Goal: Transaction & Acquisition: Purchase product/service

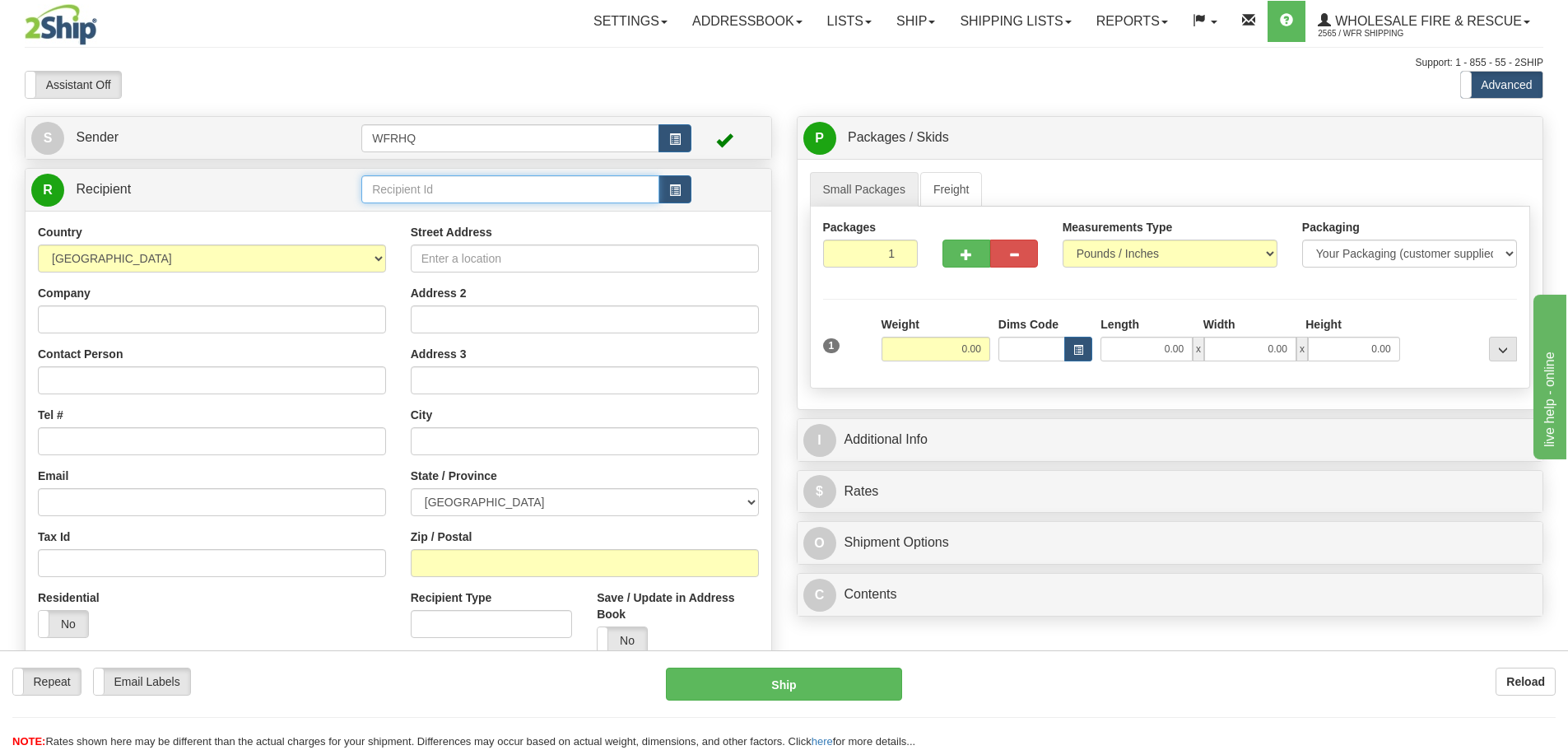
click at [400, 197] on input "text" at bounding box center [510, 189] width 298 height 28
type input ":"
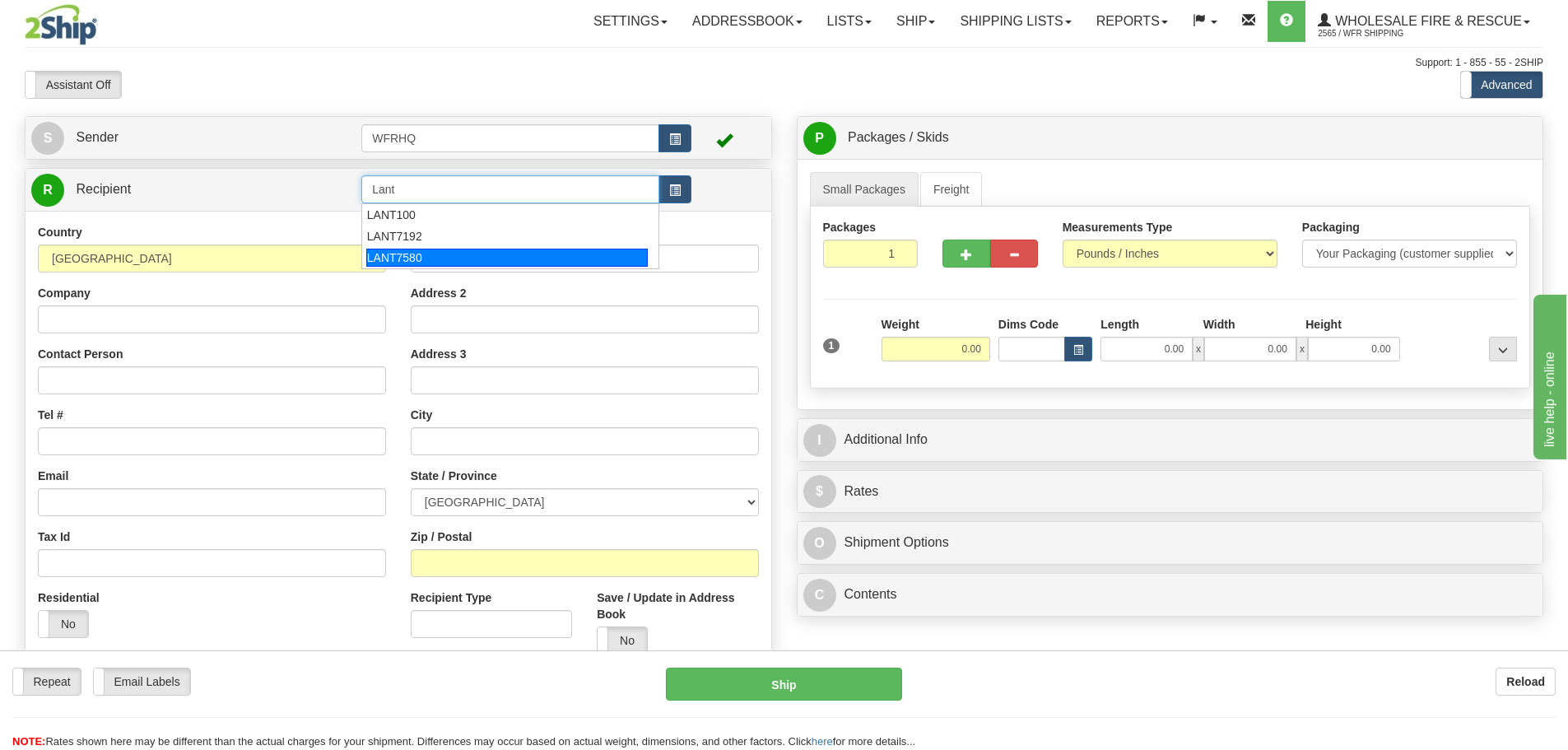
click at [418, 256] on div "LANT7580" at bounding box center [508, 257] width 282 height 18
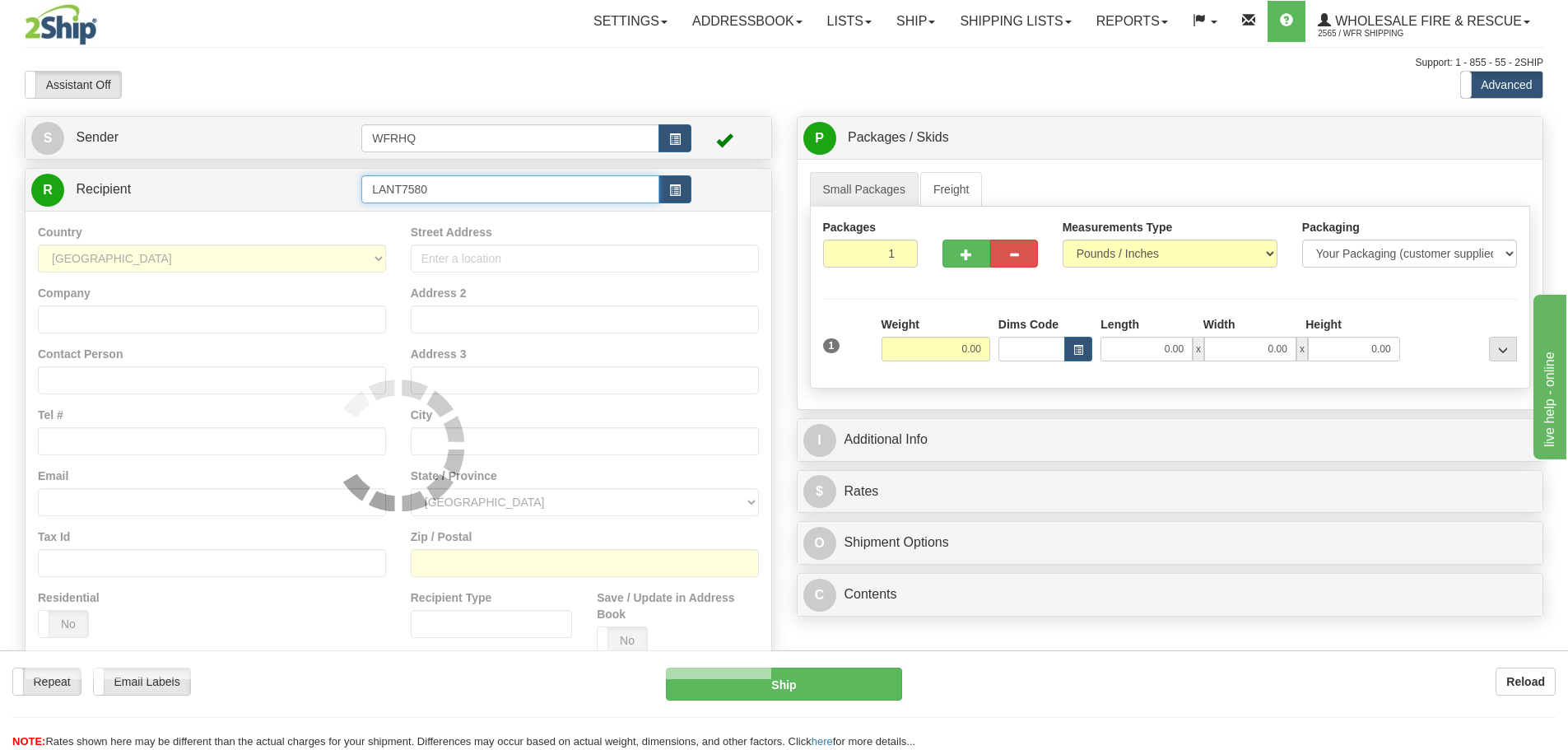
type input "LANT7580"
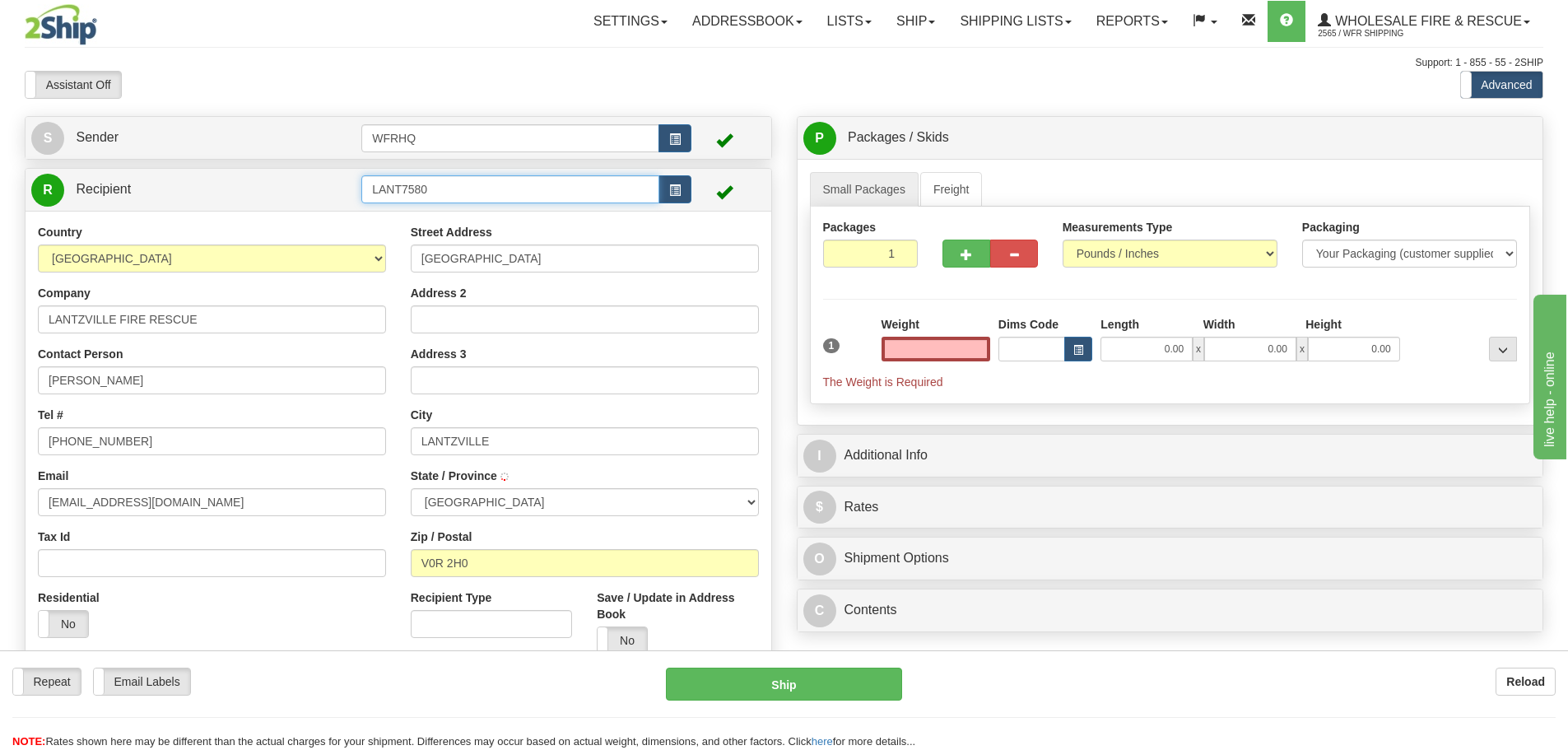
type input "0.00"
drag, startPoint x: 440, startPoint y: 185, endPoint x: 189, endPoint y: 161, distance: 252.1
click at [215, 172] on tr "R Recipient LANT7580" at bounding box center [398, 189] width 734 height 34
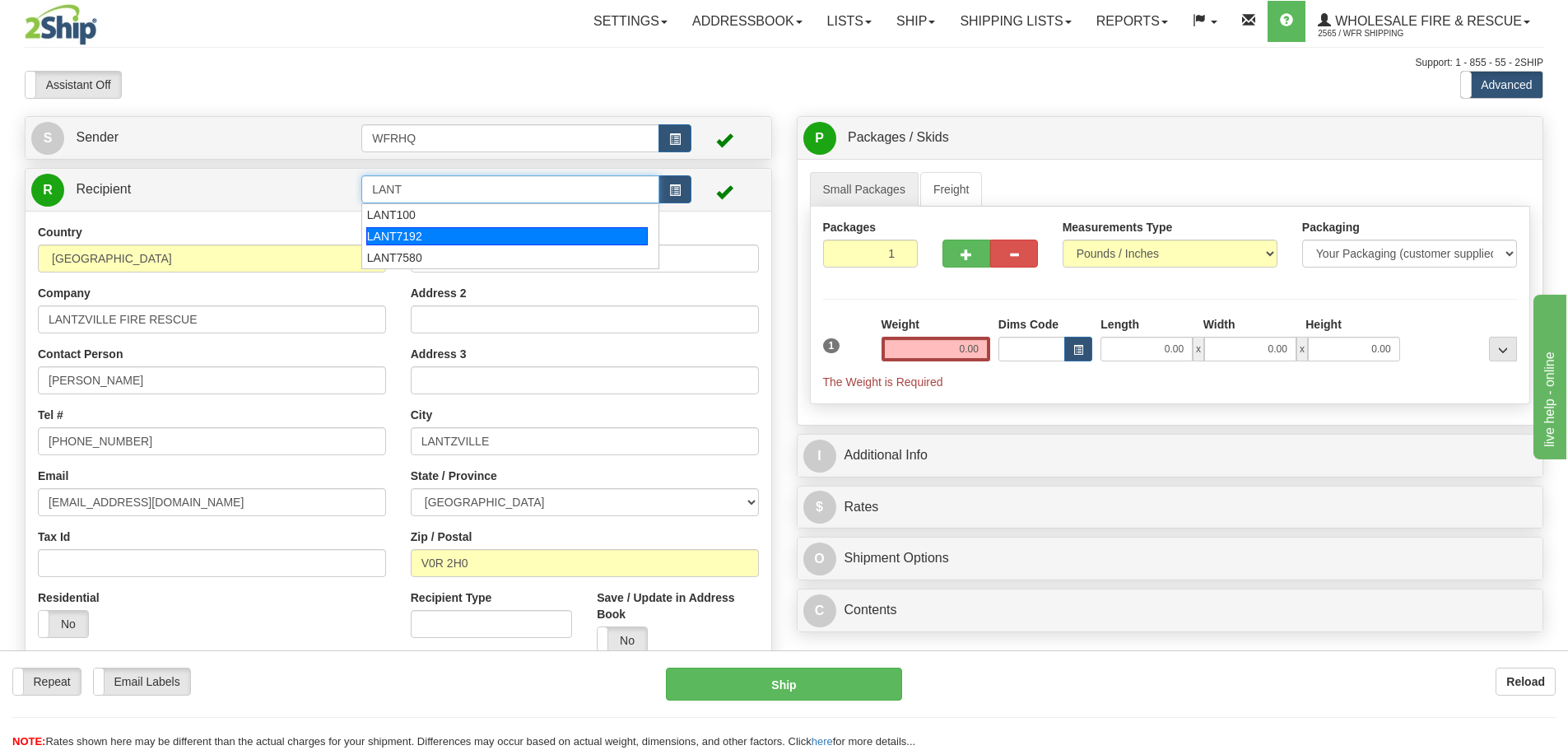
click at [380, 230] on div "LANT7192" at bounding box center [508, 236] width 282 height 18
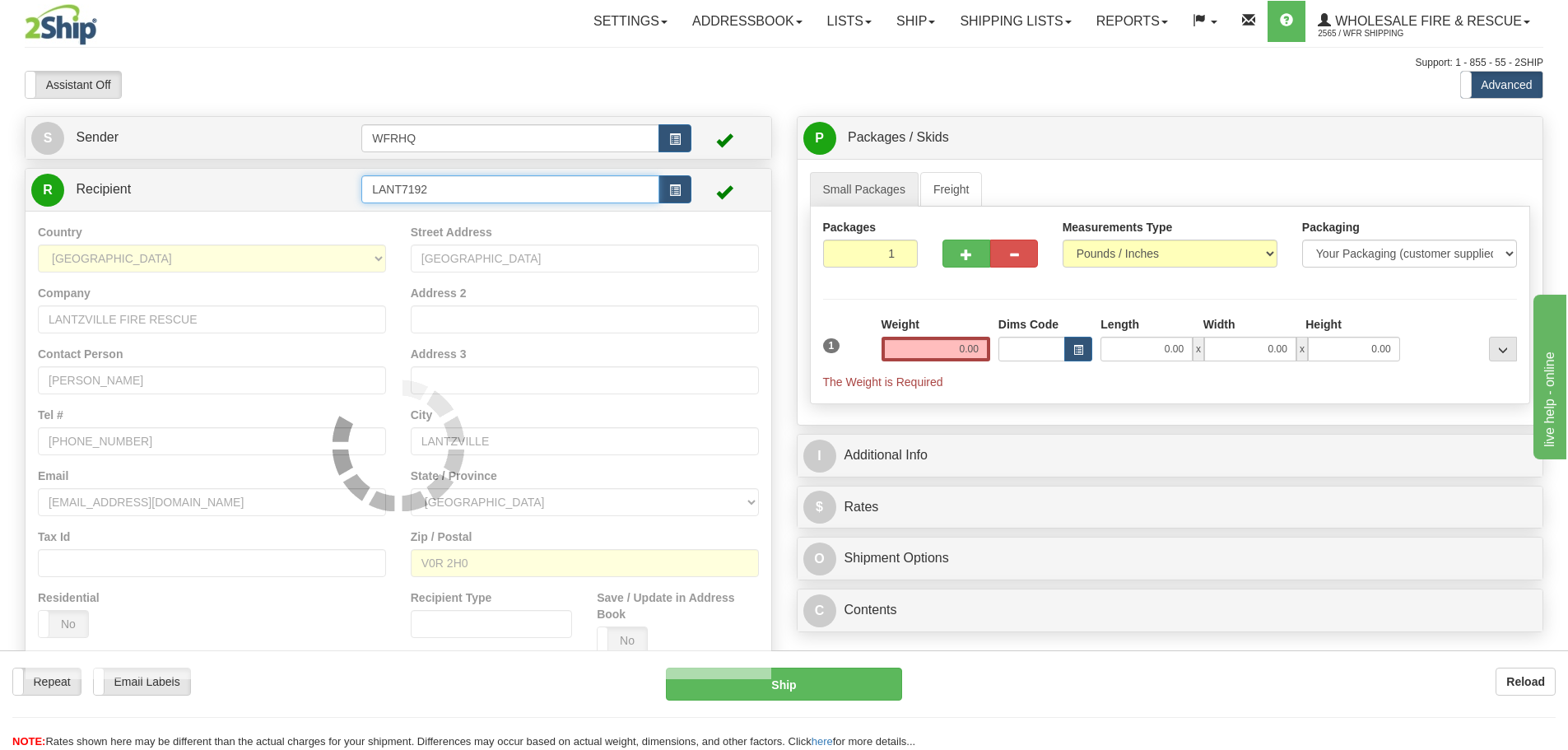
type input "LANT7192"
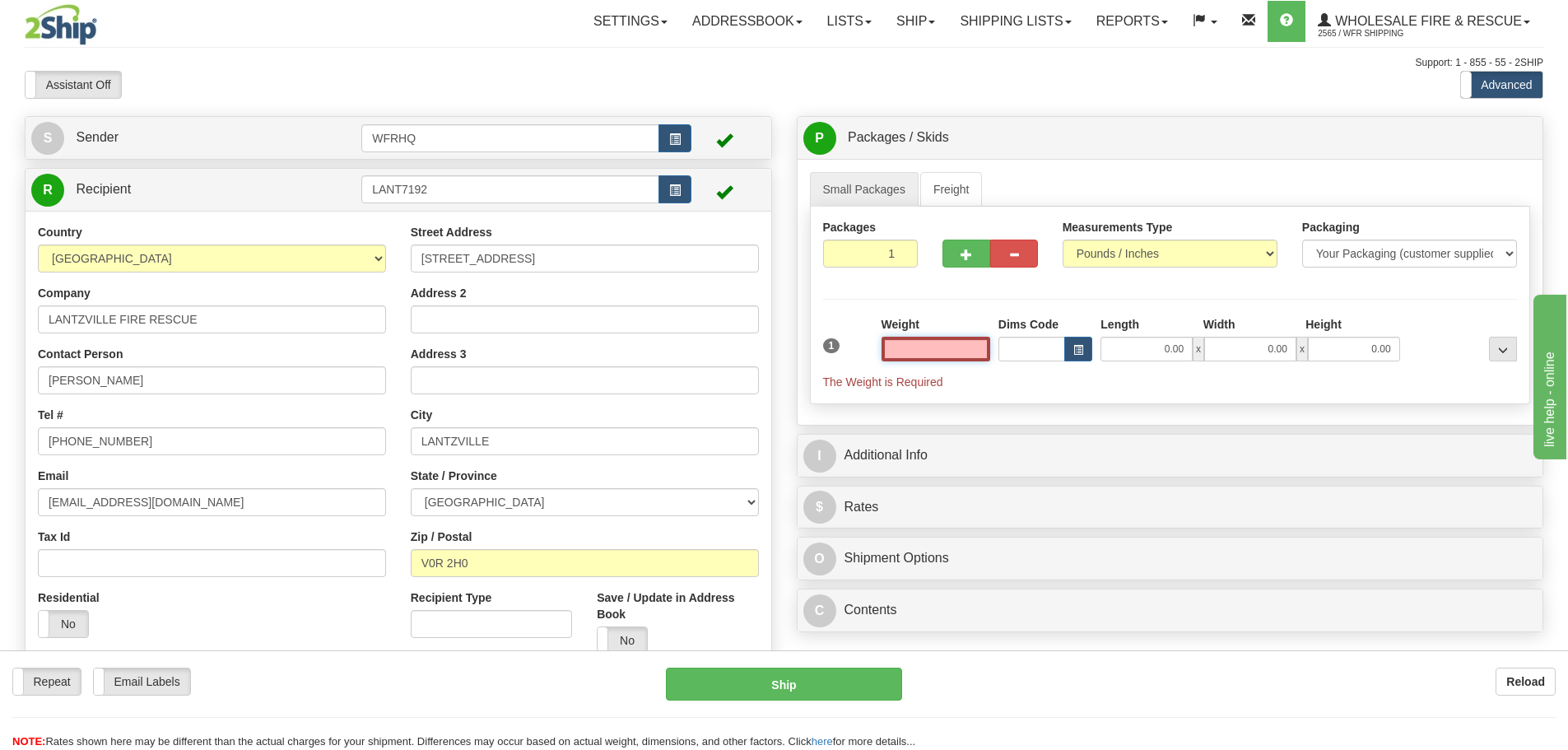
drag, startPoint x: 938, startPoint y: 356, endPoint x: 923, endPoint y: 351, distance: 15.8
click at [937, 356] on input "text" at bounding box center [936, 349] width 109 height 24
type input "3.00"
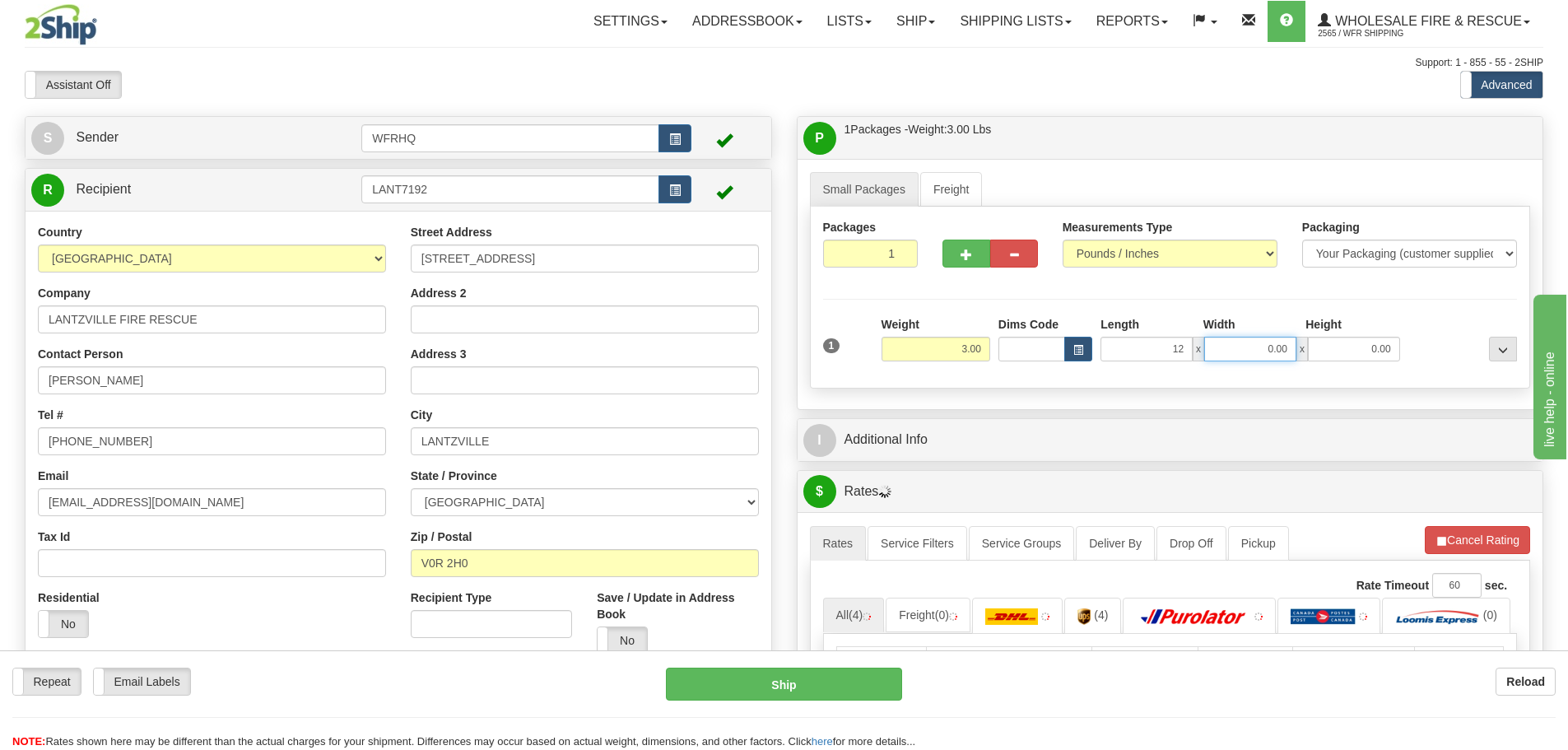
type input "12.00"
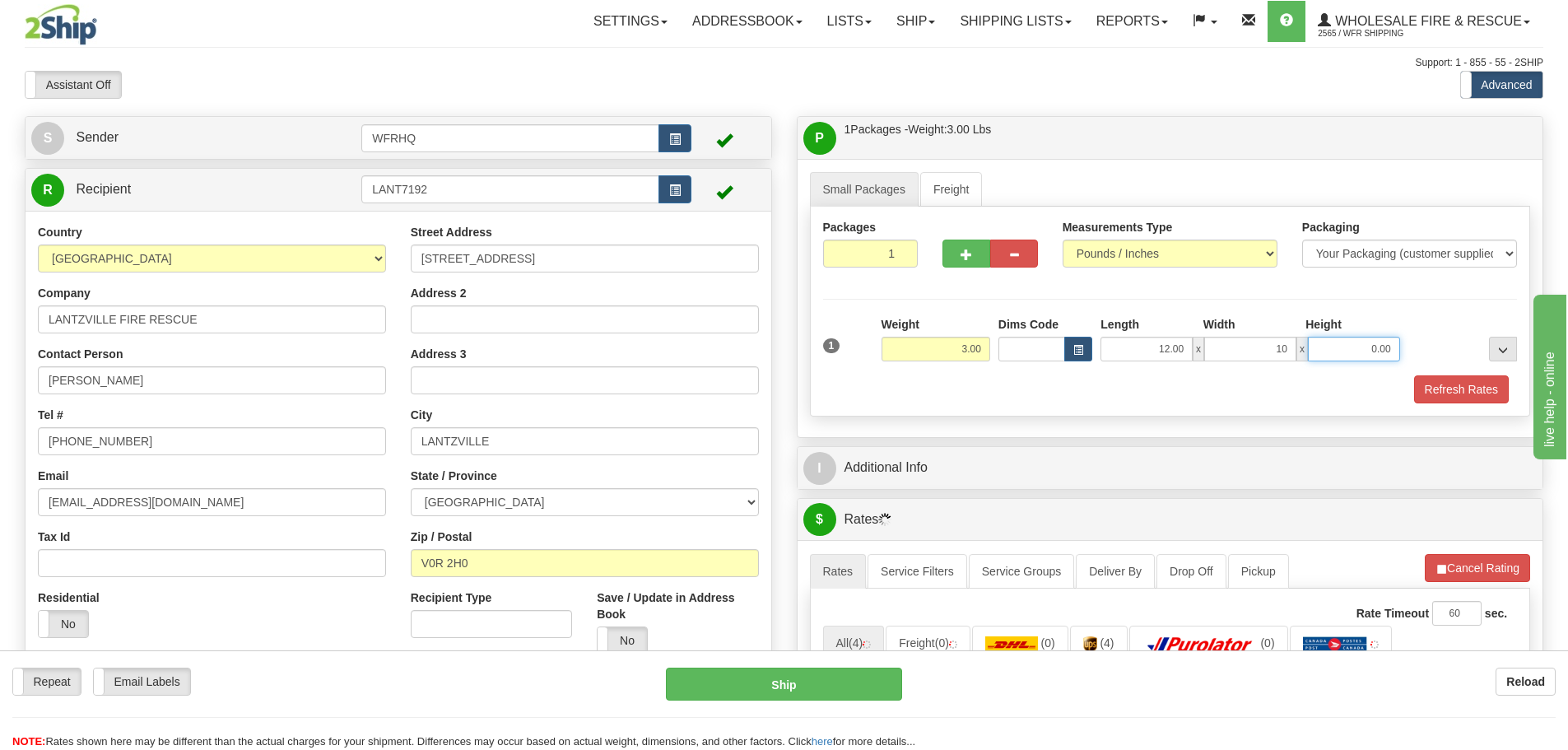
type input "10.00"
type input "7.00"
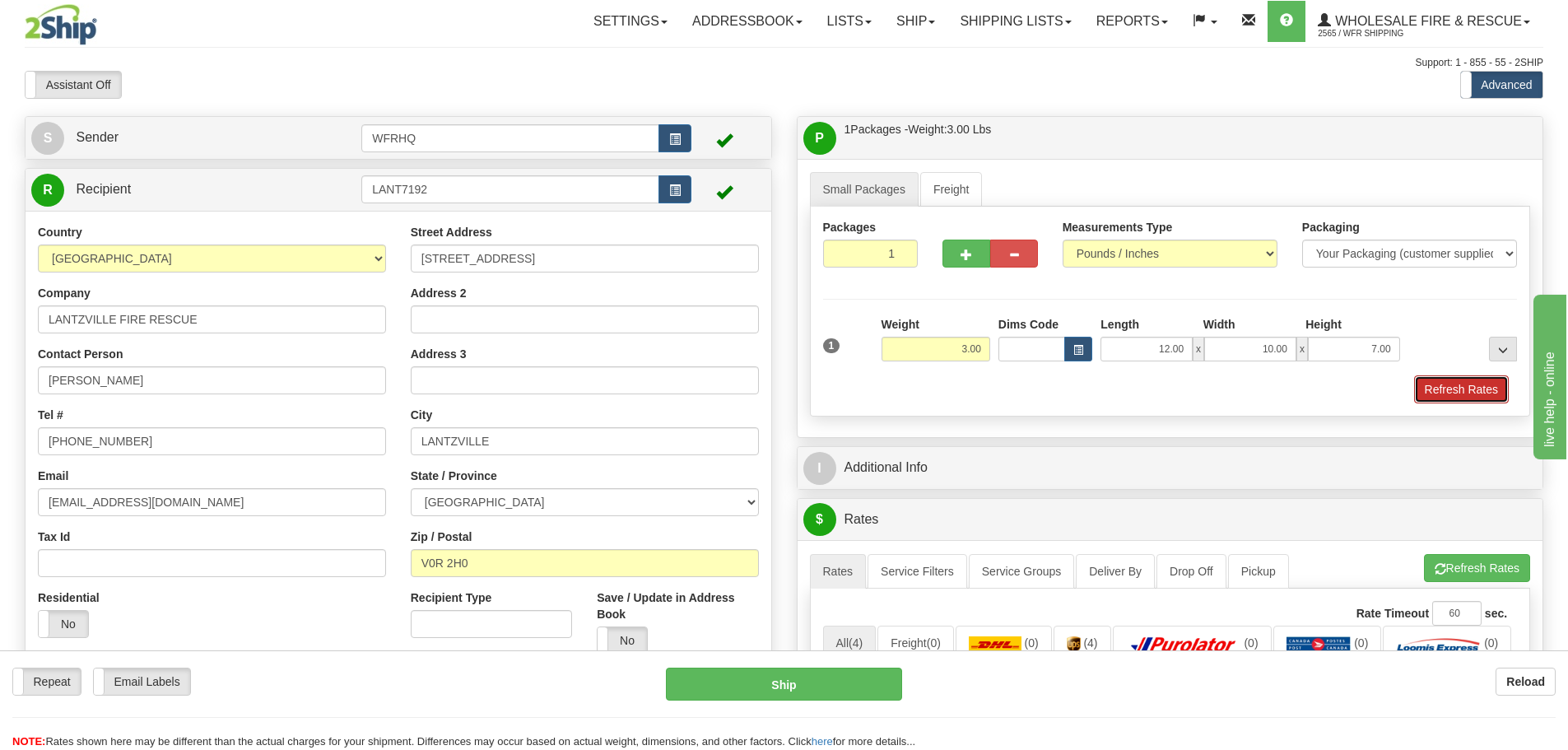
click at [1451, 380] on button "Refresh Rates" at bounding box center [1462, 389] width 95 height 28
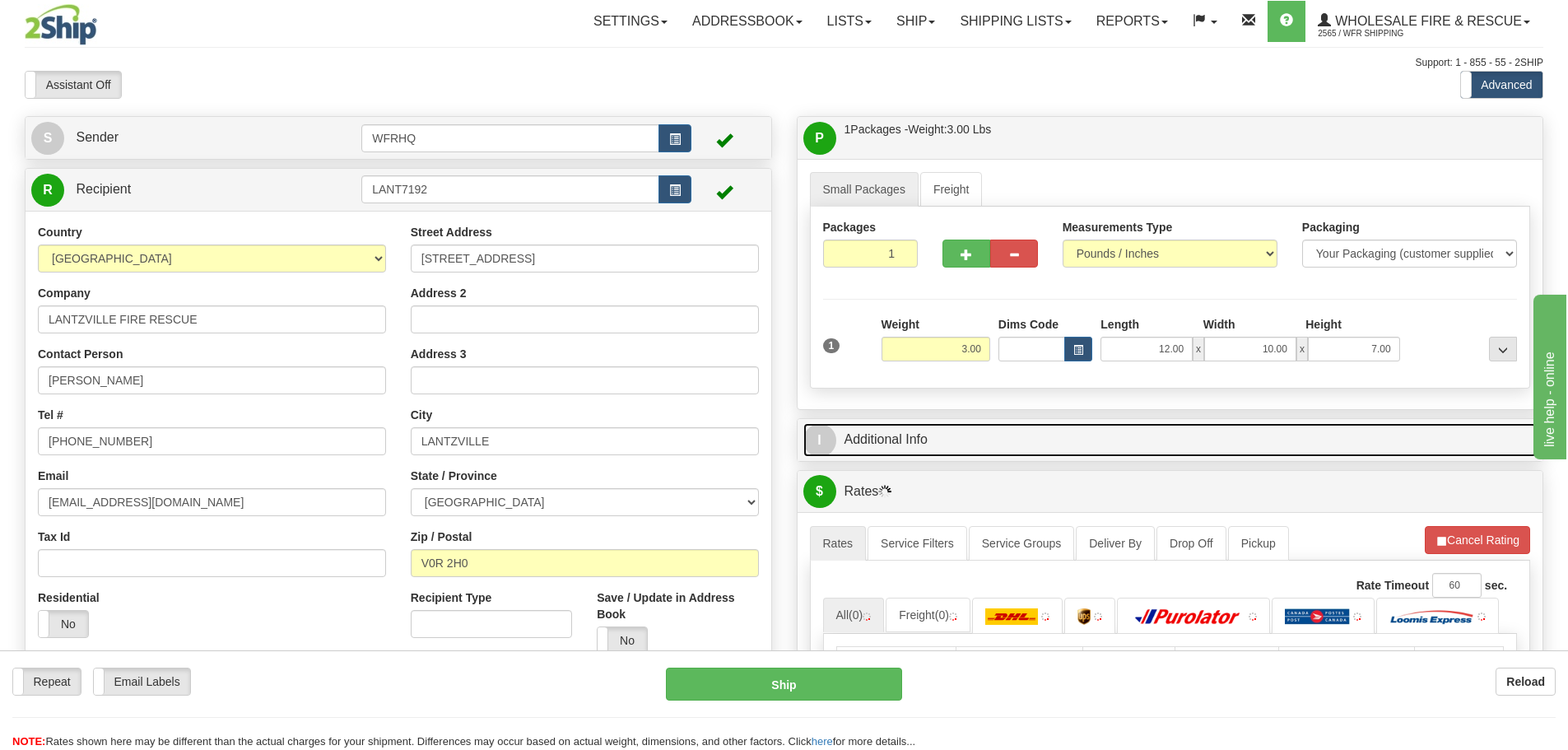
click at [968, 448] on link "I Additional Info" at bounding box center [1170, 440] width 734 height 34
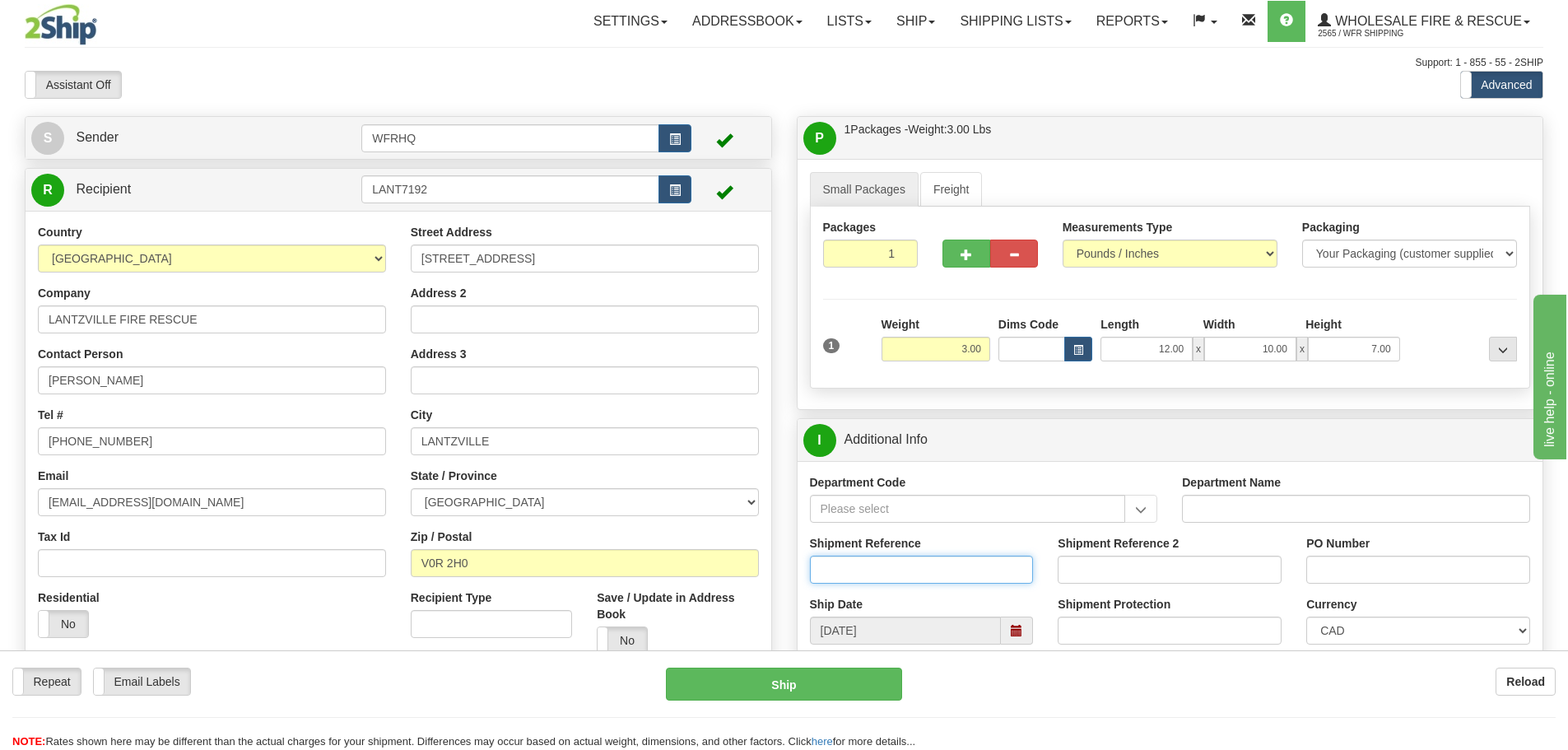
click at [921, 563] on input "Shipment Reference" at bounding box center [922, 570] width 224 height 28
type input "S46079-30455"
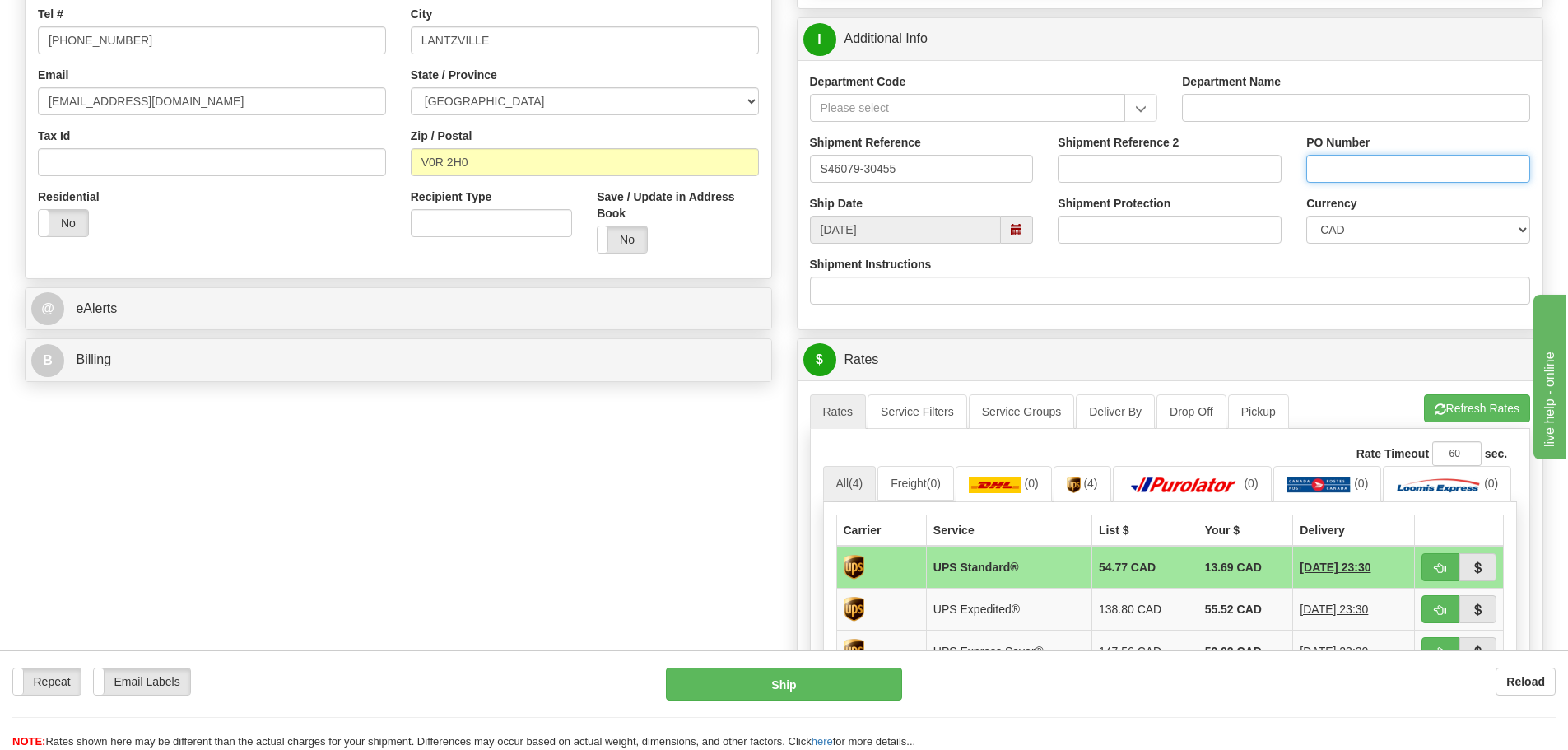
scroll to position [494, 0]
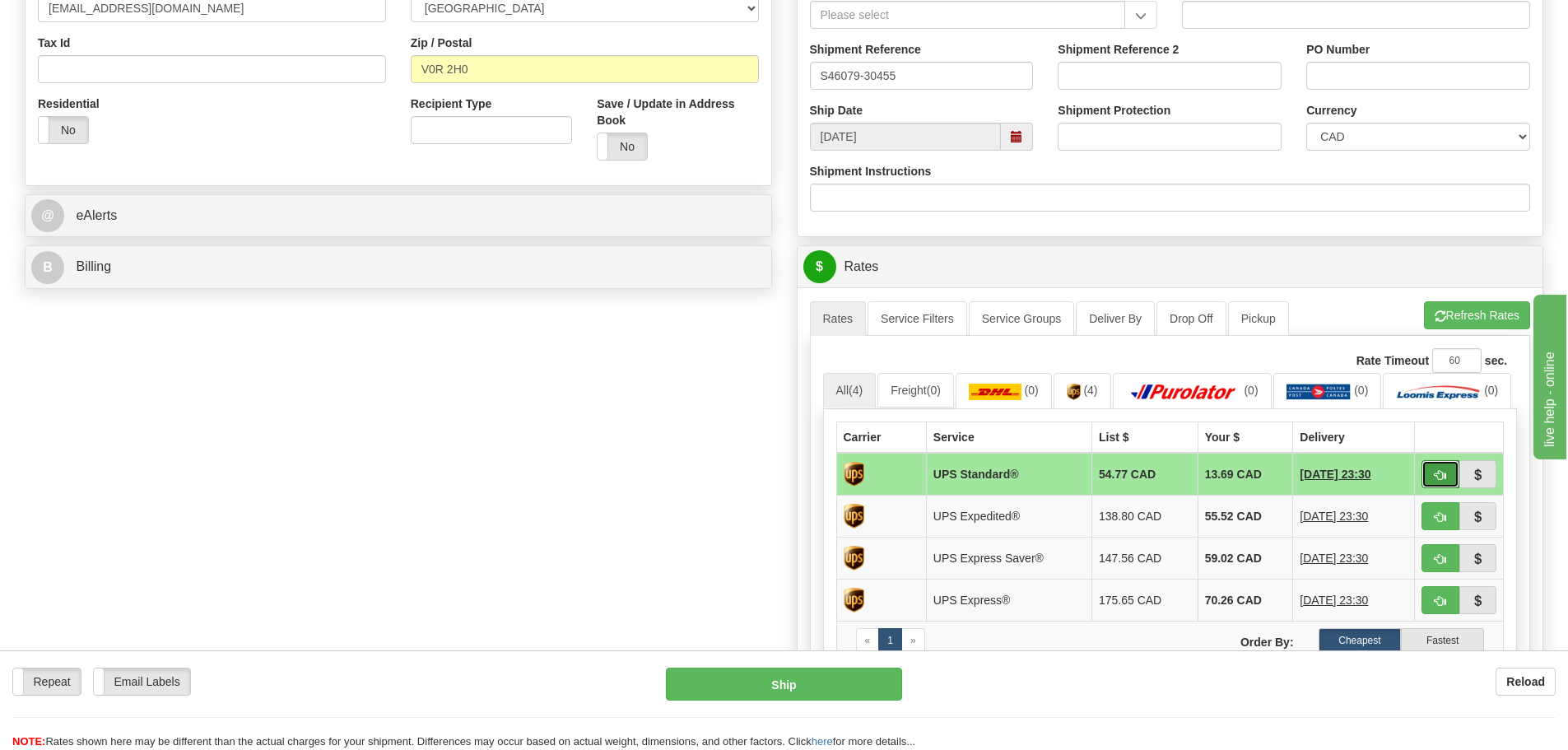
click at [1435, 488] on button "button" at bounding box center [1440, 474] width 37 height 28
type input "11"
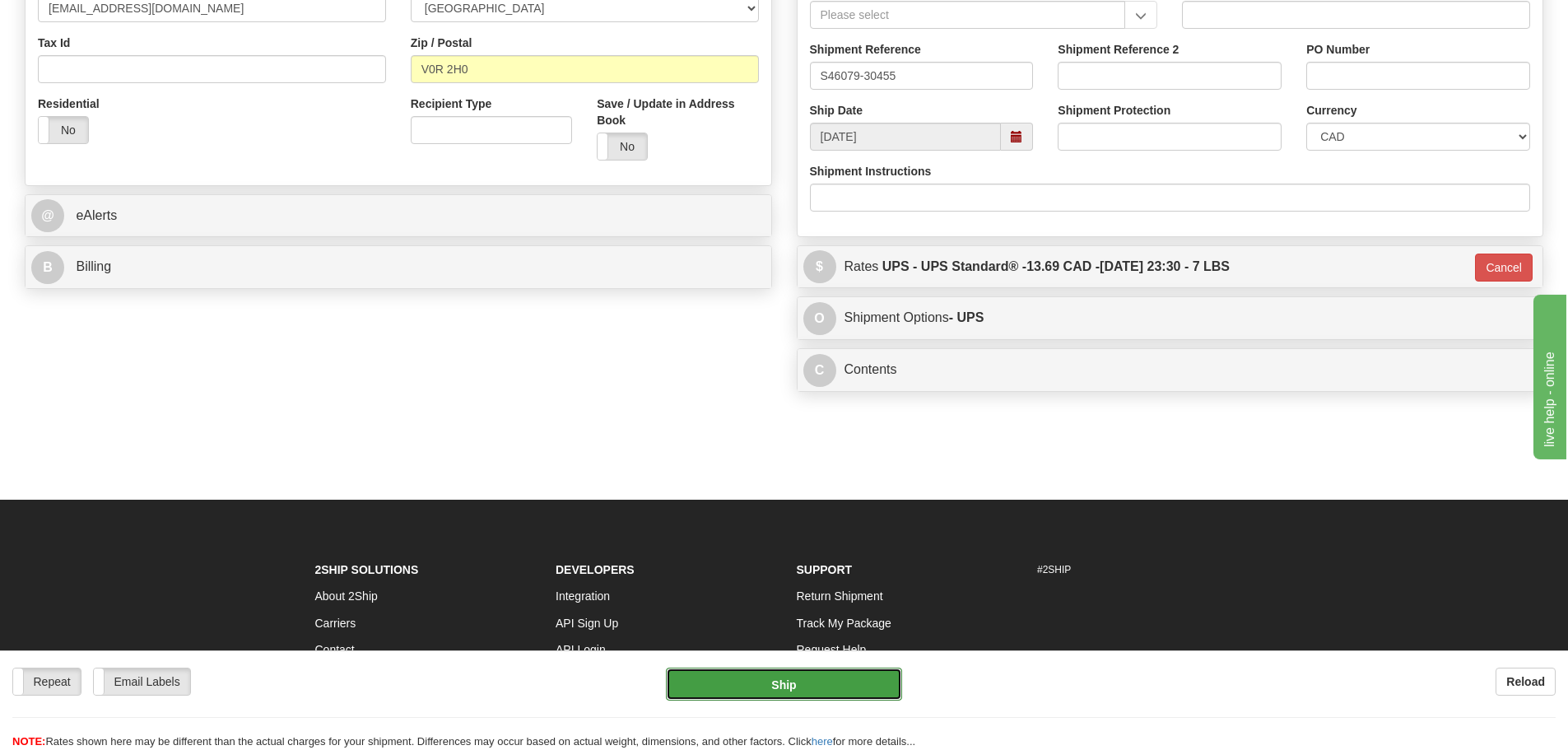
click at [815, 686] on button "Ship" at bounding box center [784, 684] width 236 height 33
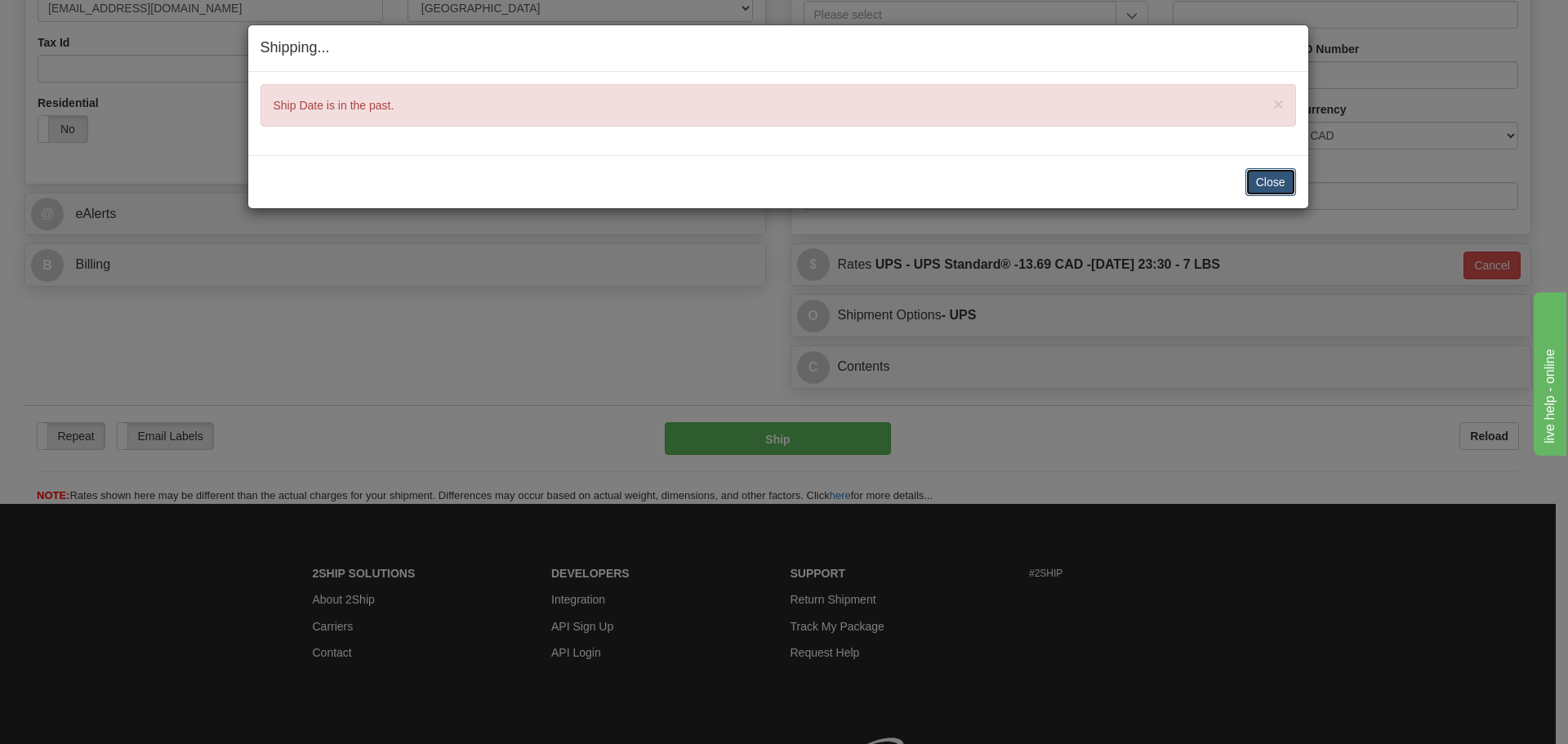
click at [1272, 186] on button "Close" at bounding box center [1271, 182] width 51 height 28
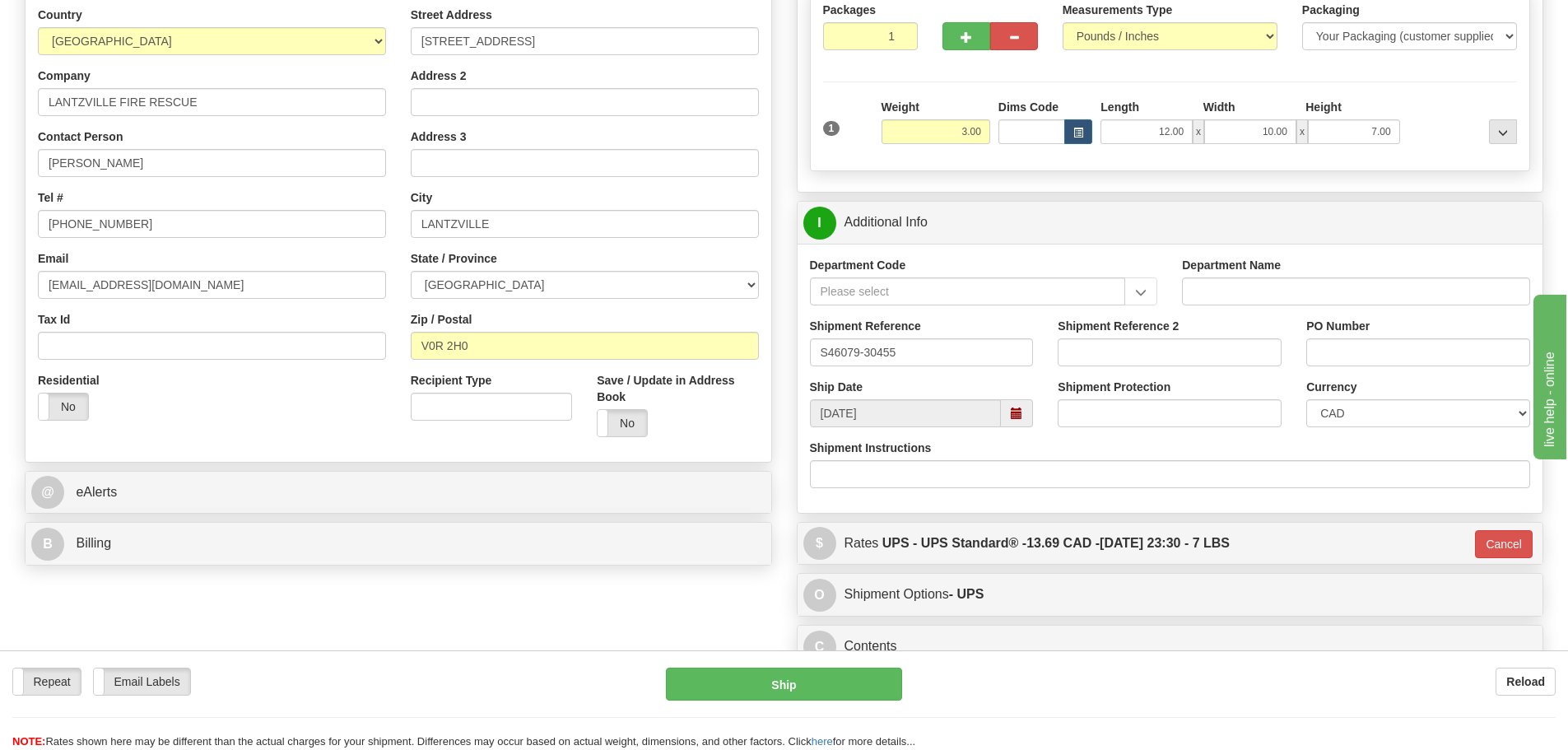
scroll to position [247, 0]
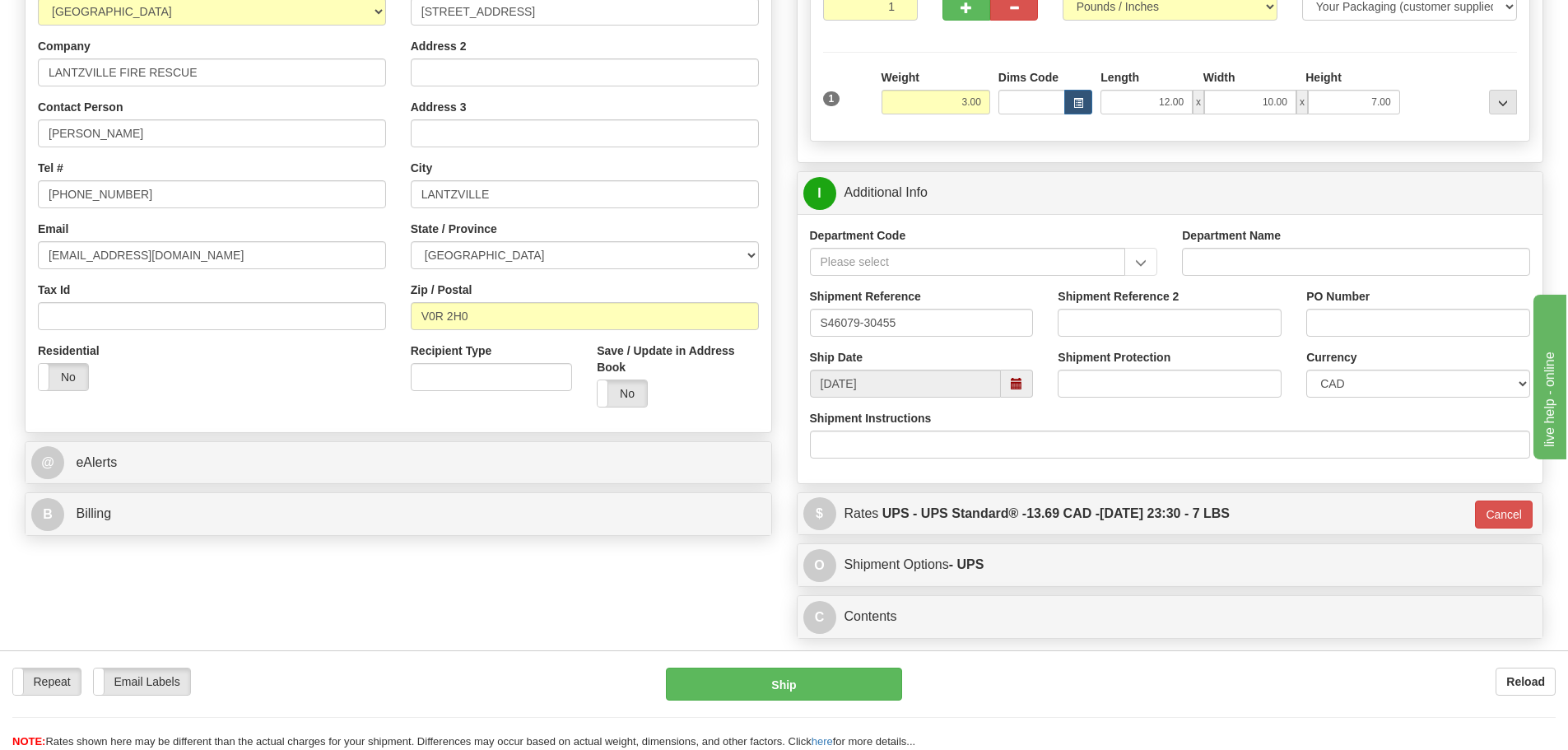
click at [1020, 389] on span at bounding box center [1016, 383] width 11 height 11
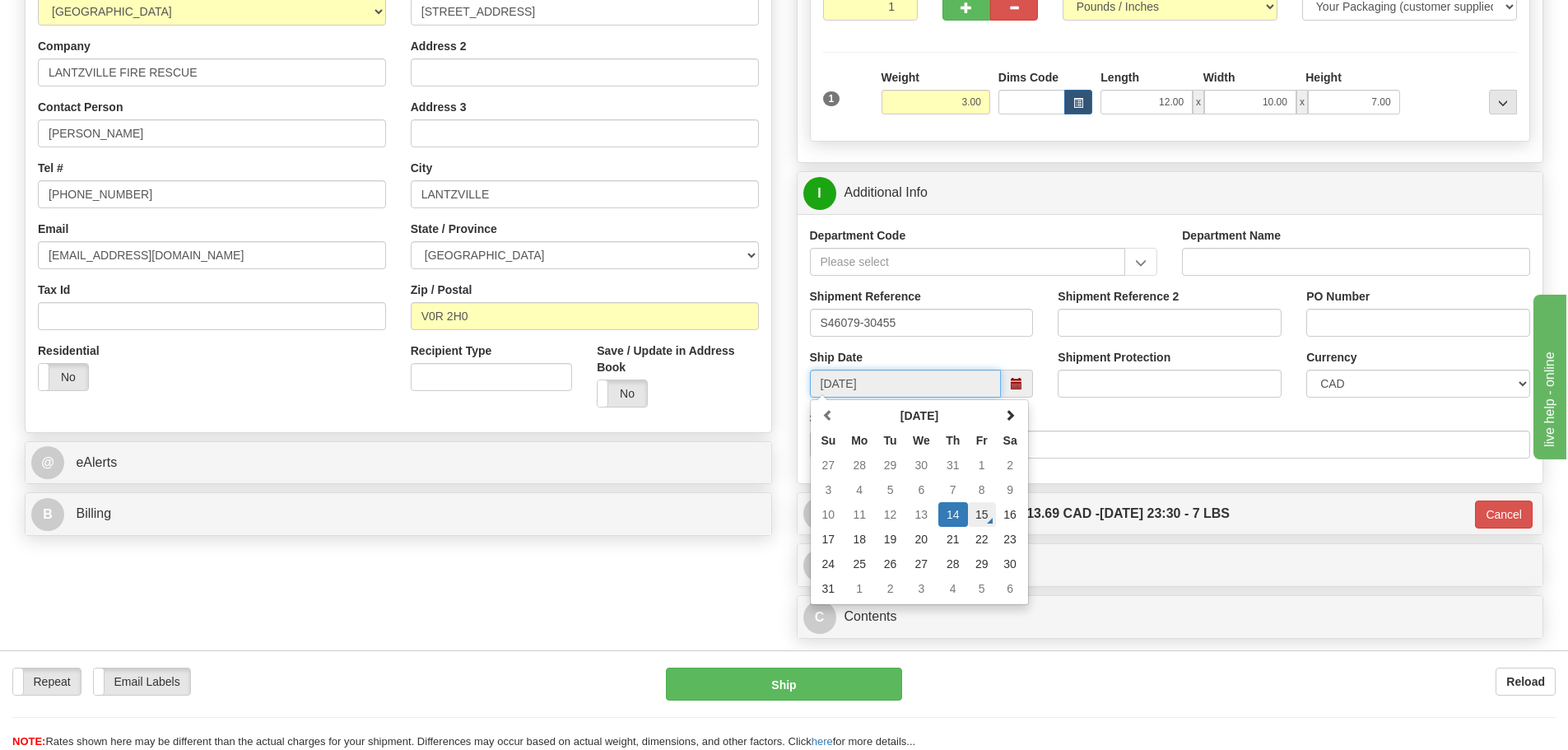
click at [981, 514] on td "15" at bounding box center [982, 514] width 28 height 24
type input "[DATE]"
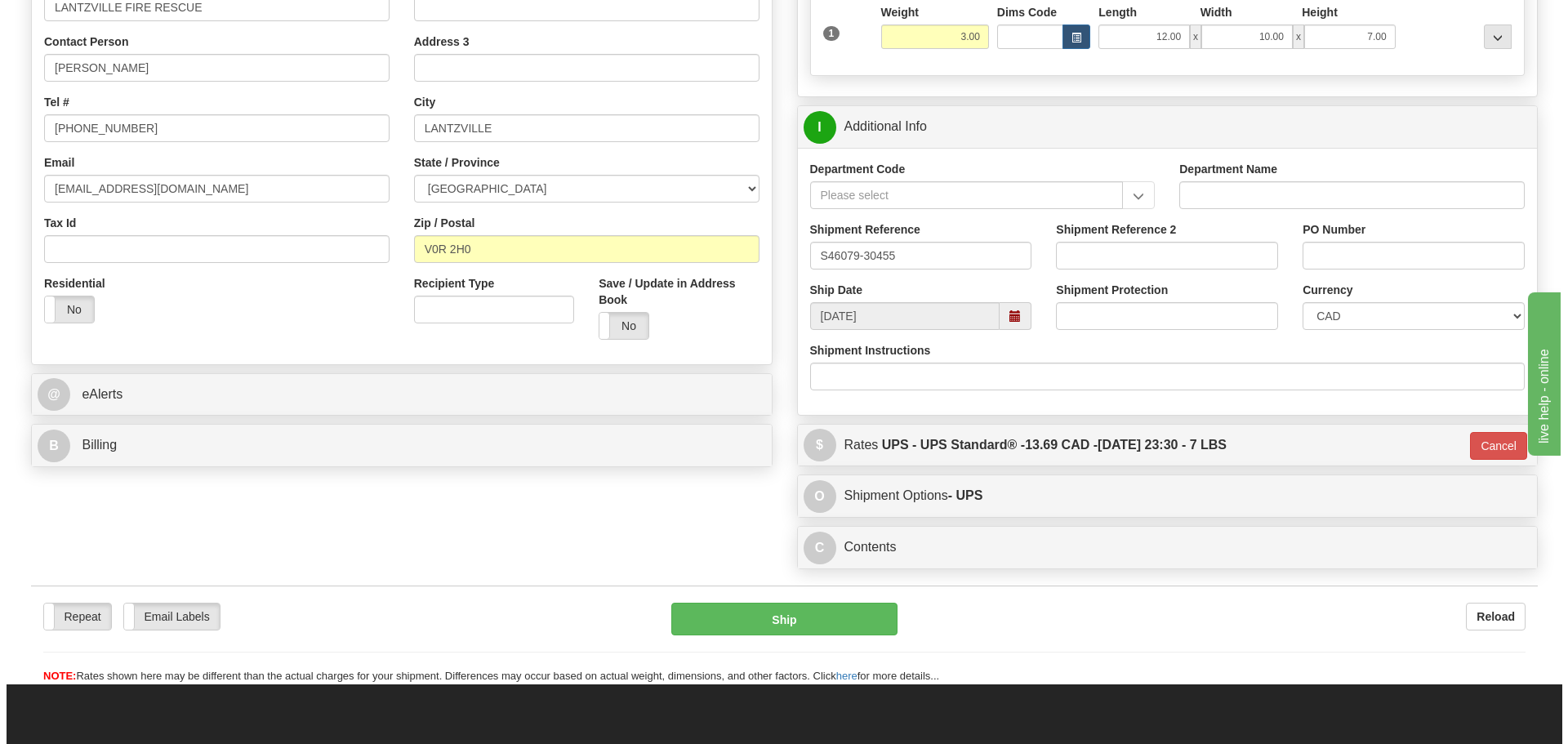
scroll to position [408, 0]
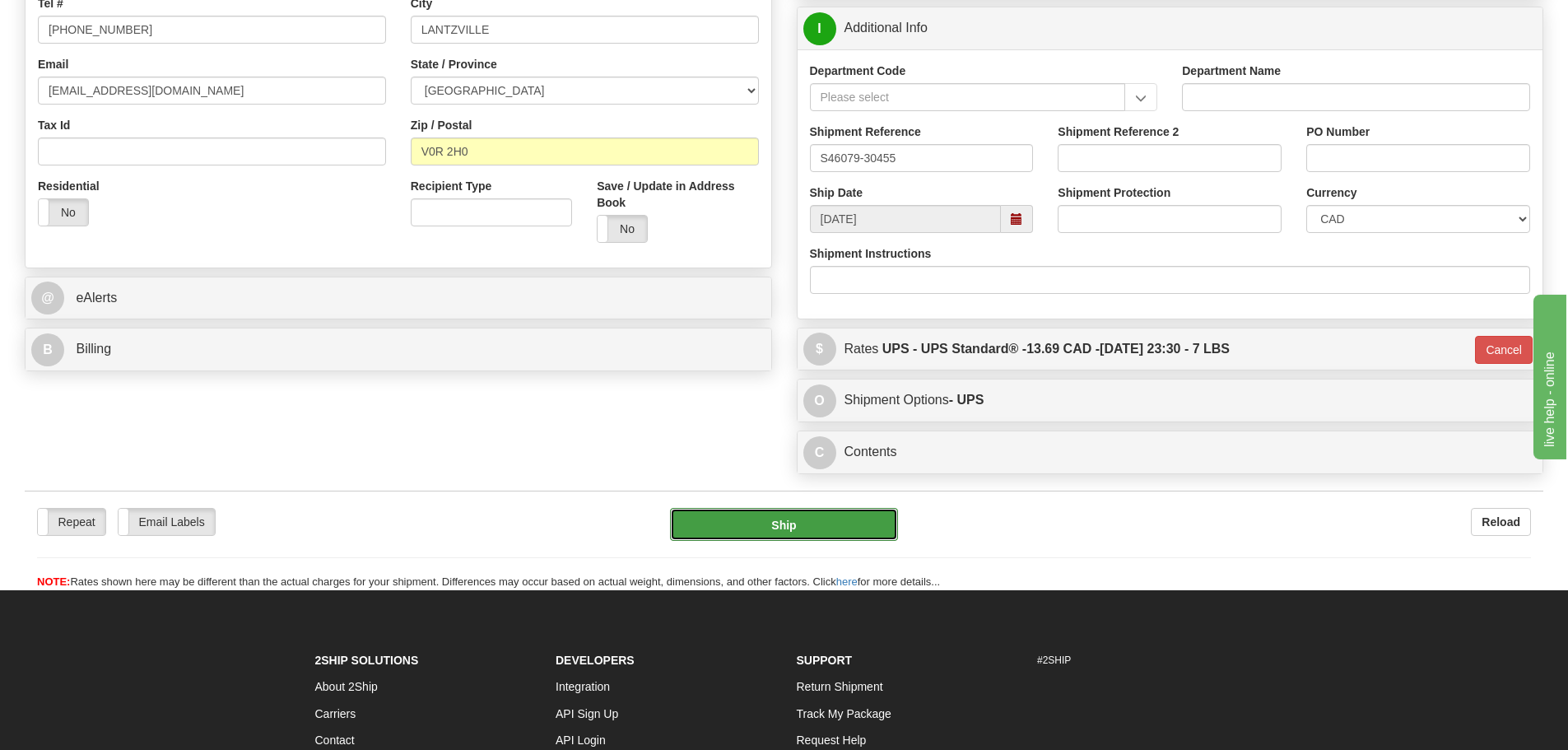
click at [745, 524] on button "Ship" at bounding box center [784, 524] width 228 height 33
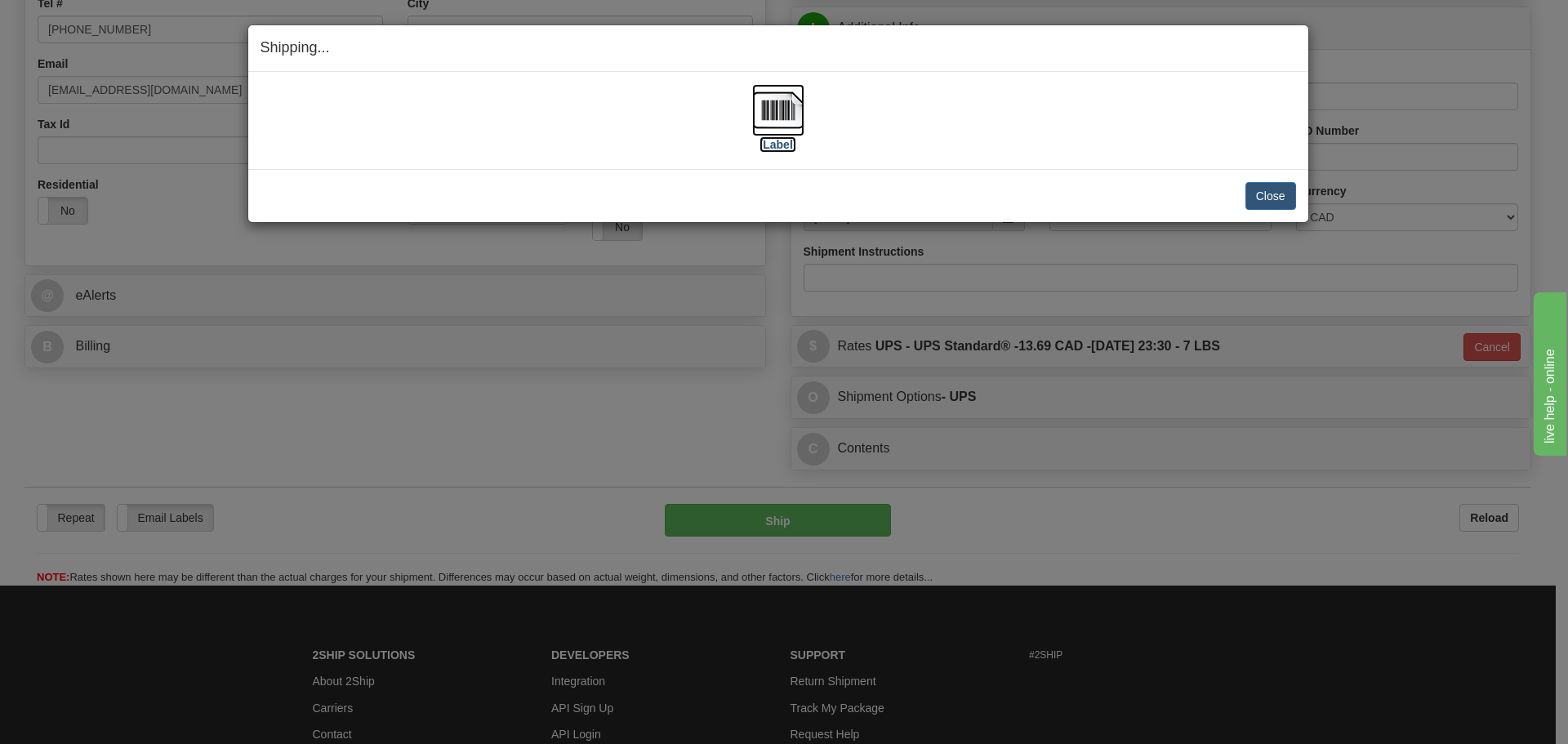
click at [779, 106] on img at bounding box center [778, 110] width 52 height 52
click at [850, 202] on div "Close Cancel" at bounding box center [778, 196] width 1036 height 28
click at [1272, 192] on button "Close" at bounding box center [1271, 196] width 51 height 28
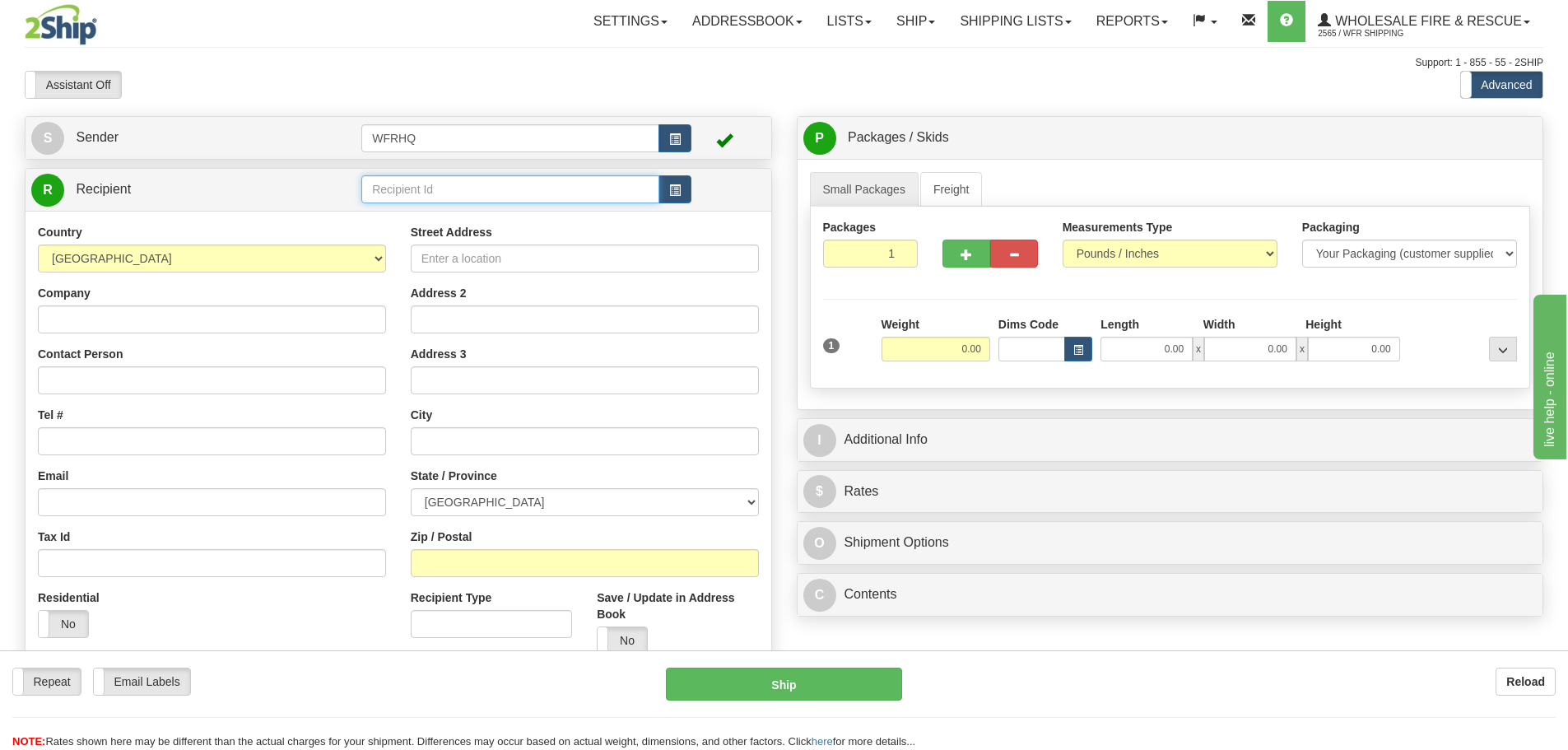
click at [585, 199] on input "text" at bounding box center [510, 189] width 298 height 28
type input "SECH5525"
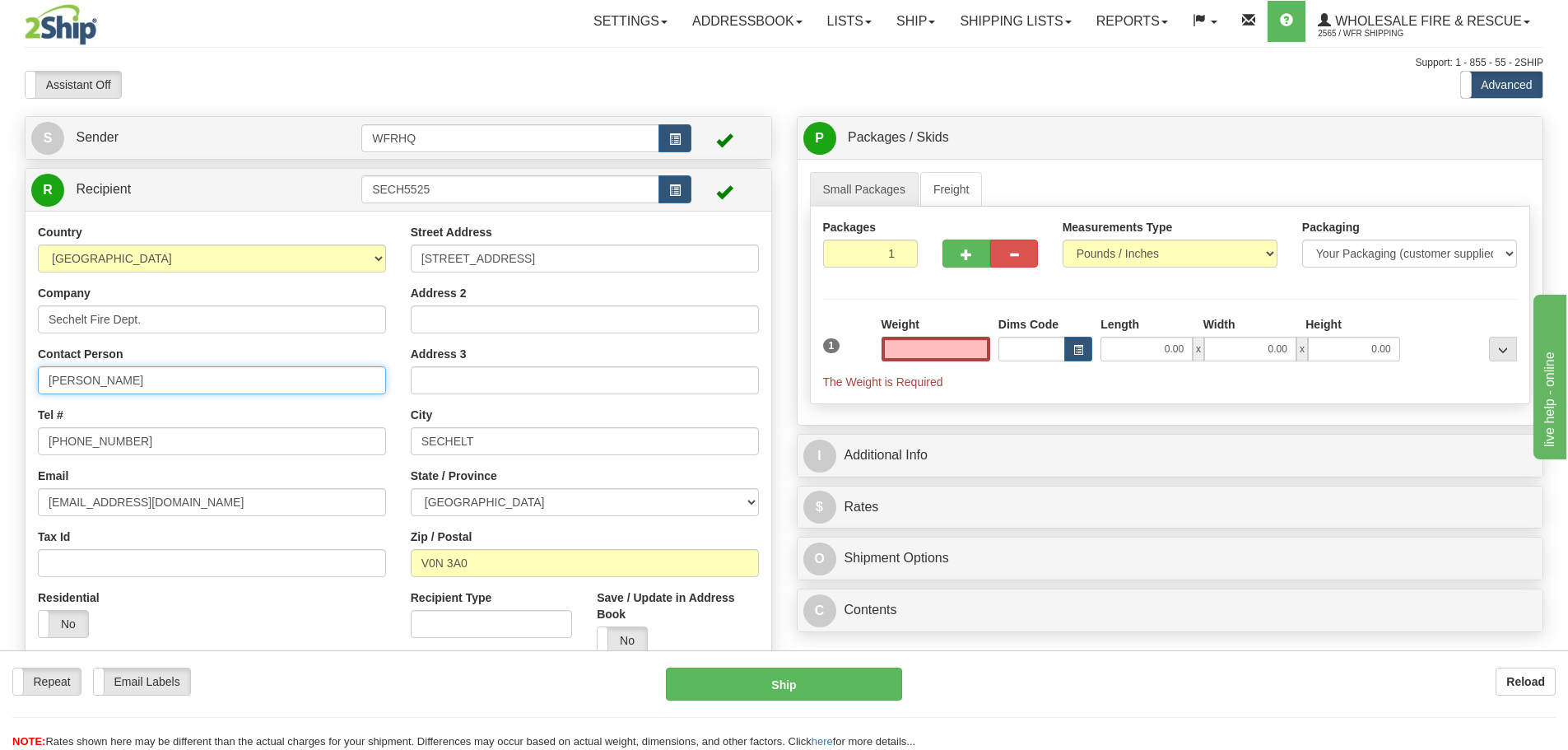
type input "0.00"
drag, startPoint x: 142, startPoint y: 390, endPoint x: -78, endPoint y: 383, distance: 220.1
click at [0, 383] on html "Training Course Close Toggle navigation Settings Shipping Preferences New Sende…" at bounding box center [784, 375] width 1568 height 750
type input "Matt Gilroy"
click at [64, 447] on input "6047413867" at bounding box center [212, 441] width 348 height 28
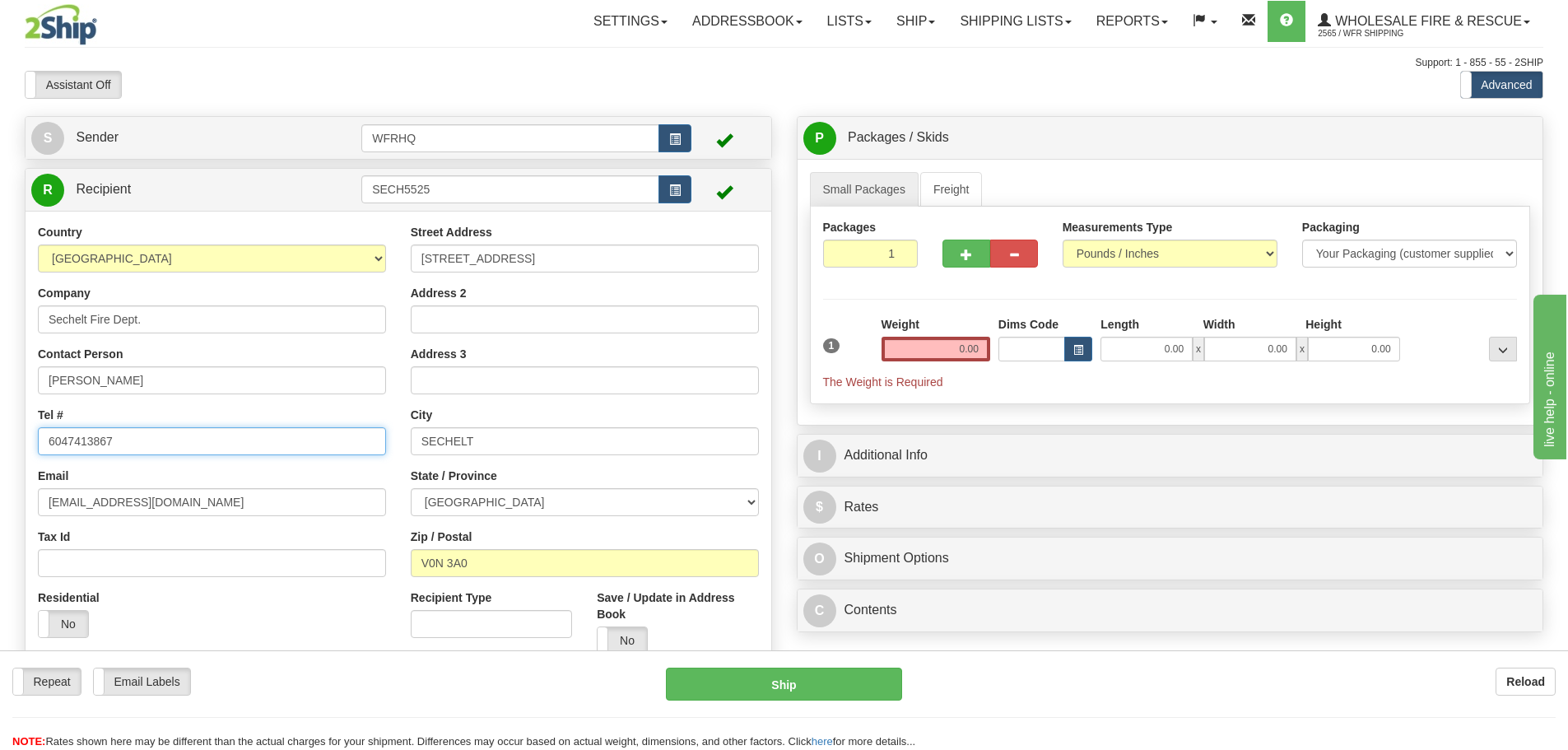
click at [69, 443] on input "6047413867" at bounding box center [212, 441] width 348 height 28
type input "604-741-3867"
click at [963, 345] on input "0.00" at bounding box center [936, 349] width 109 height 24
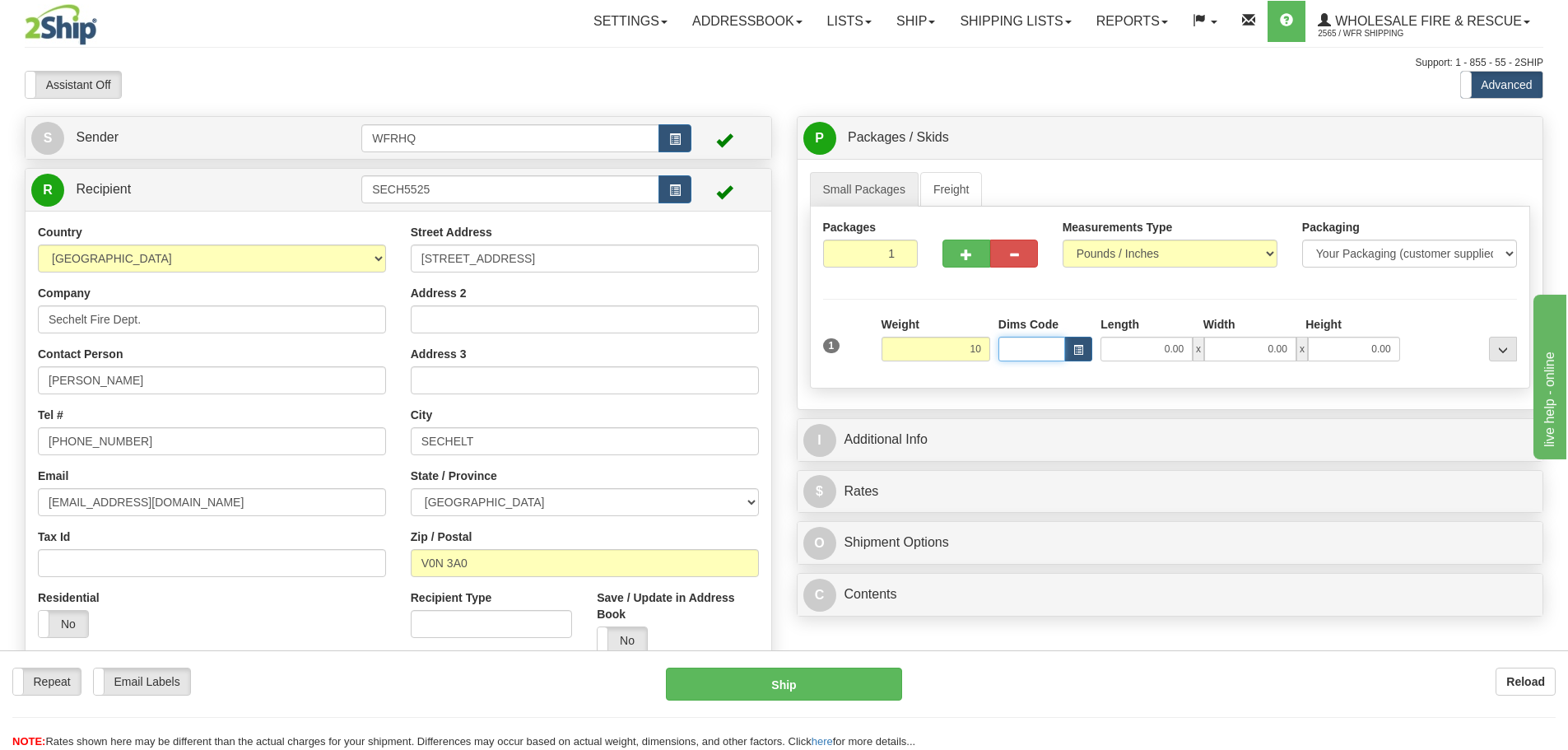
type input "10.00"
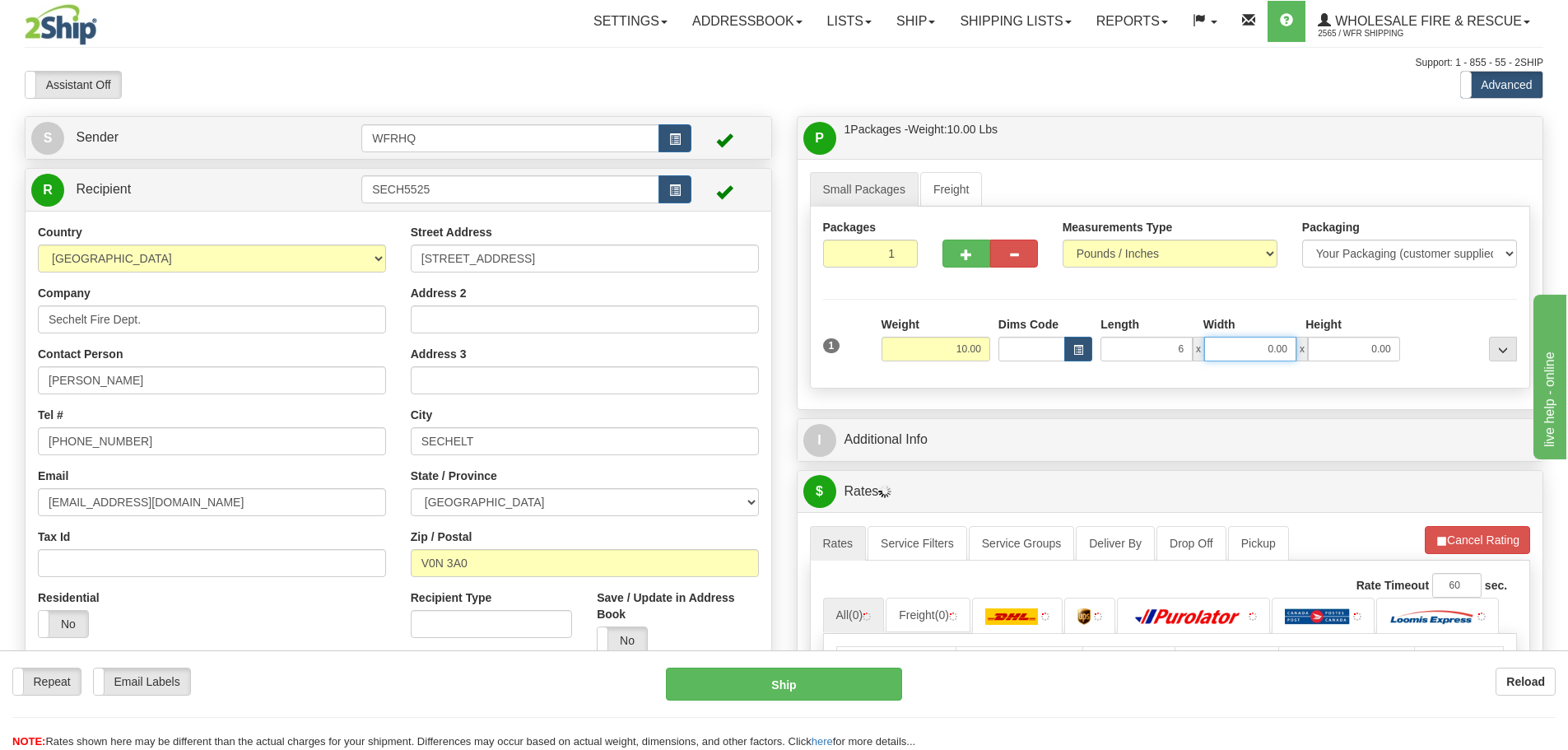
type input "6.00"
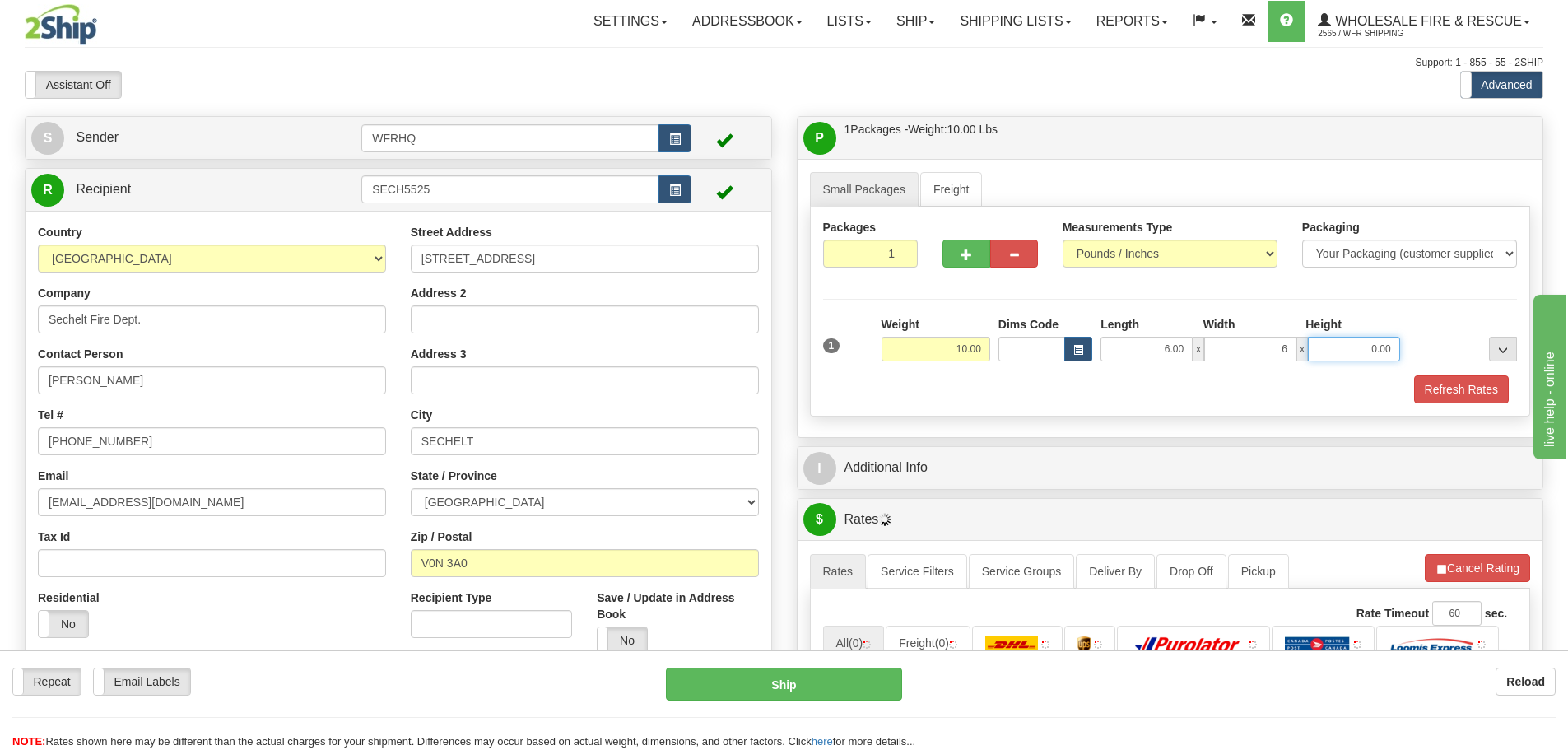
type input "6.00"
type input "12.00"
drag, startPoint x: 1443, startPoint y: 382, endPoint x: 1083, endPoint y: 424, distance: 362.4
click at [1442, 382] on button "Refresh Rates" at bounding box center [1462, 389] width 95 height 28
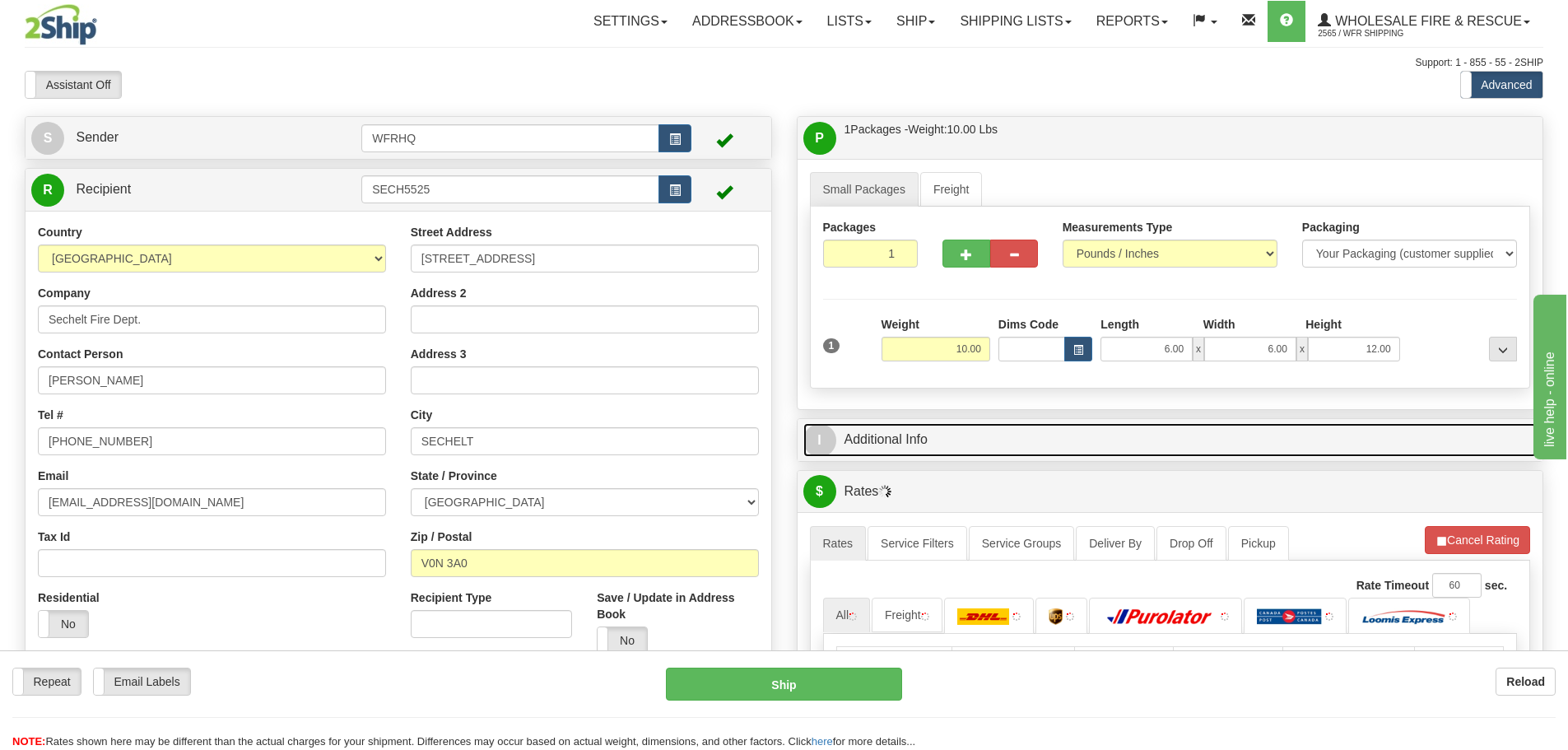
click at [1030, 431] on link "I Additional Info" at bounding box center [1170, 440] width 734 height 34
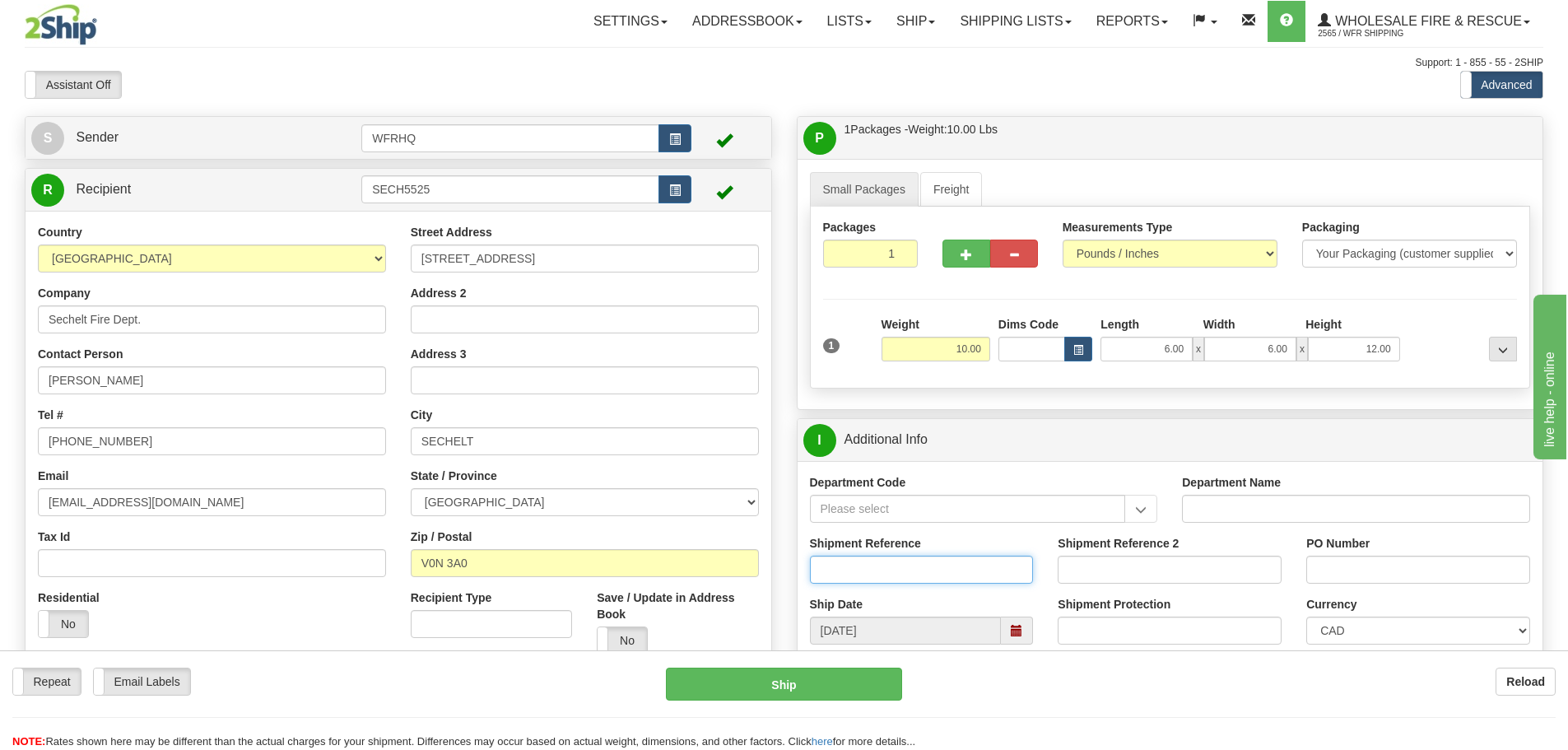
click at [850, 573] on input "Shipment Reference" at bounding box center [922, 570] width 224 height 28
type input "S46102-30450"
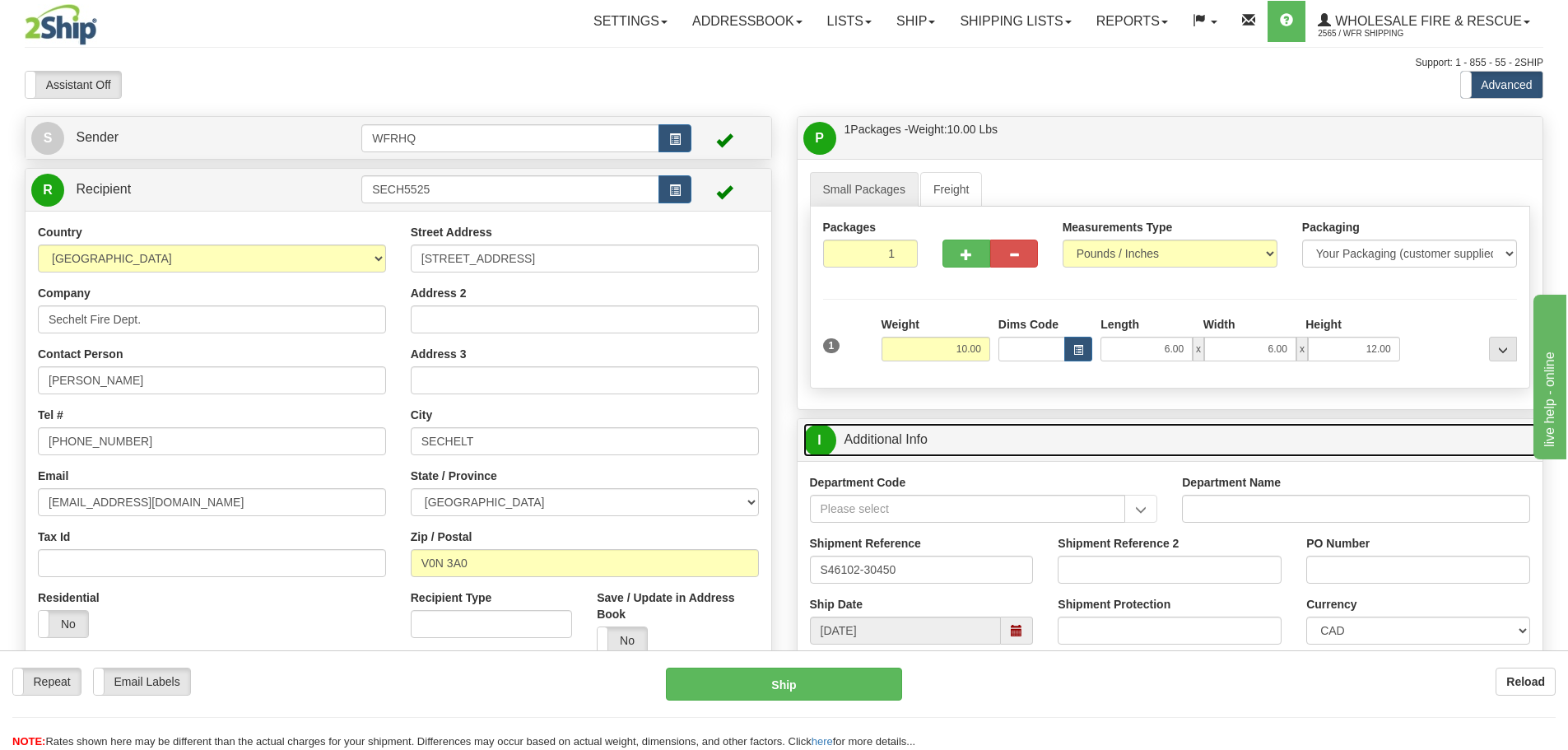
click at [1017, 444] on link "I Additional Info" at bounding box center [1170, 440] width 734 height 34
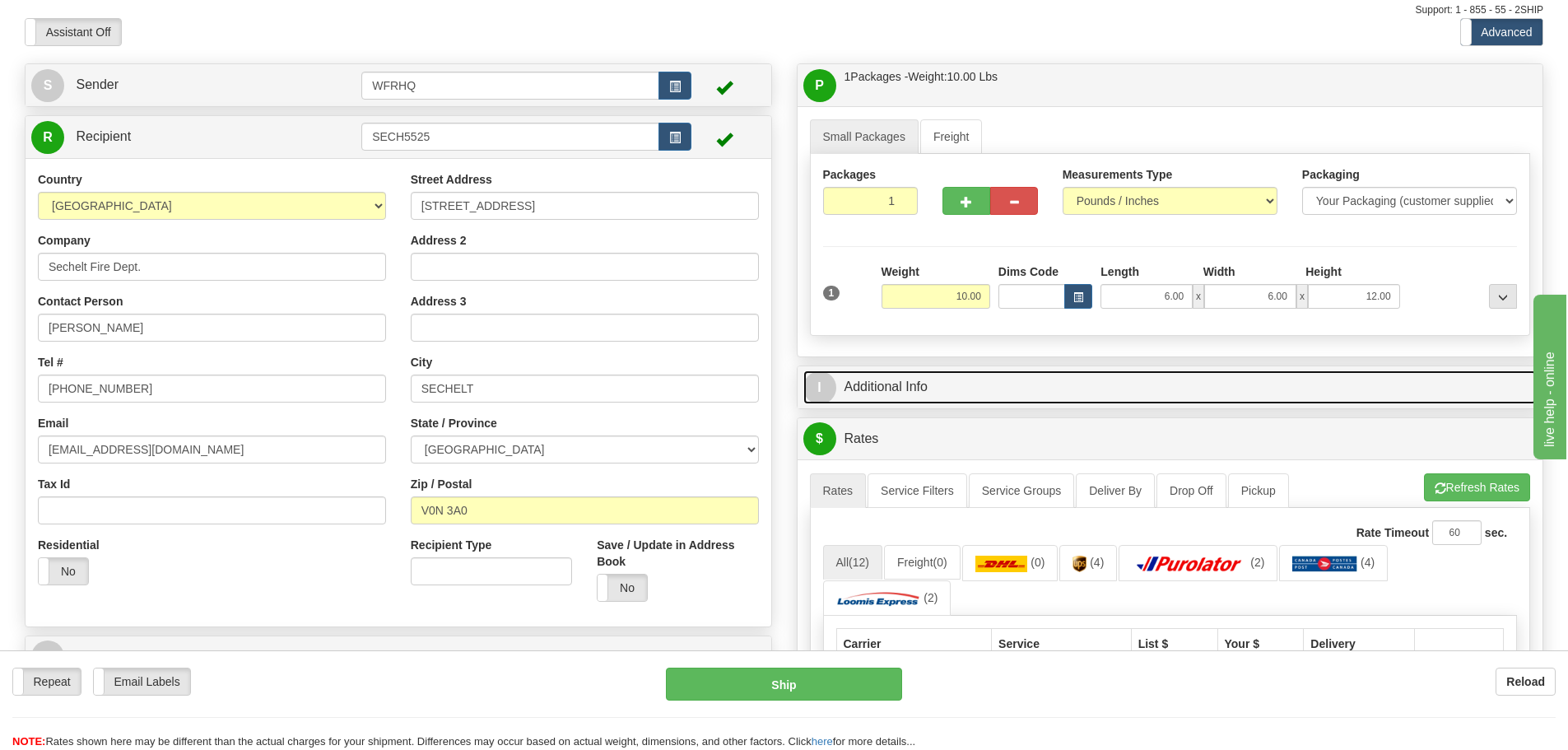
scroll to position [82, 0]
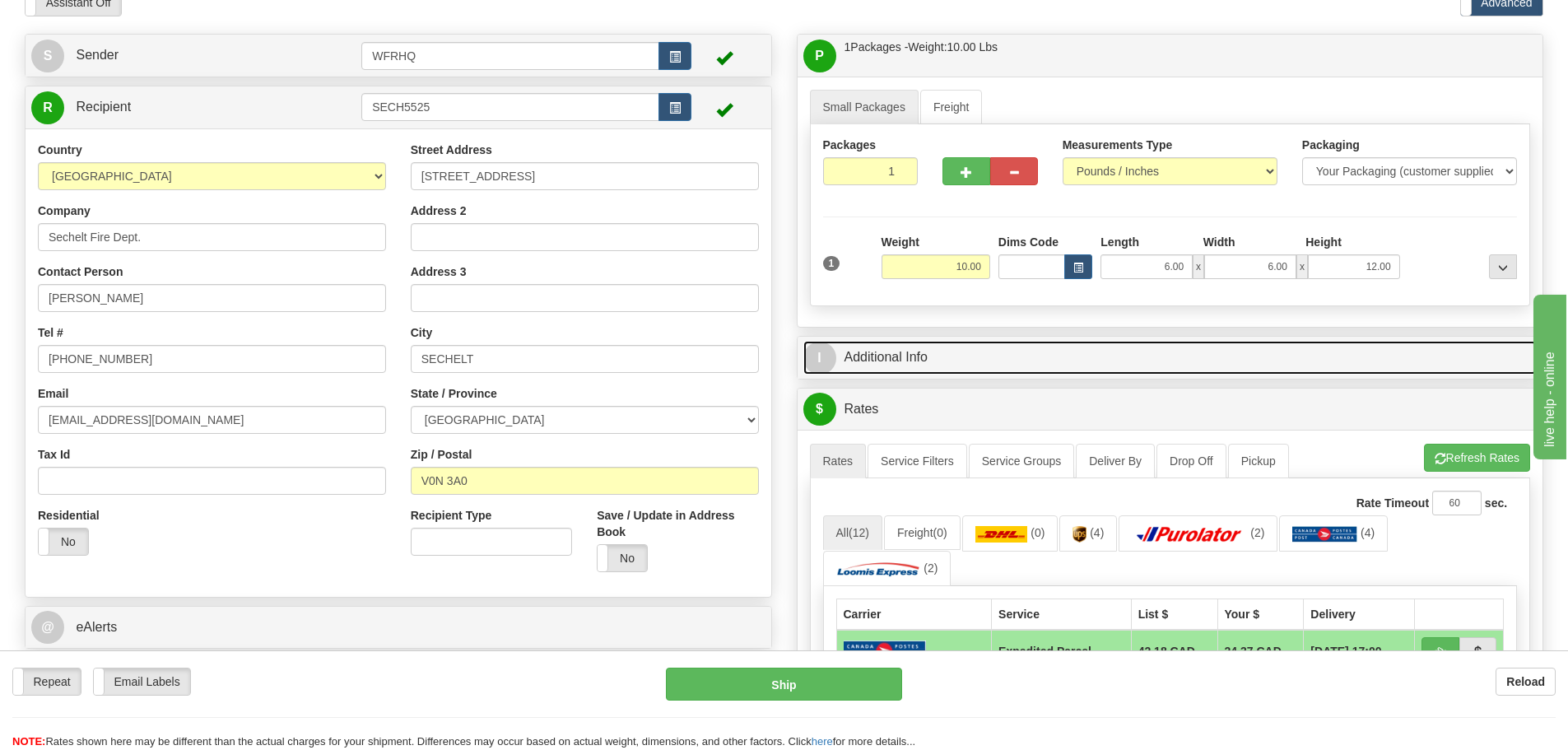
click at [961, 352] on link "I Additional Info" at bounding box center [1170, 357] width 734 height 34
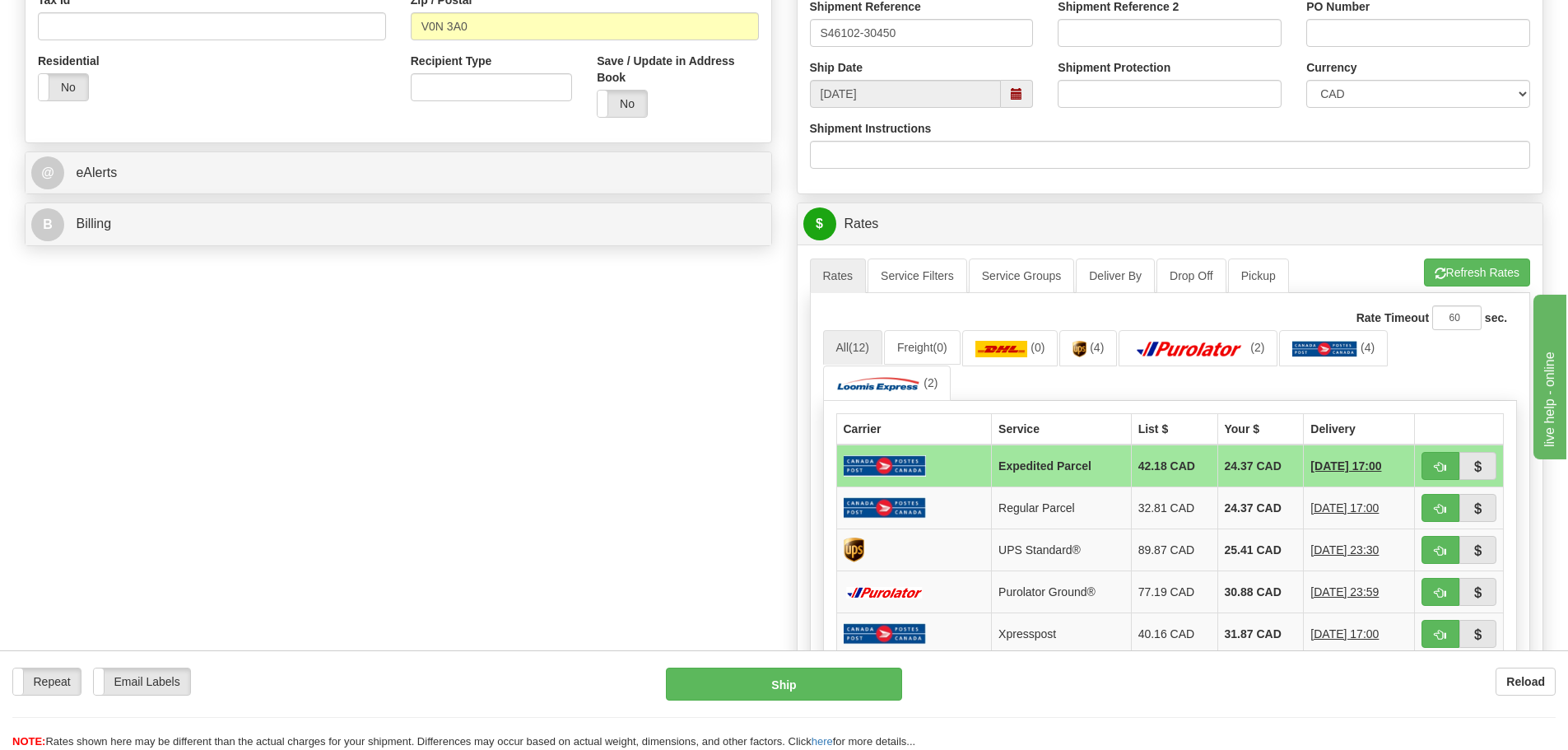
scroll to position [576, 0]
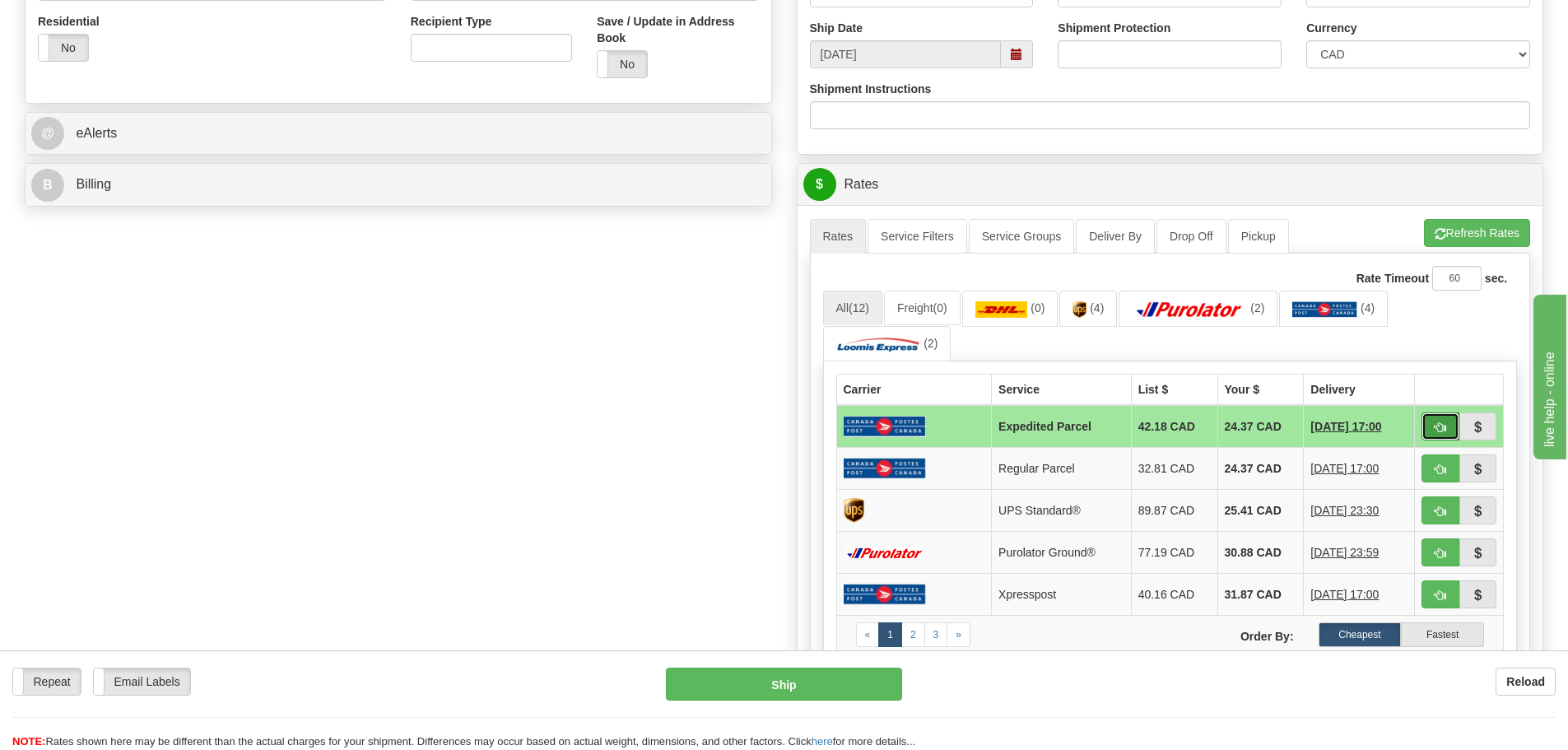
click at [1436, 424] on span "button" at bounding box center [1440, 428] width 11 height 10
type input "DOM.EP"
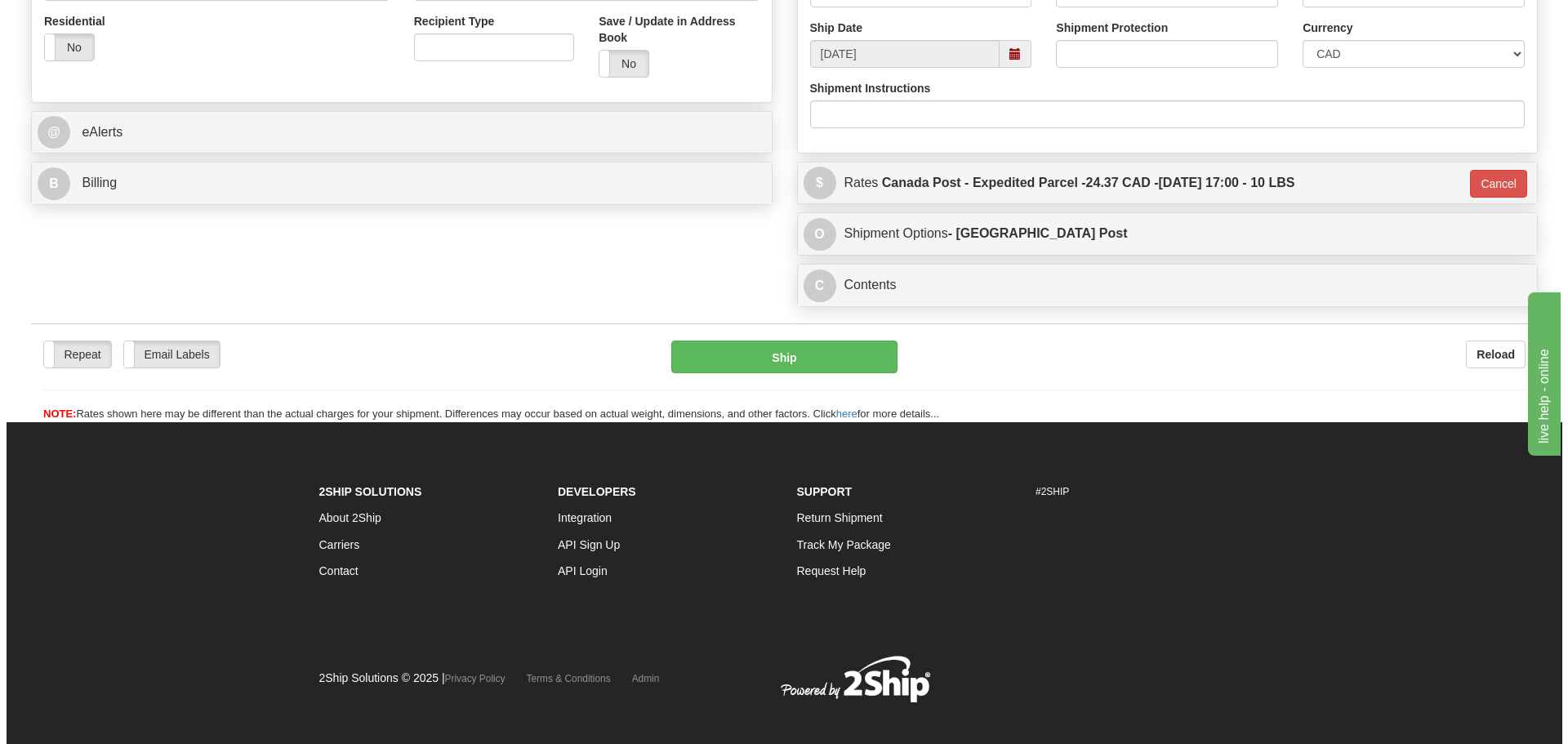
scroll to position [566, 0]
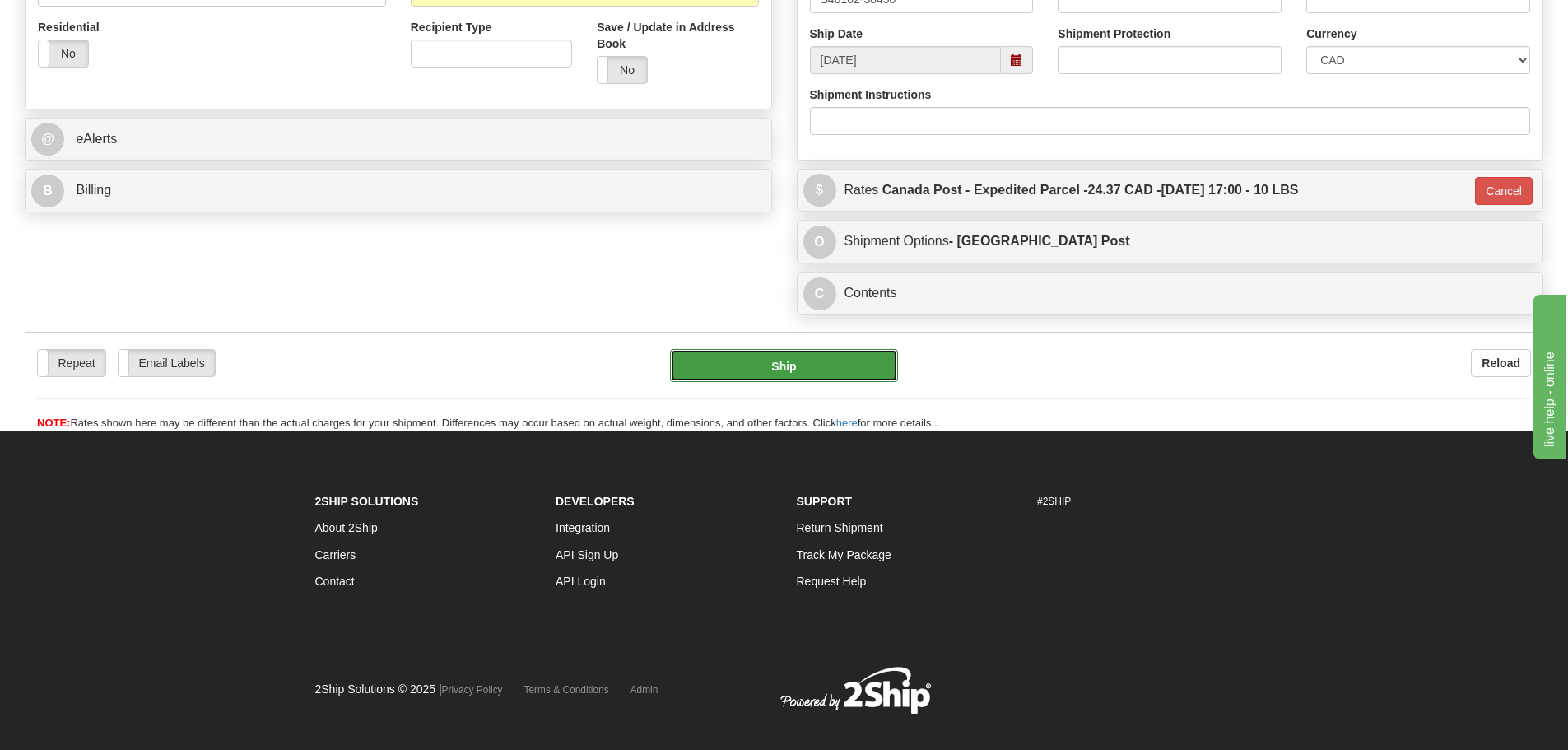
click at [736, 350] on button "Ship" at bounding box center [784, 366] width 228 height 33
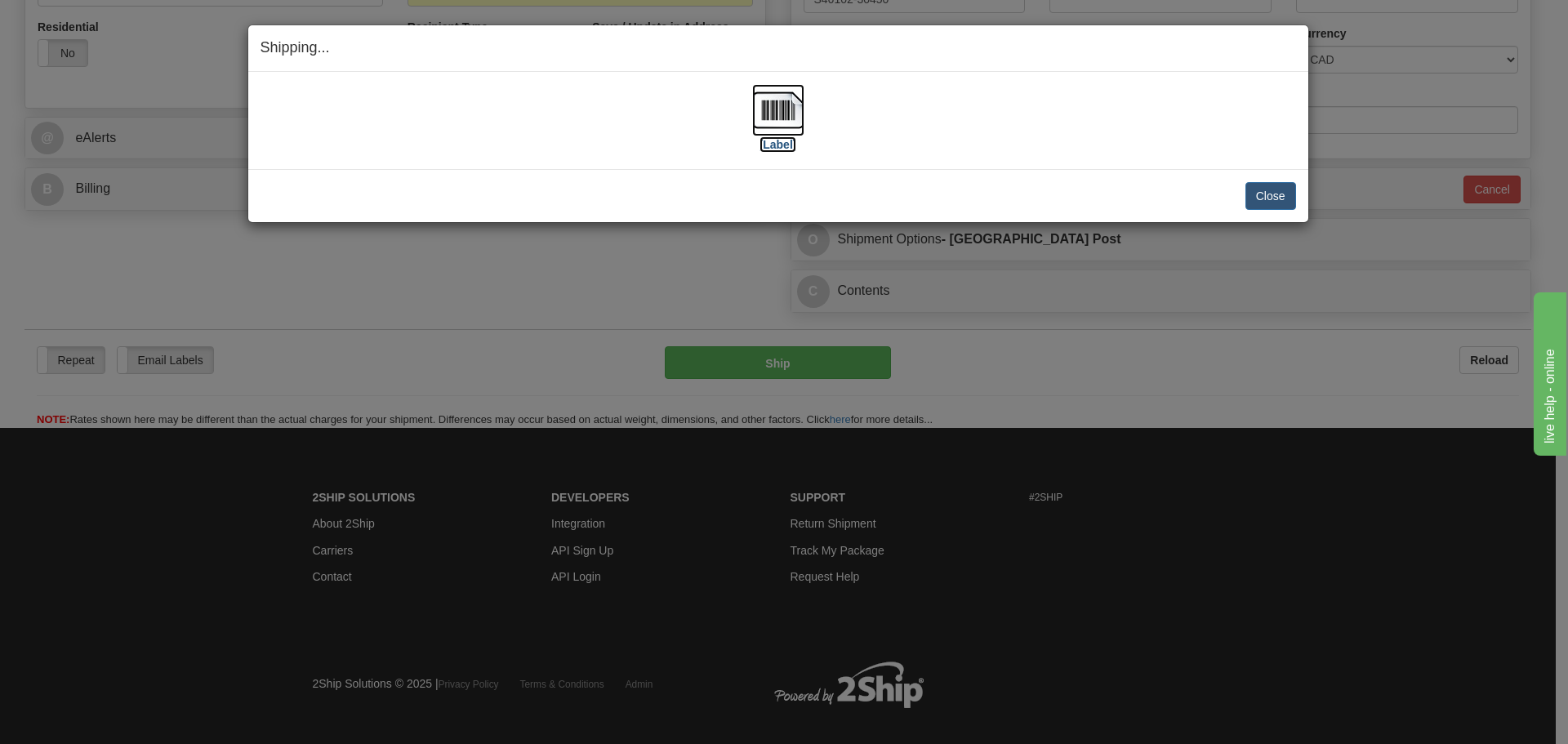
click at [776, 117] on img at bounding box center [778, 110] width 52 height 52
click at [1278, 196] on button "Close" at bounding box center [1271, 196] width 51 height 28
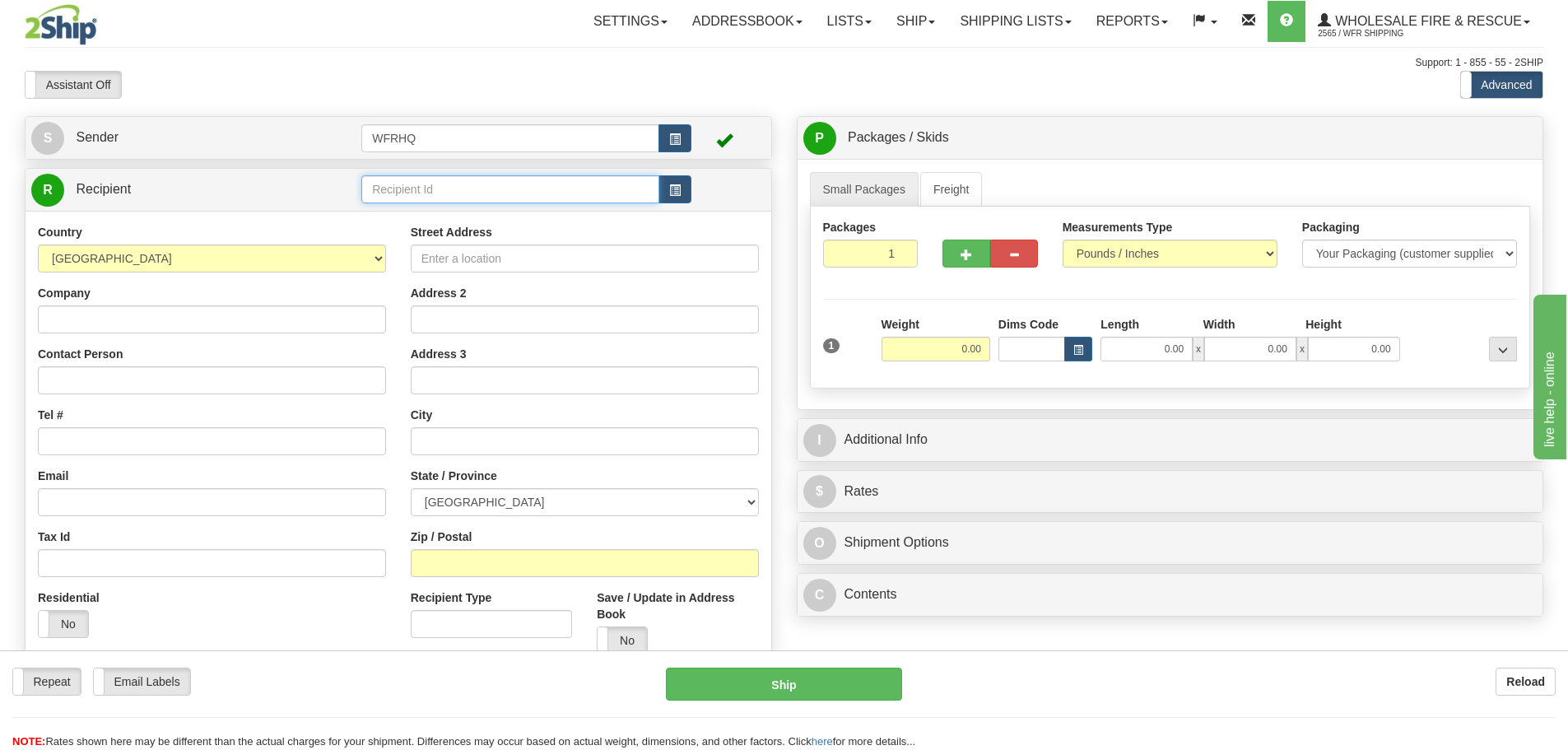
drag, startPoint x: 422, startPoint y: 182, endPoint x: 409, endPoint y: 179, distance: 13.3
click at [416, 182] on input "text" at bounding box center [510, 189] width 298 height 28
click at [436, 215] on div "DOMT4501" at bounding box center [508, 214] width 282 height 18
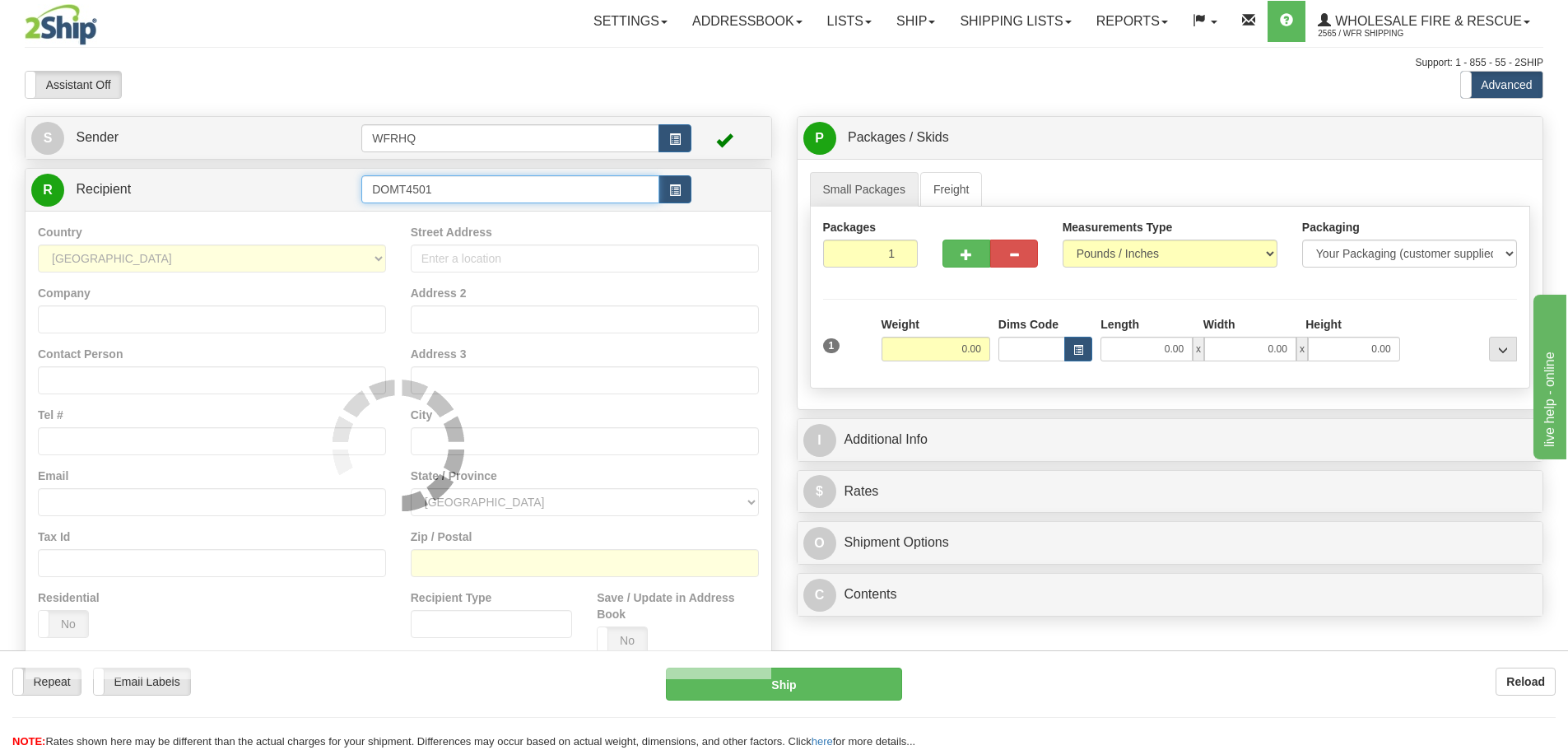
type input "DOMT4501"
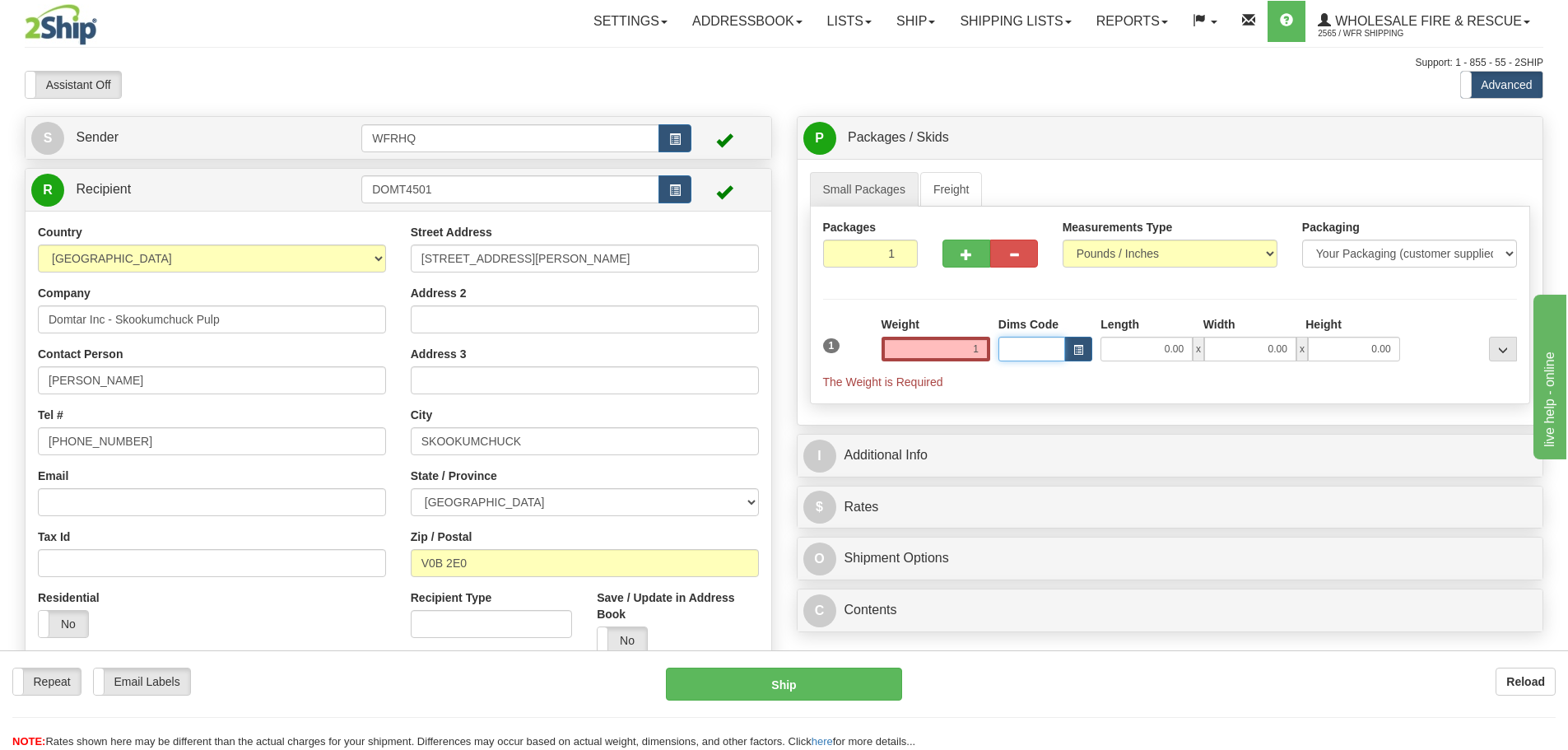
type input "1.00"
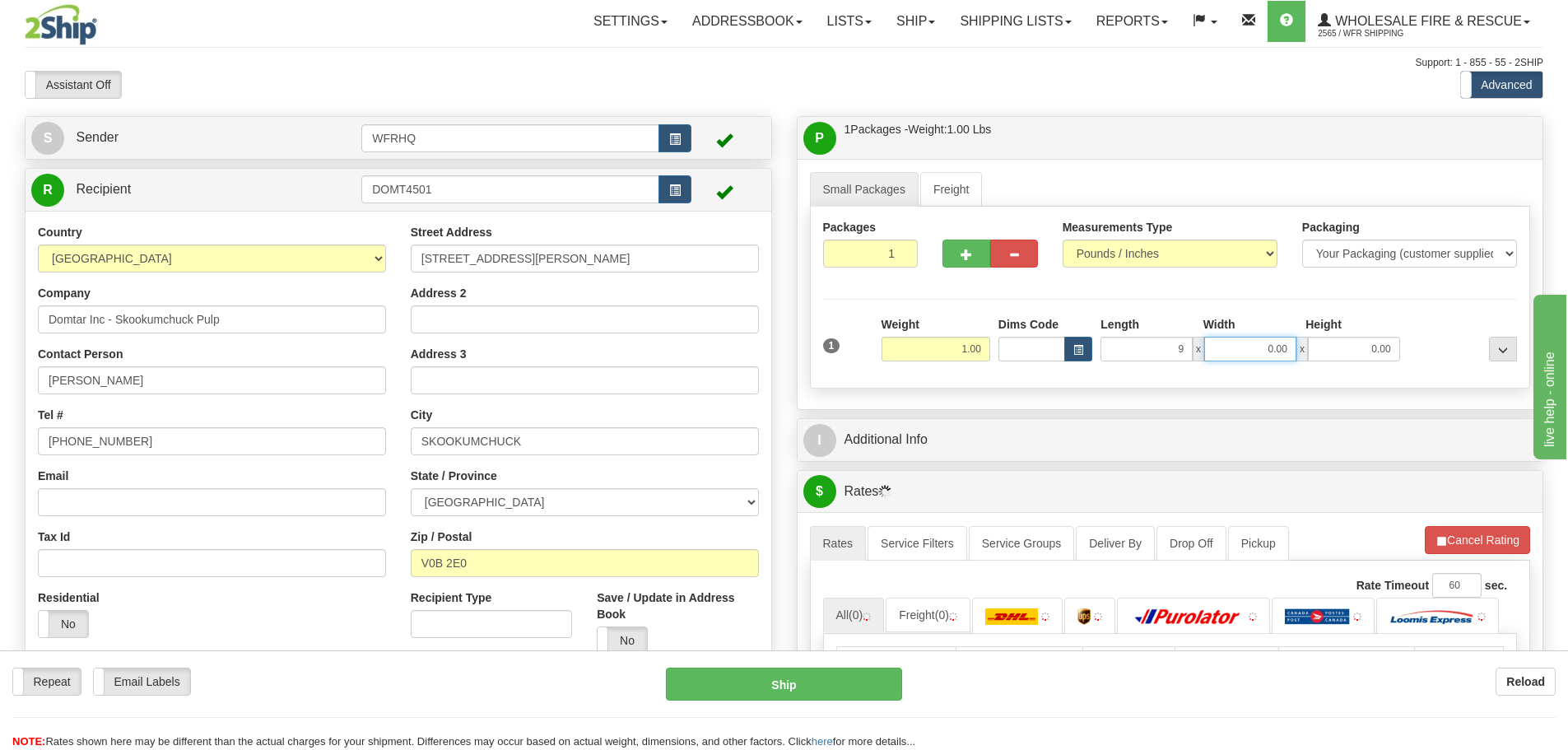
type input "9.00"
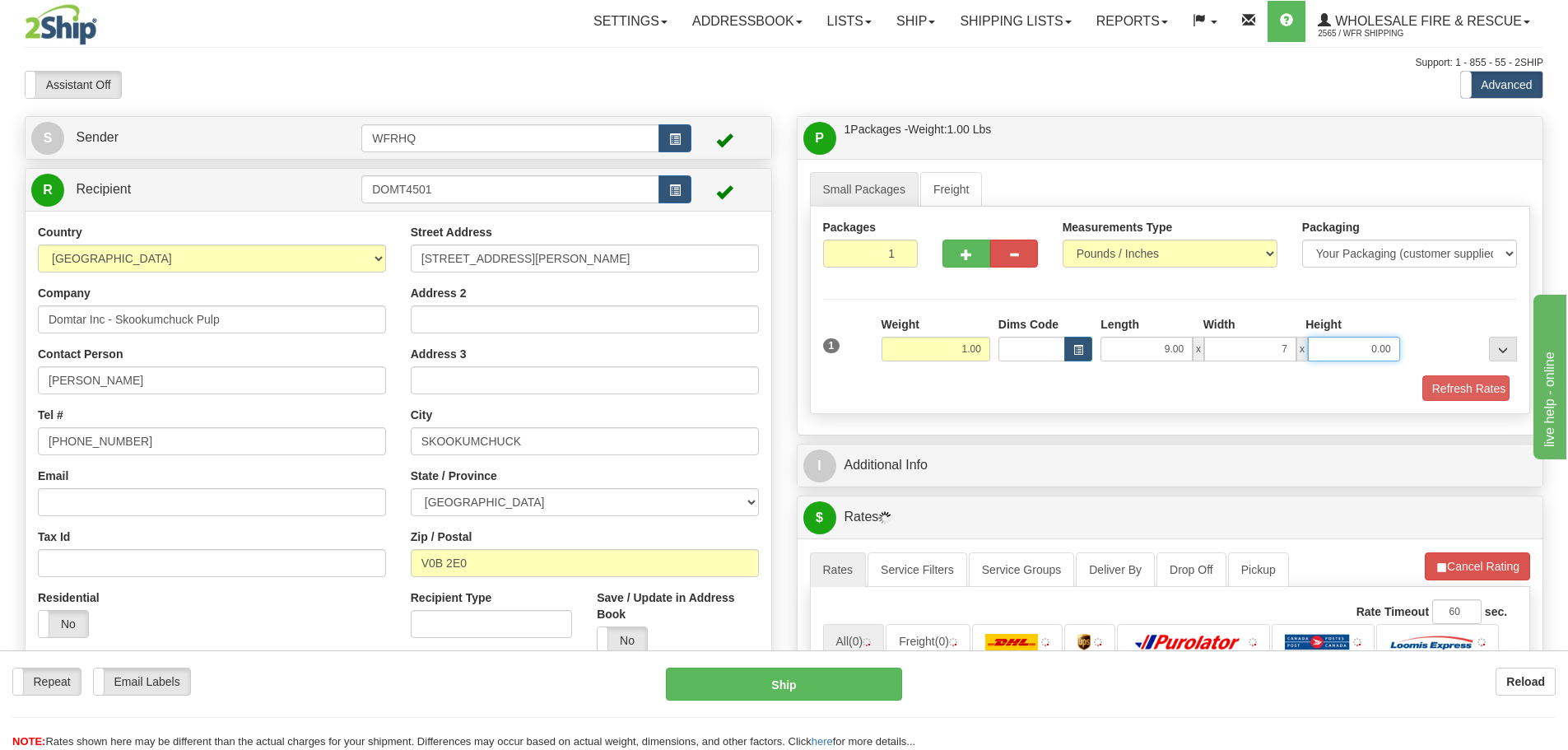
type input "7.00"
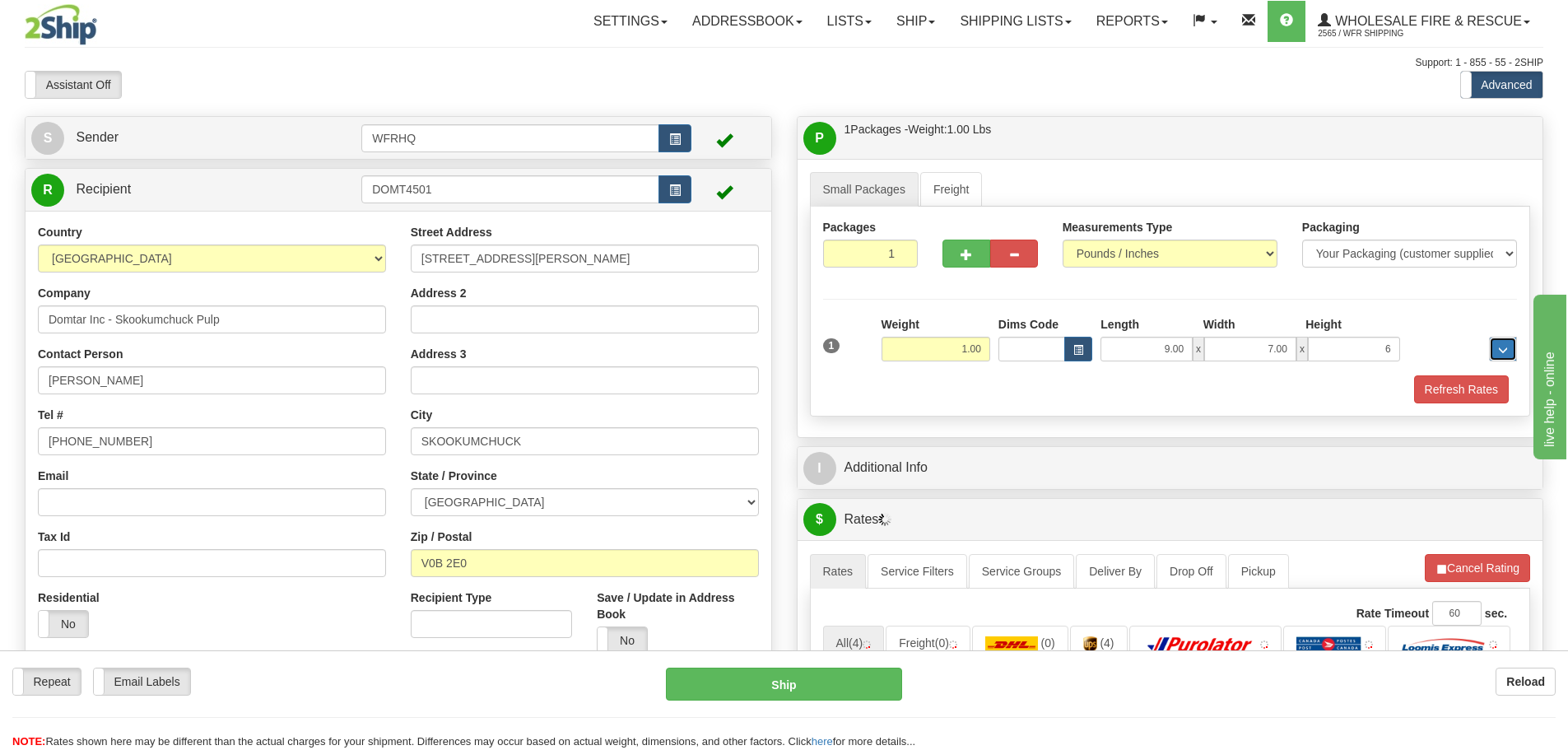
type input "6.00"
click at [1445, 393] on button "Refresh Rates" at bounding box center [1462, 389] width 95 height 28
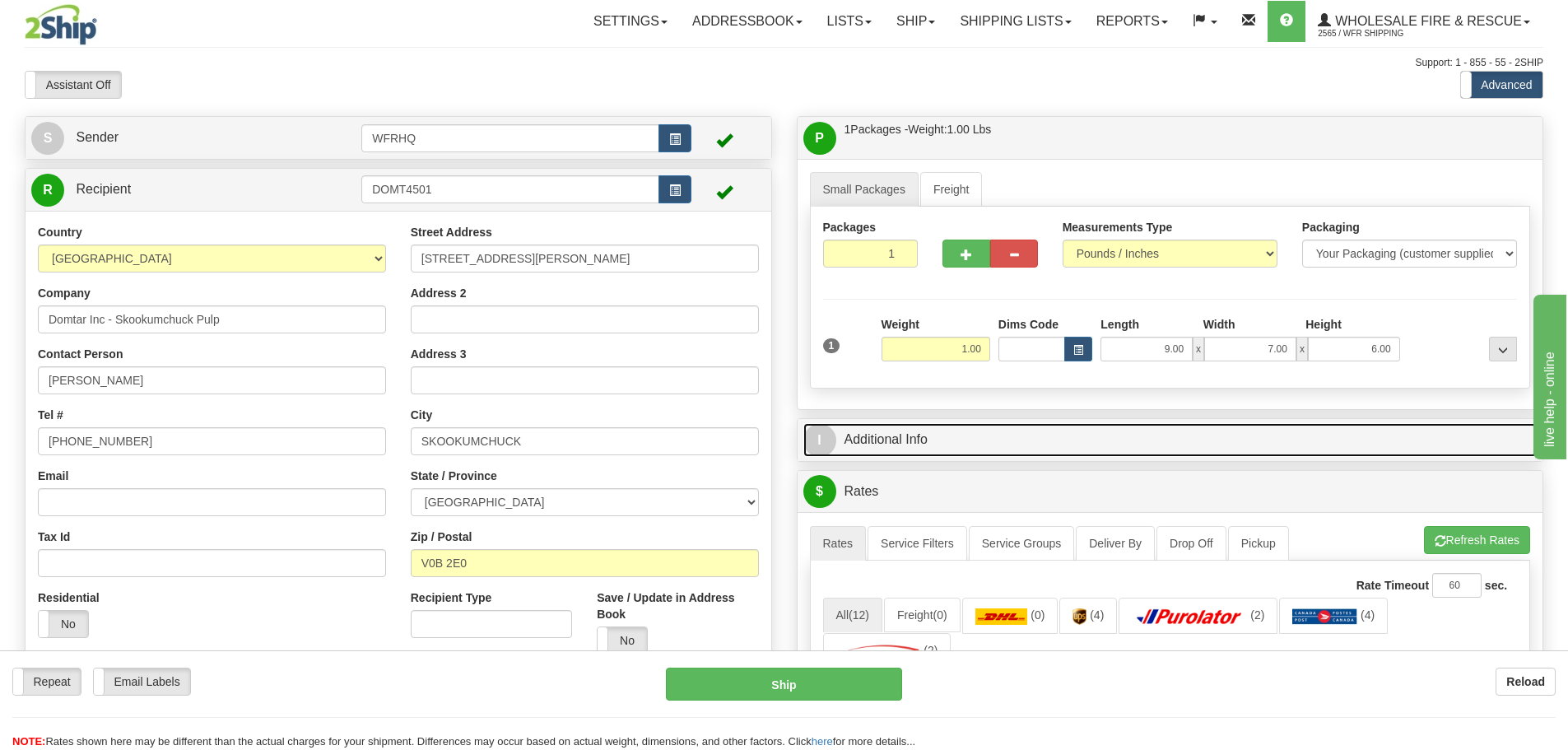
click at [987, 447] on link "I Additional Info" at bounding box center [1170, 440] width 734 height 34
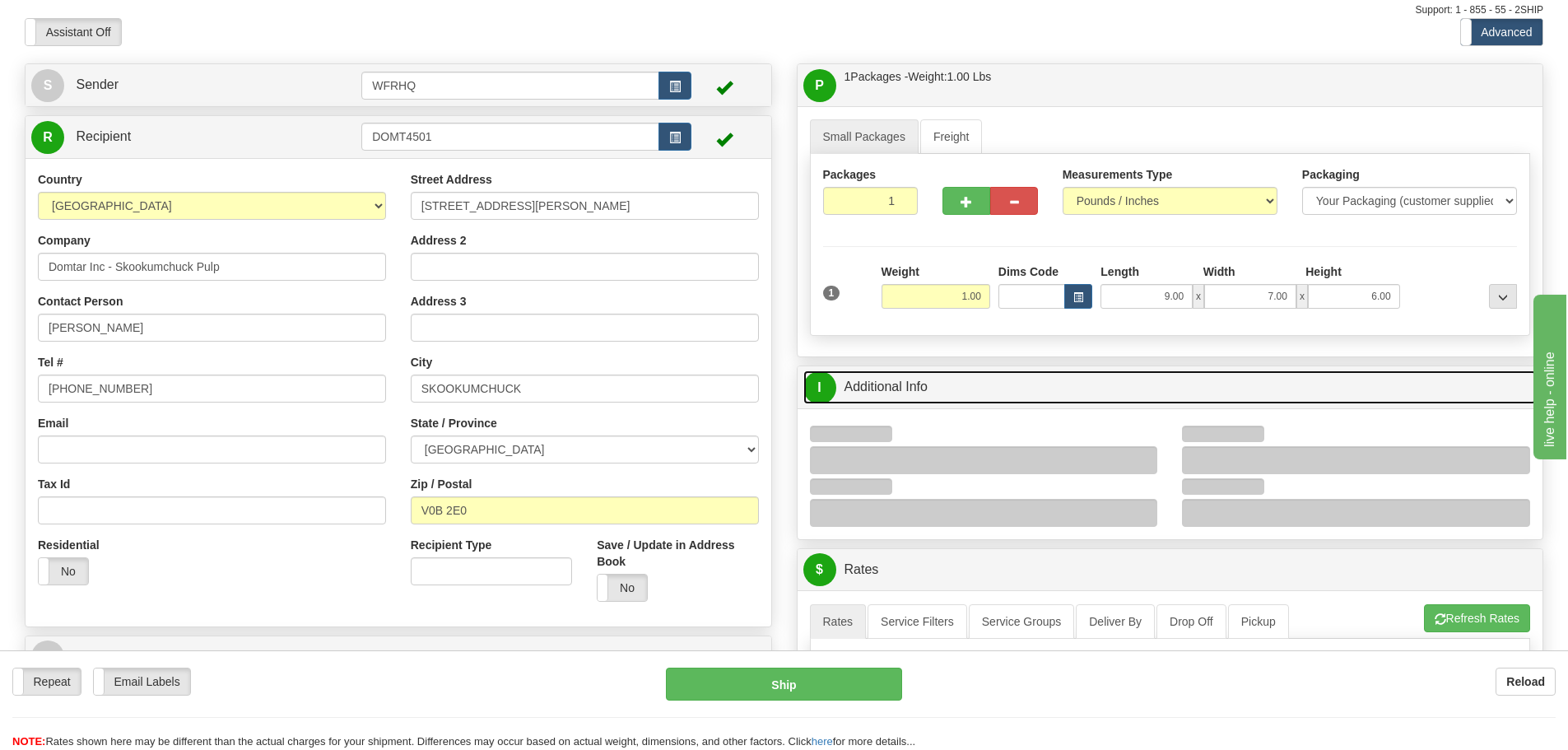
scroll to position [82, 0]
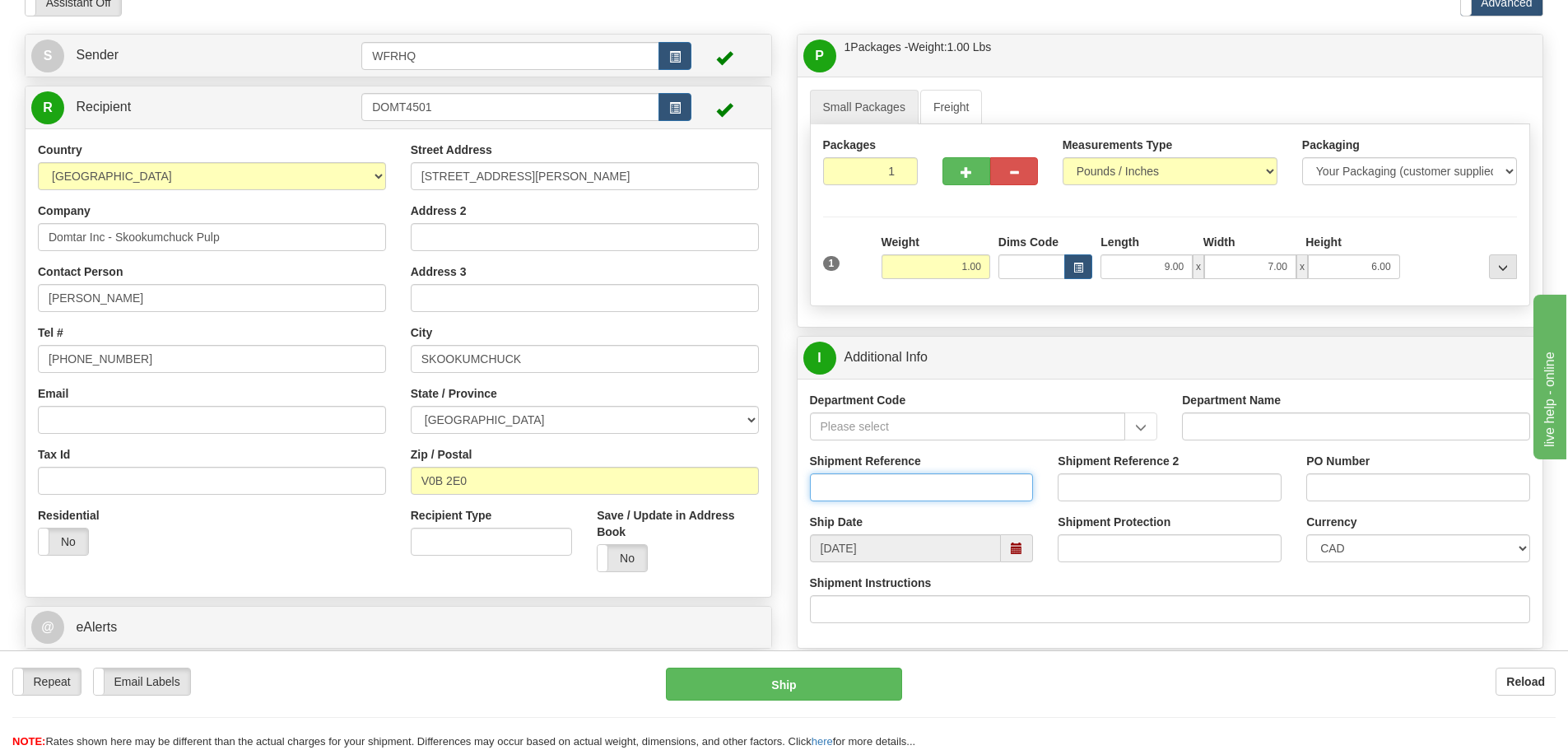
click at [878, 480] on input "Shipment Reference" at bounding box center [922, 487] width 224 height 28
type input "S45863-30441"
type input "45169750"
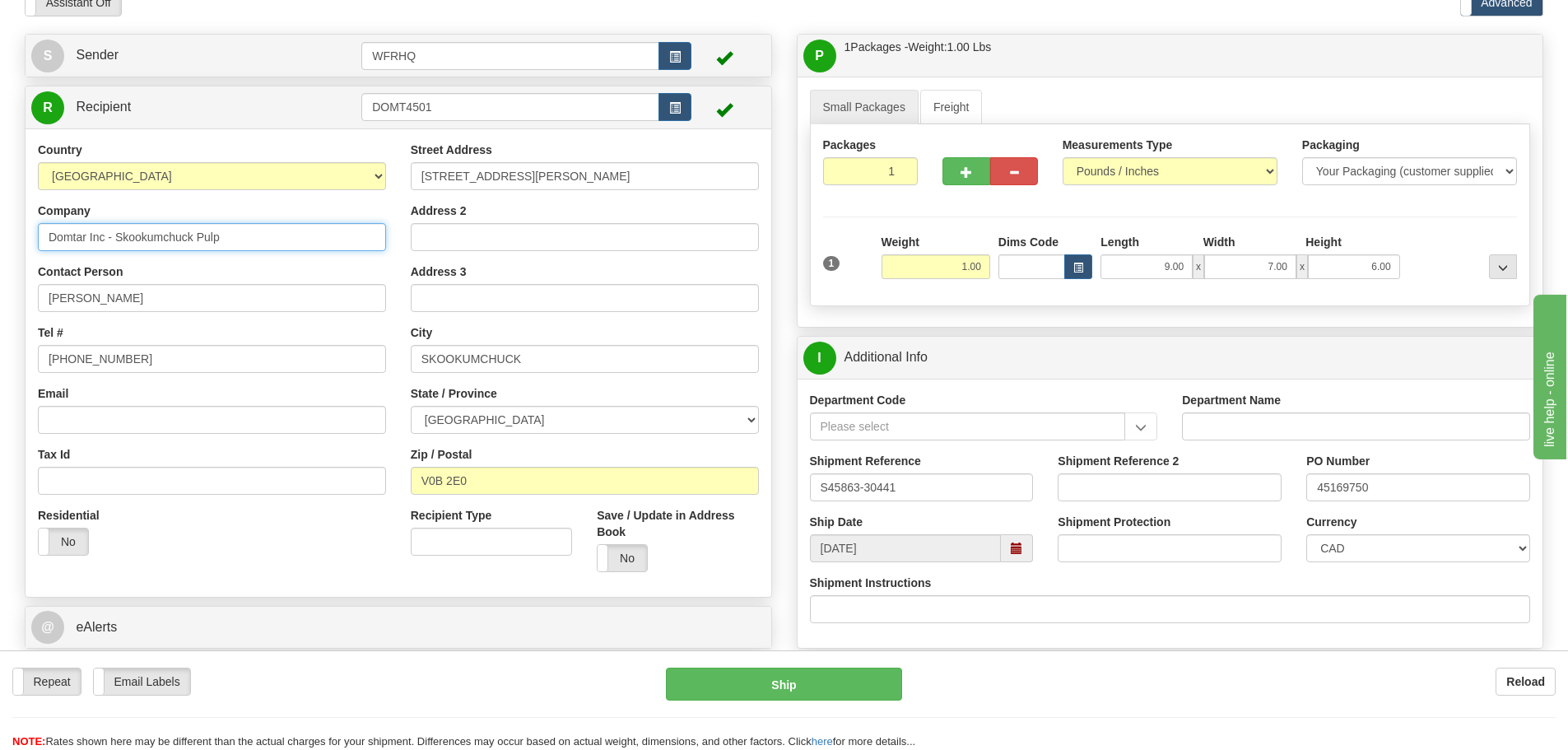
drag, startPoint x: 255, startPoint y: 233, endPoint x: 223, endPoint y: 239, distance: 32.6
click at [223, 239] on input "Domtar Inc - Skookumchuck Pulp" at bounding box center [212, 237] width 348 height 28
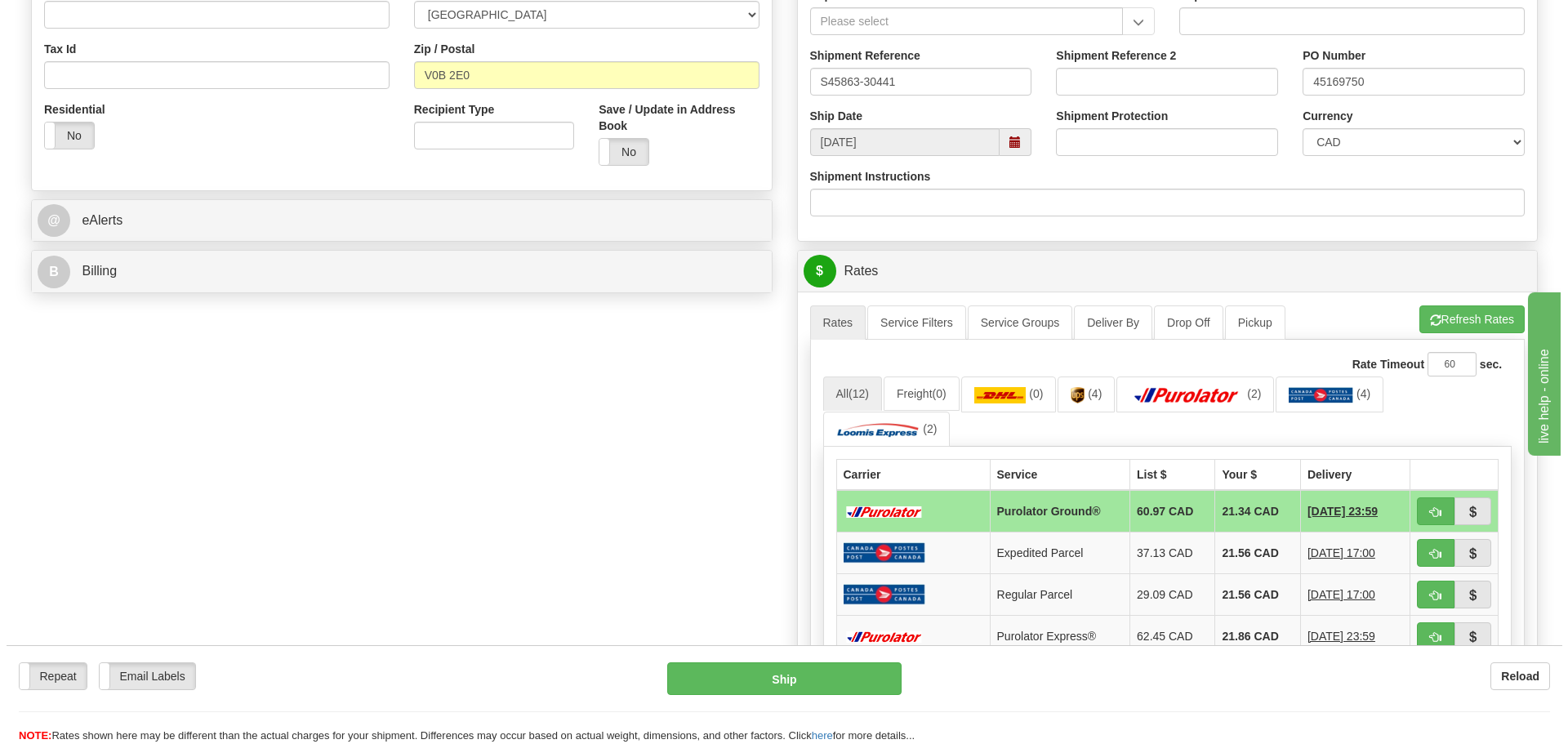
scroll to position [490, 0]
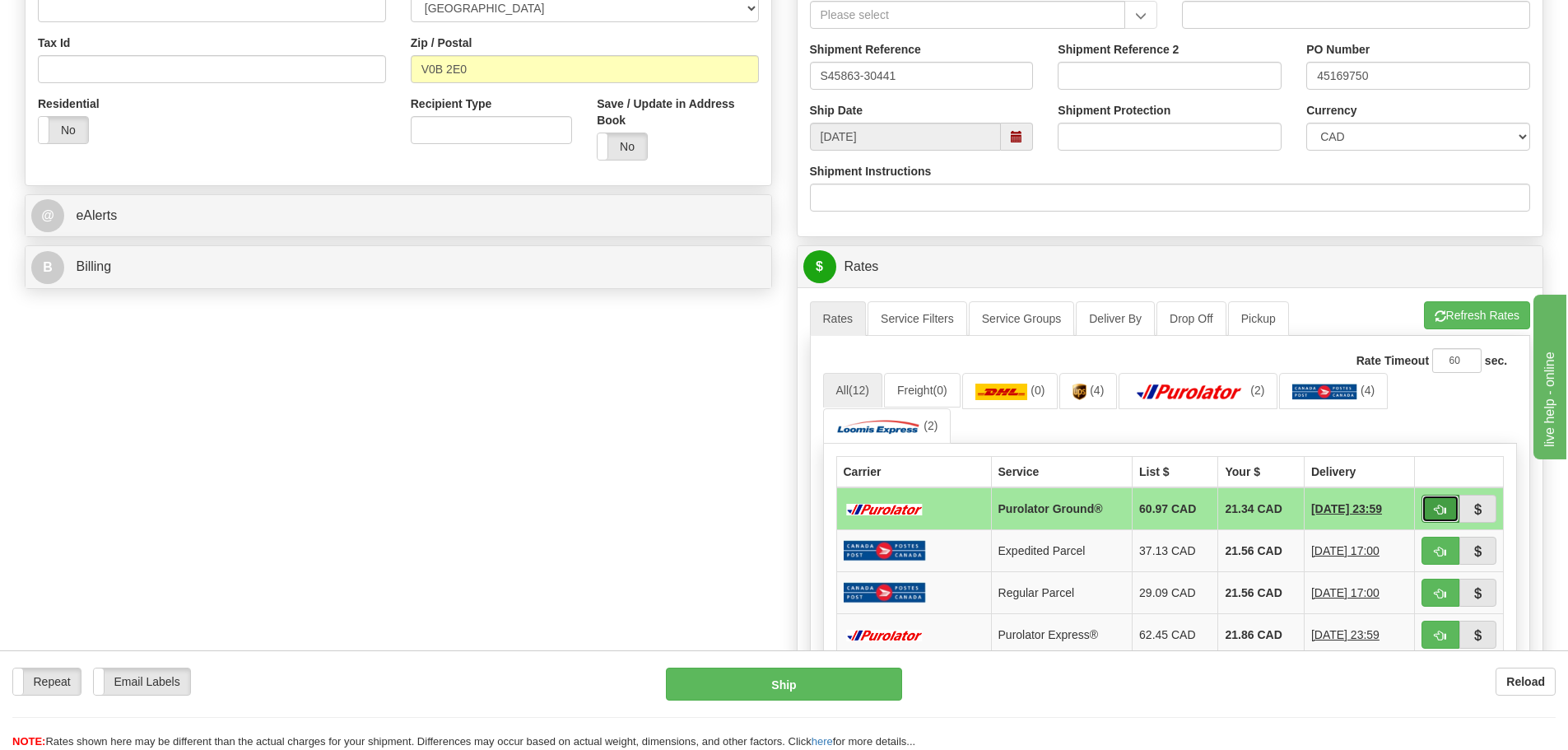
click at [1441, 516] on span "button" at bounding box center [1440, 510] width 11 height 10
type input "260"
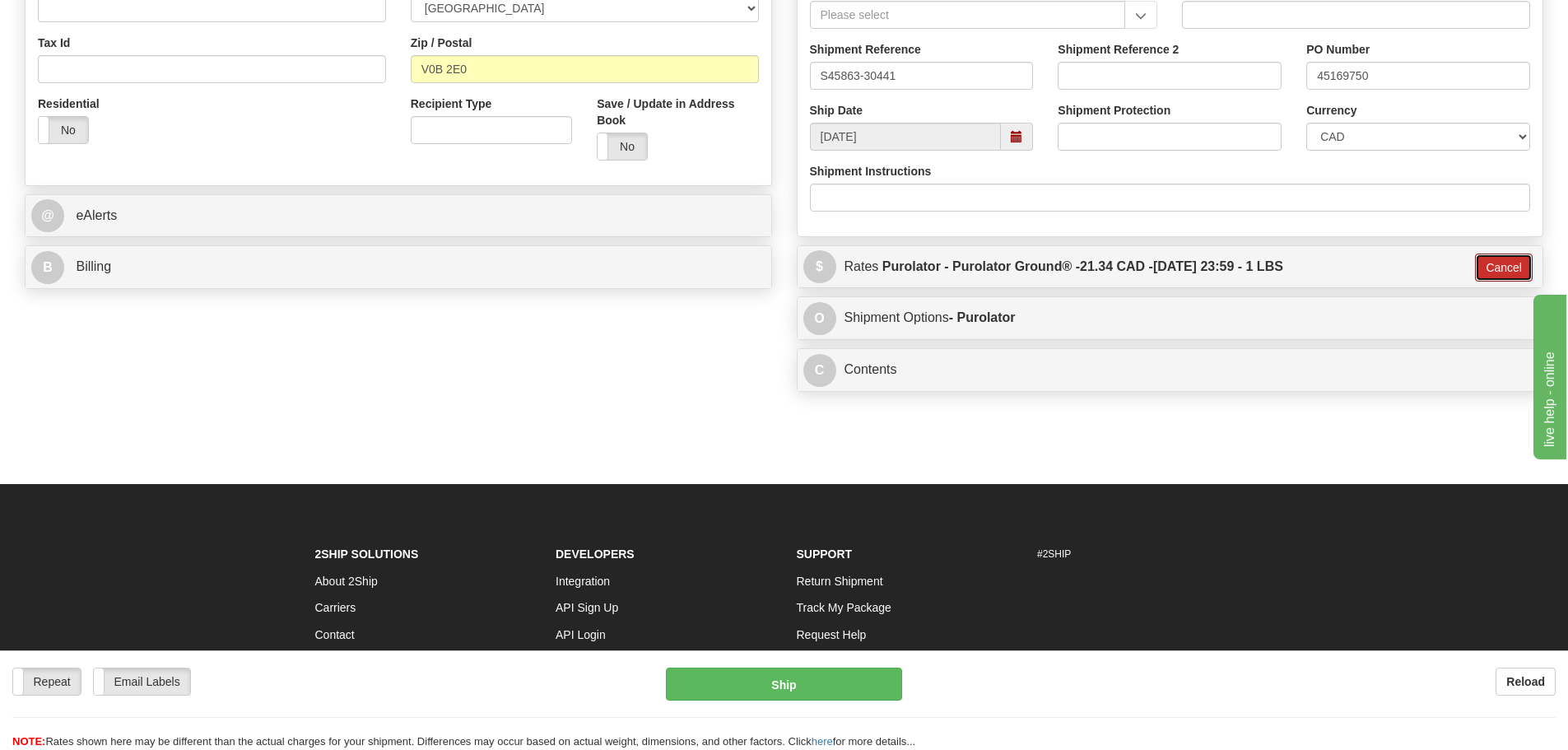
drag, startPoint x: 1494, startPoint y: 269, endPoint x: 971, endPoint y: 316, distance: 525.1
click at [1491, 269] on button "Cancel" at bounding box center [1504, 267] width 57 height 28
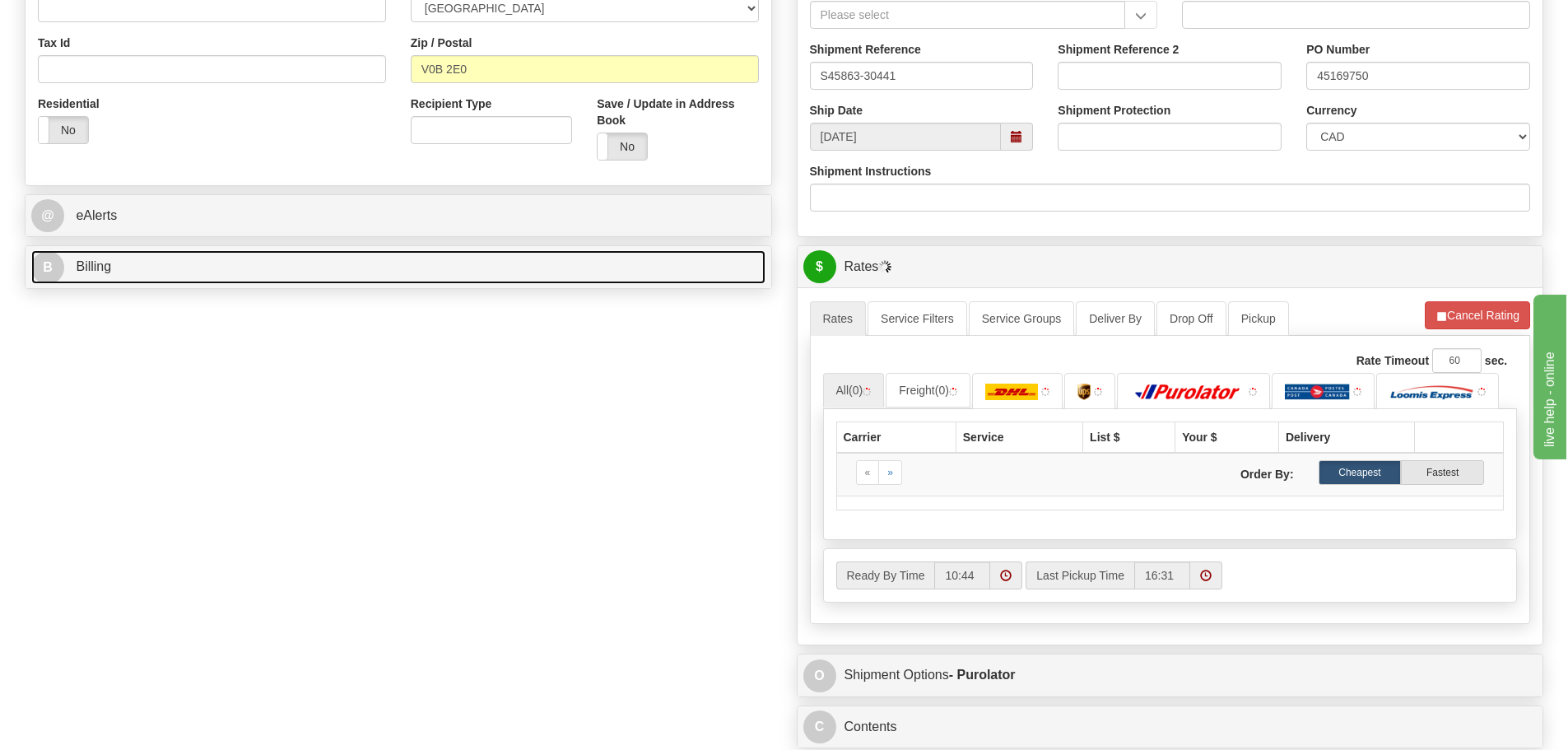
click at [215, 274] on link "B Billing" at bounding box center [398, 267] width 734 height 34
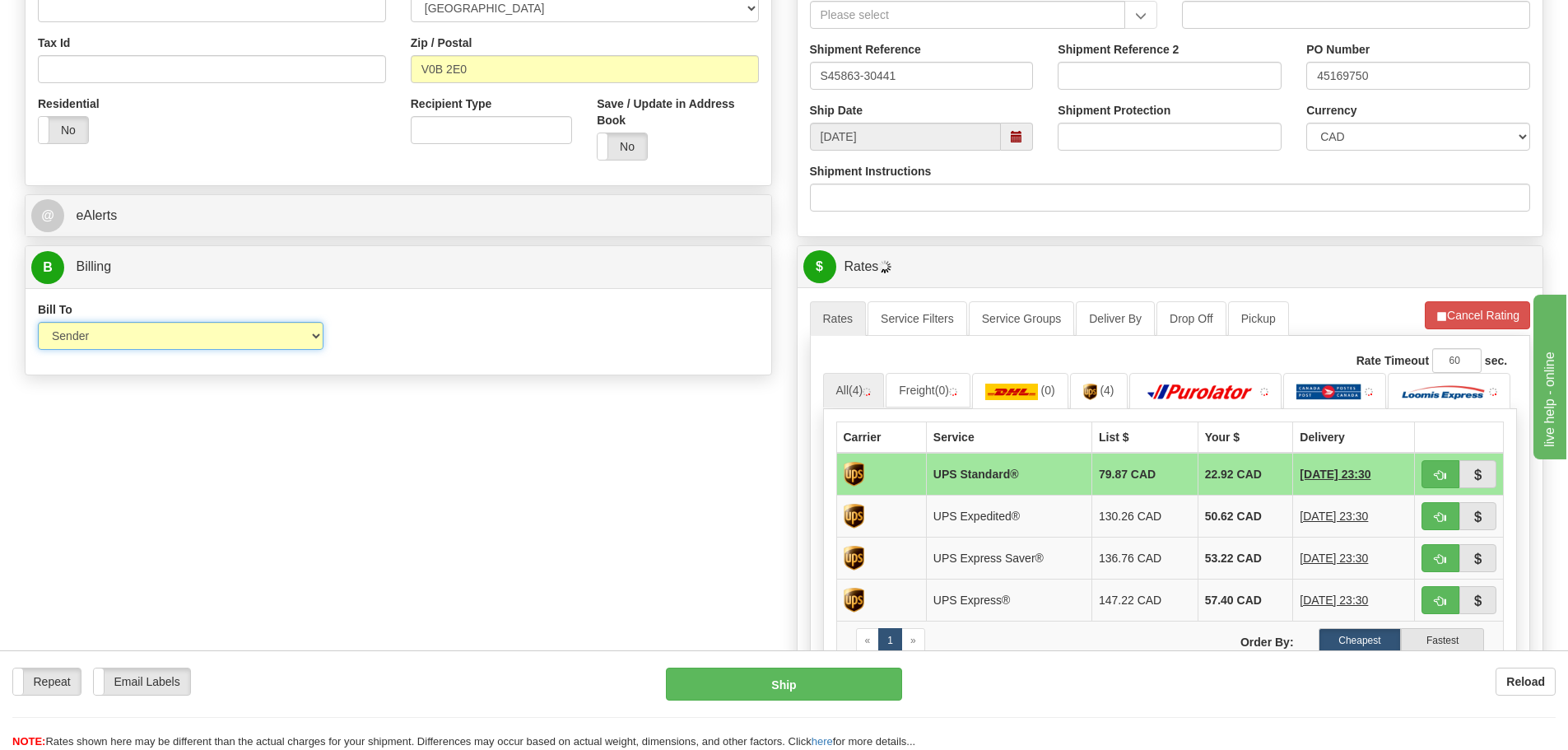
click at [166, 340] on select "Sender Recipient Third Party Collect" at bounding box center [180, 335] width 286 height 28
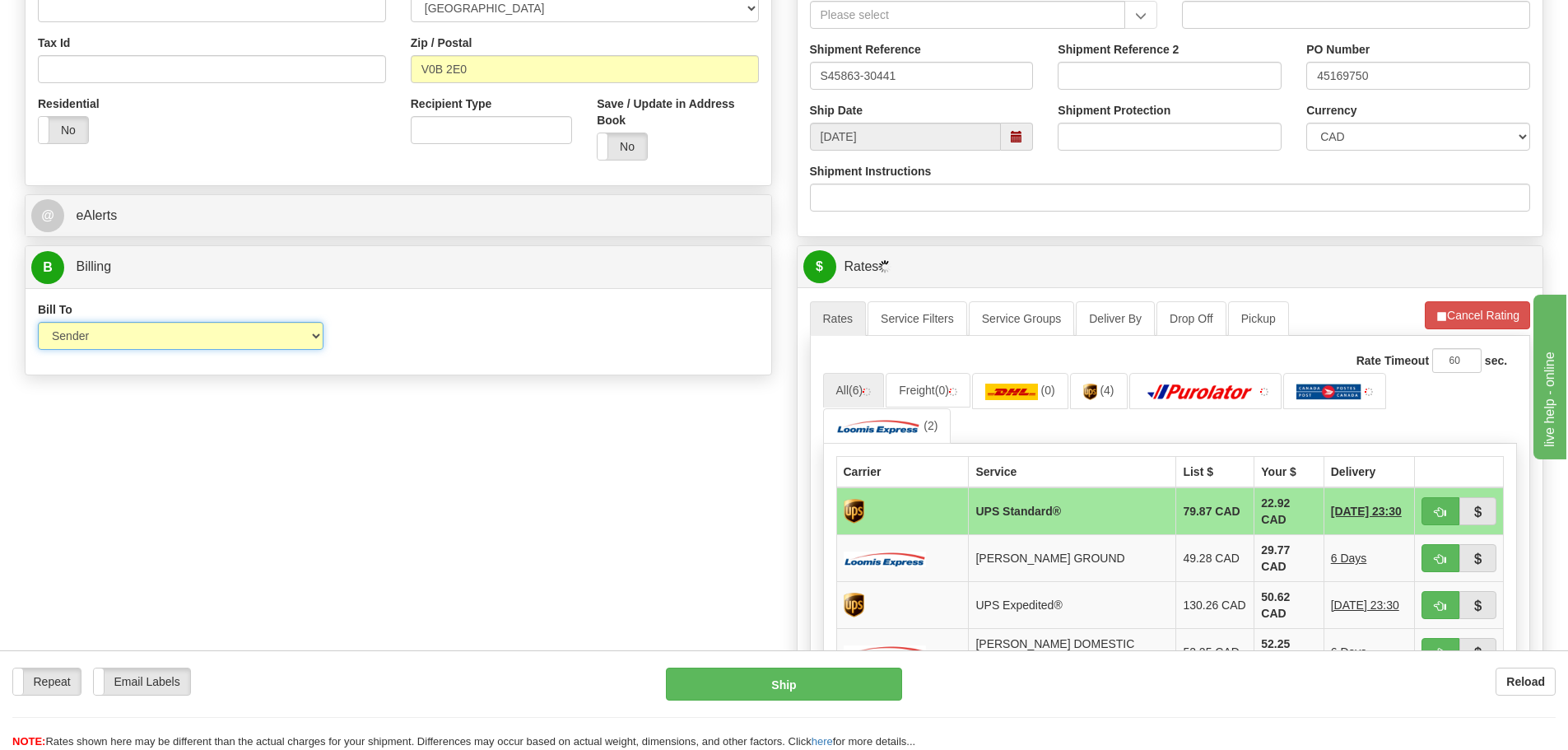
select select "2"
click at [37, 321] on select "Sender Recipient Third Party Collect" at bounding box center [180, 335] width 286 height 28
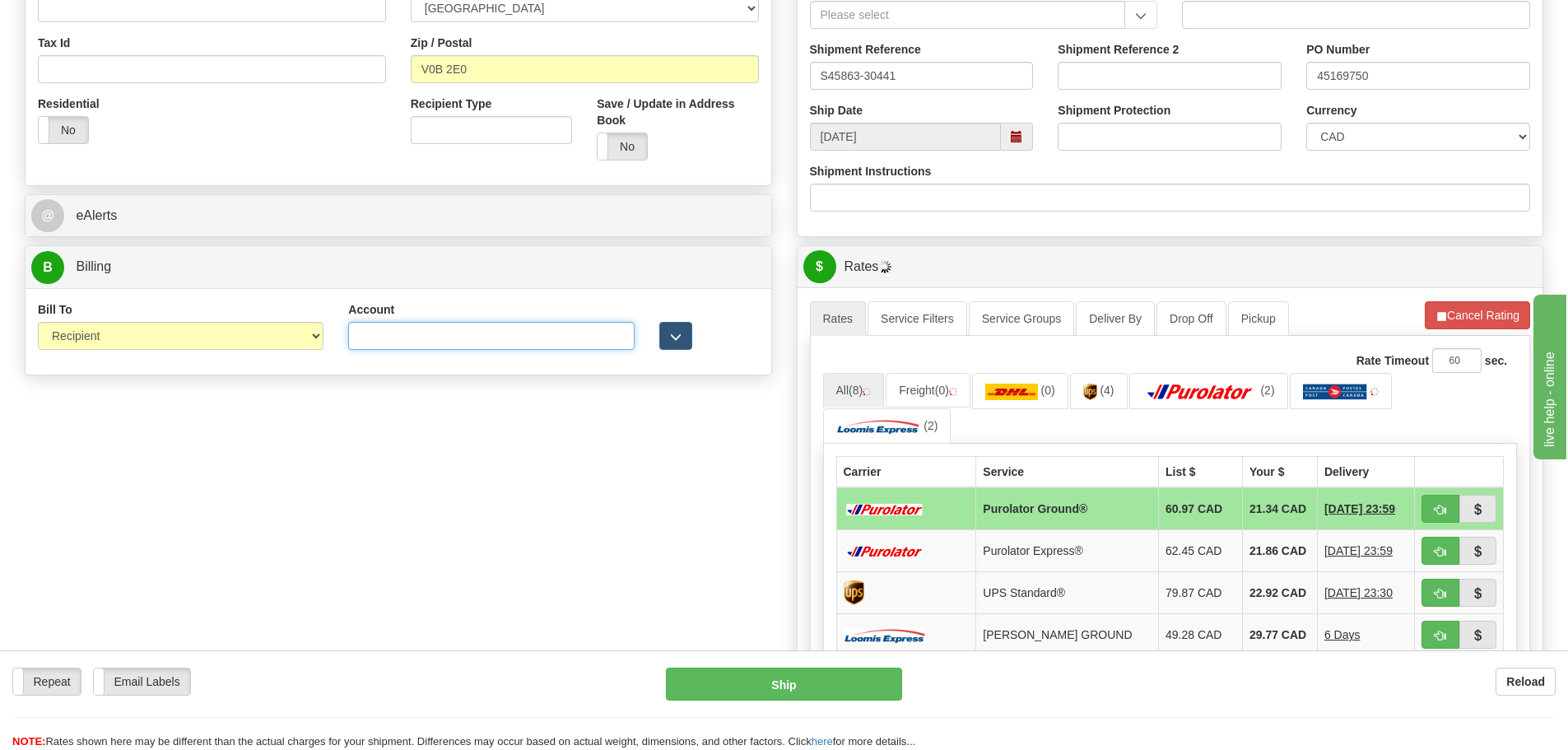
click at [470, 328] on input "Account" at bounding box center [491, 335] width 286 height 28
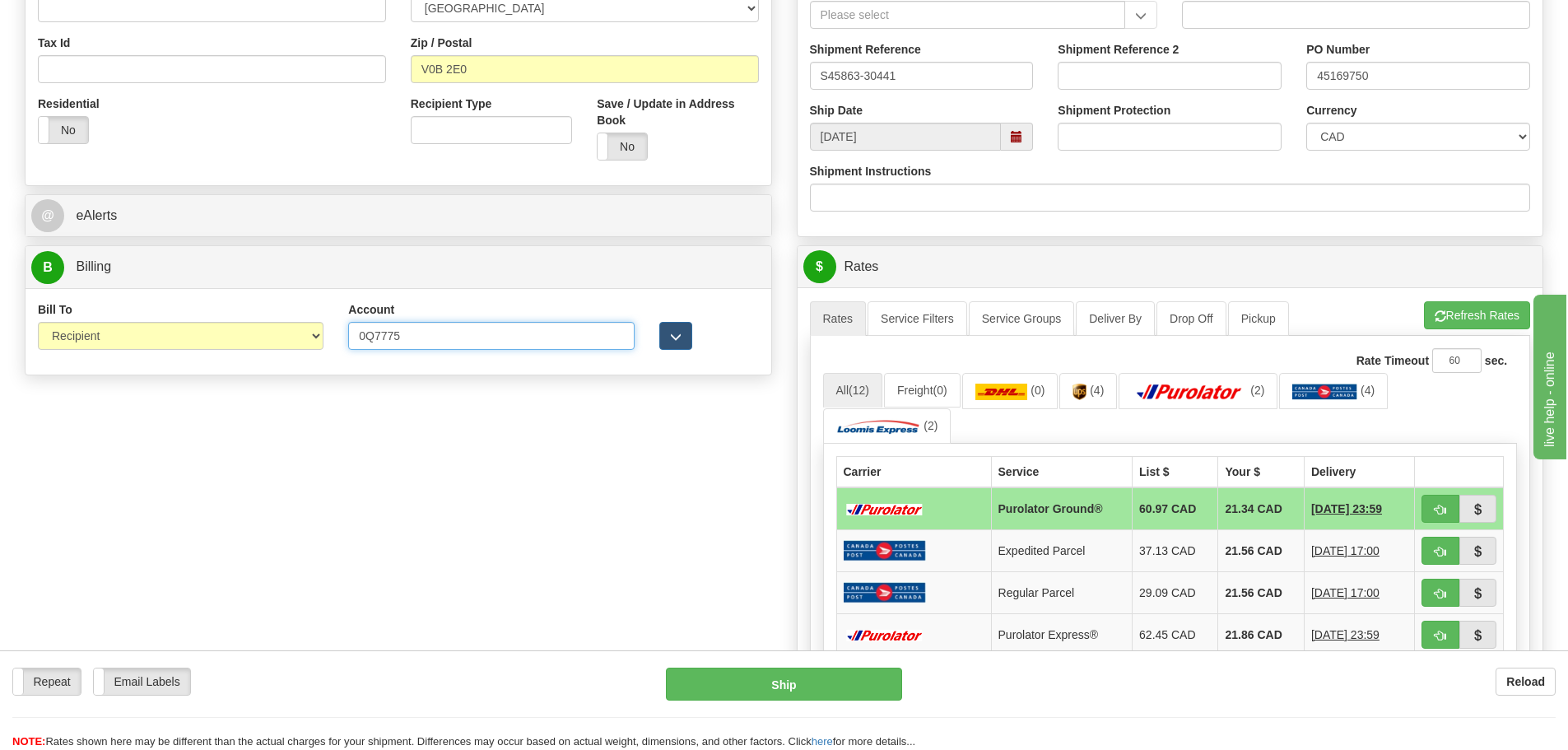
type input "0Q7775"
drag, startPoint x: 471, startPoint y: 530, endPoint x: 490, endPoint y: 530, distance: 19.0
click at [478, 530] on div "S Sender WFRHQ" at bounding box center [784, 311] width 1544 height 1379
click at [1518, 313] on button "Refresh Rates" at bounding box center [1477, 315] width 106 height 28
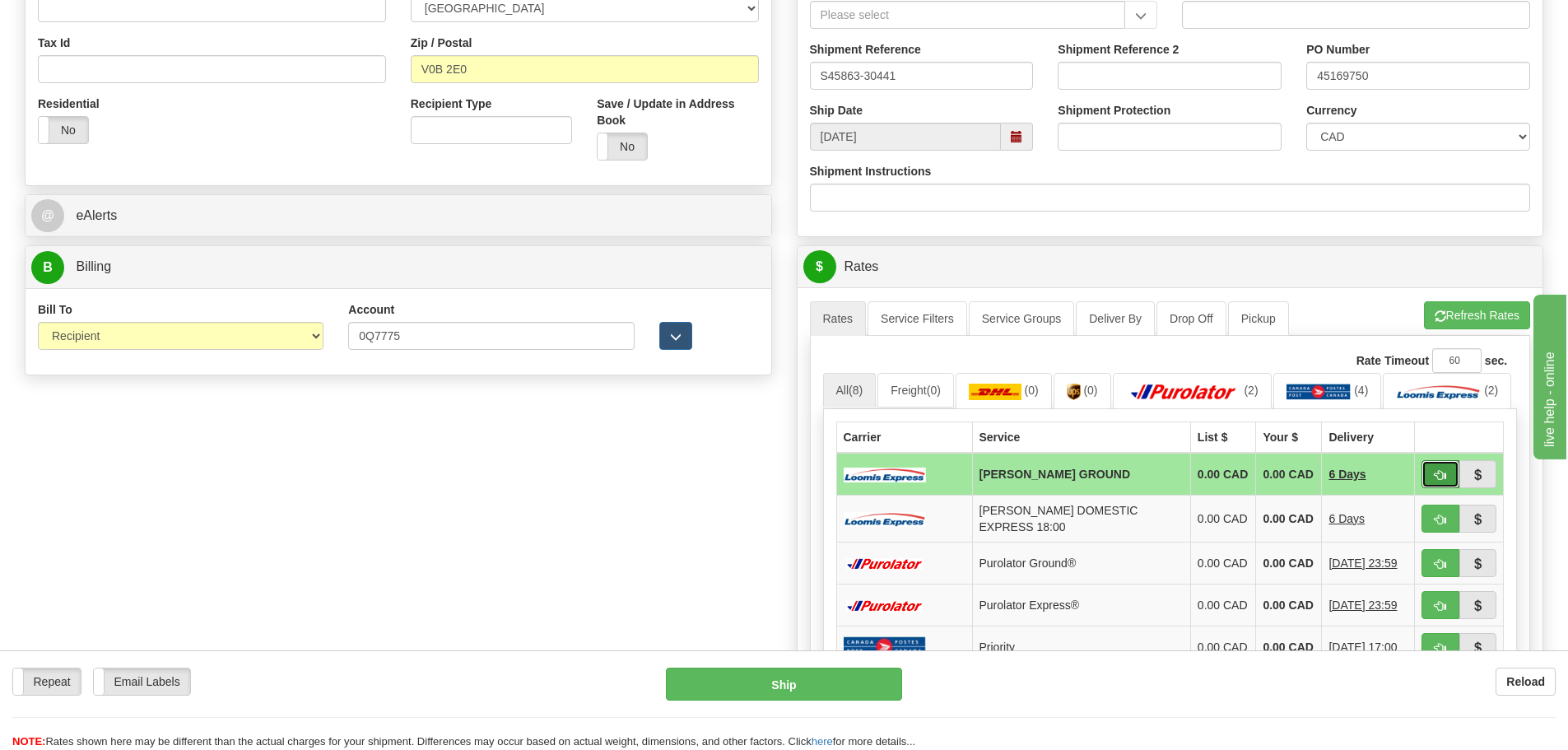
click at [1442, 481] on span "button" at bounding box center [1440, 476] width 11 height 10
type input "DD"
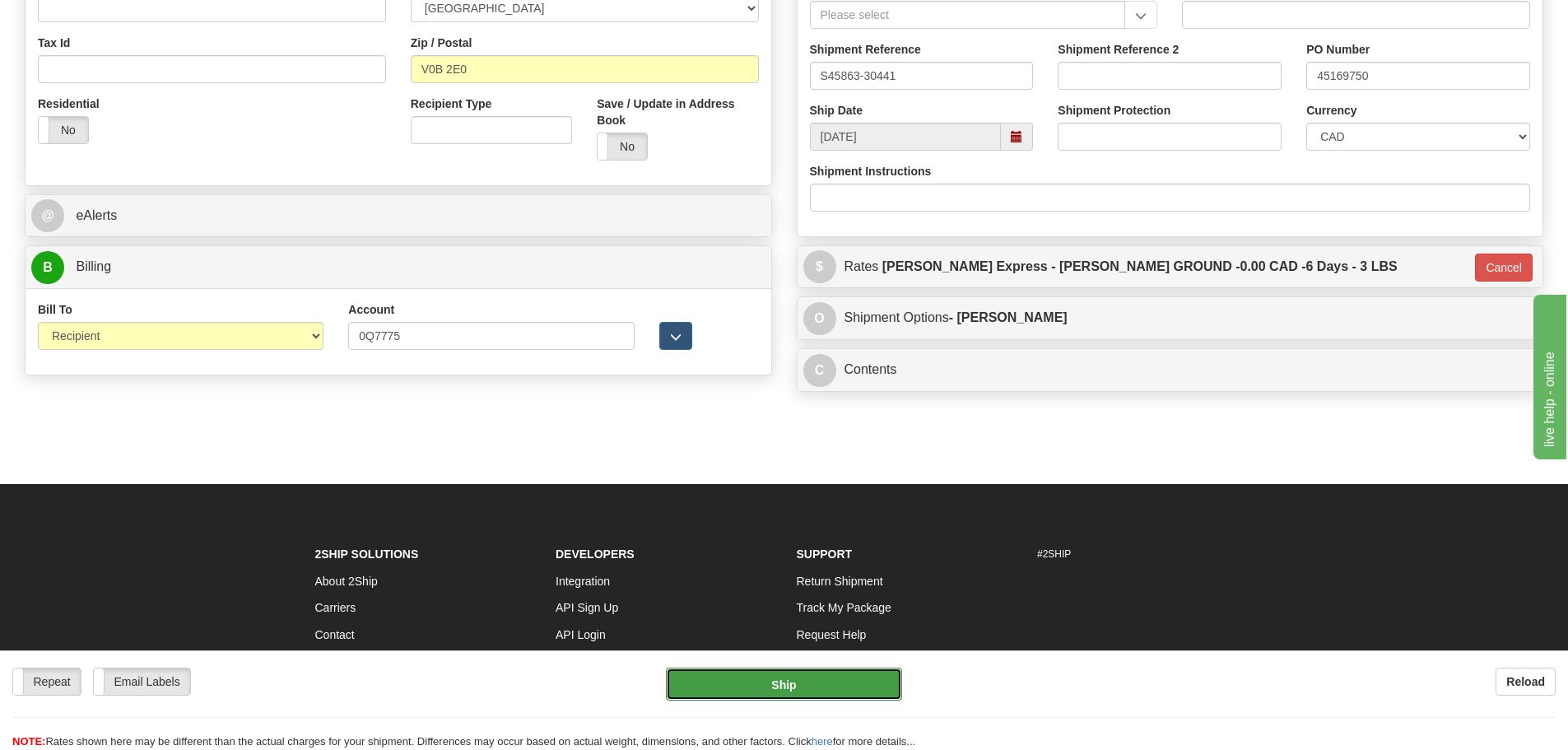
click at [755, 680] on button "Ship" at bounding box center [784, 684] width 236 height 33
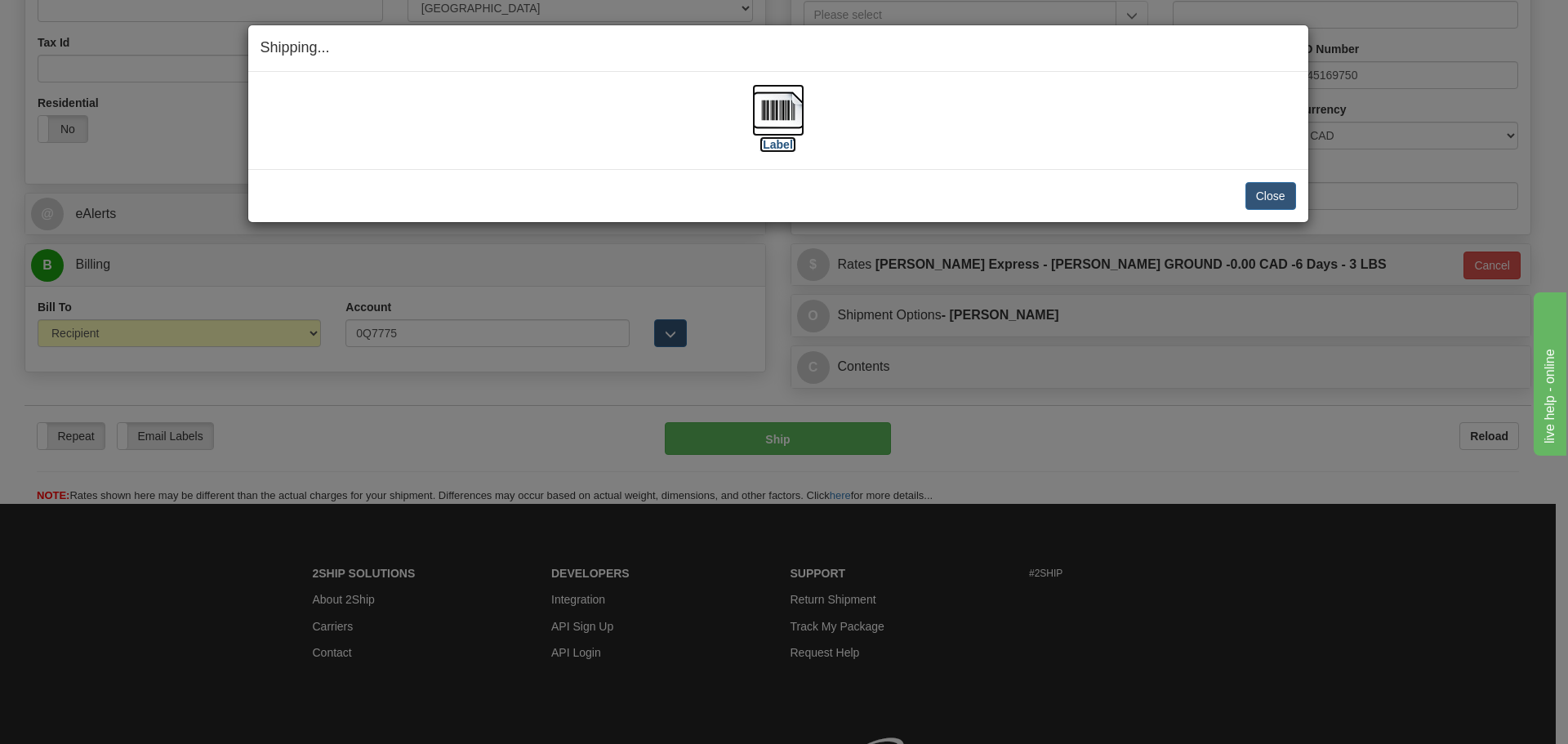
click at [784, 112] on img at bounding box center [778, 110] width 52 height 52
click at [1004, 161] on div "[Label] IMPORTANT NOTICE Embassy / Consulate / Government Building / Hospital C…" at bounding box center [778, 120] width 1061 height 97
click at [481, 156] on div "[Label] IMPORTANT NOTICE Embassy / Consulate / Government Building / Hospital C…" at bounding box center [778, 120] width 1061 height 97
drag, startPoint x: 1277, startPoint y: 201, endPoint x: 1191, endPoint y: 205, distance: 86.1
click at [1275, 201] on button "Close" at bounding box center [1271, 196] width 51 height 28
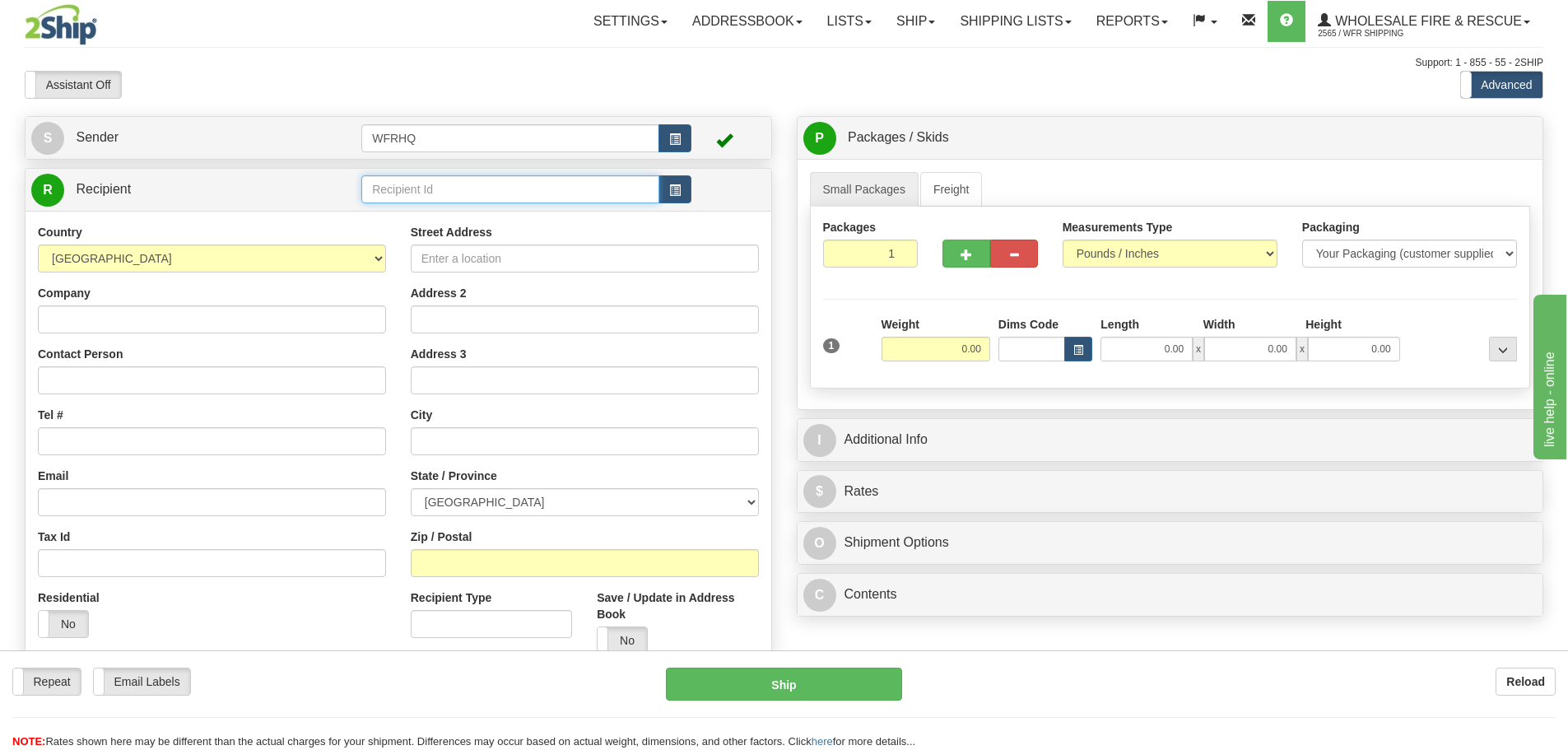
click at [433, 193] on input "text" at bounding box center [510, 189] width 298 height 28
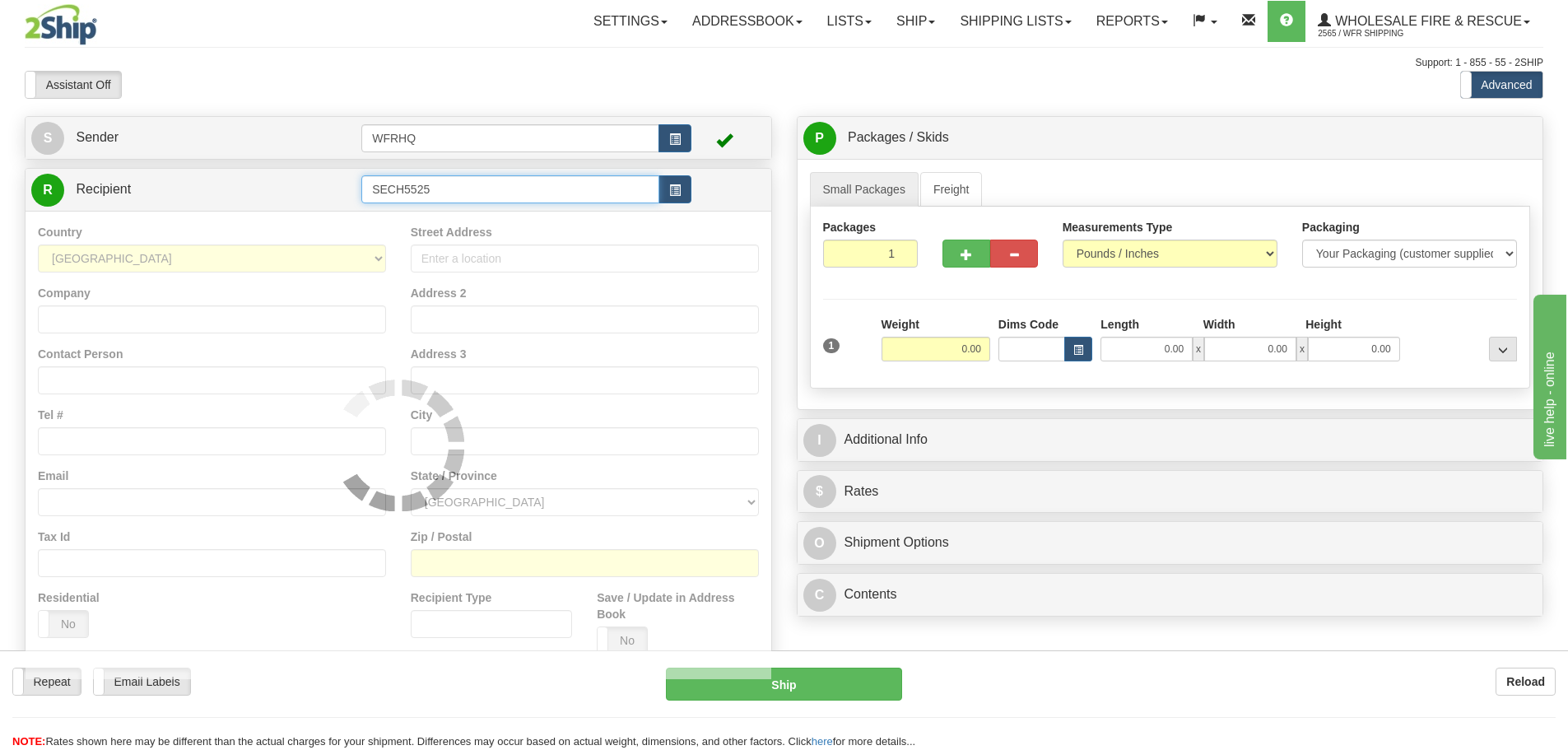
type input "SECH5525"
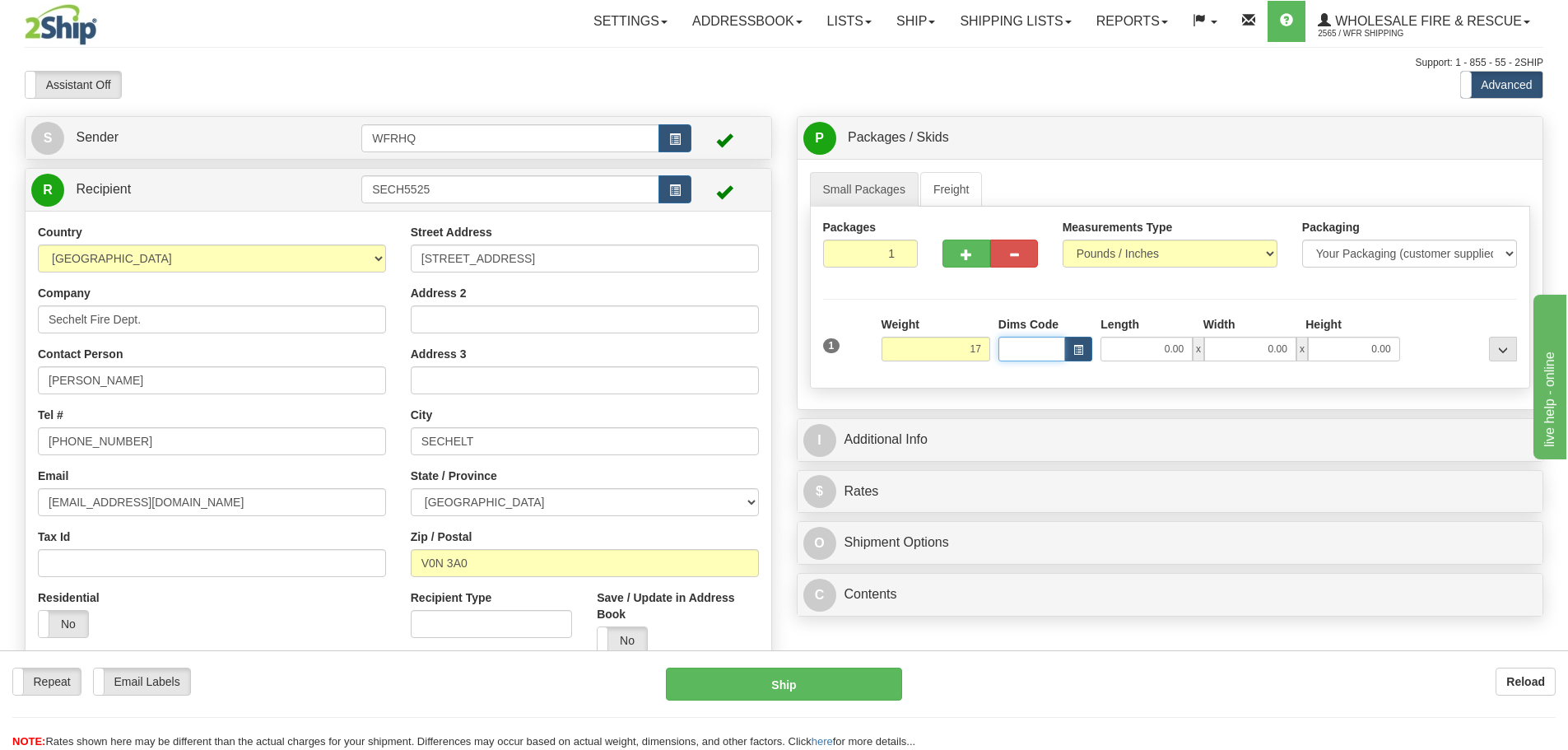
type input "17.00"
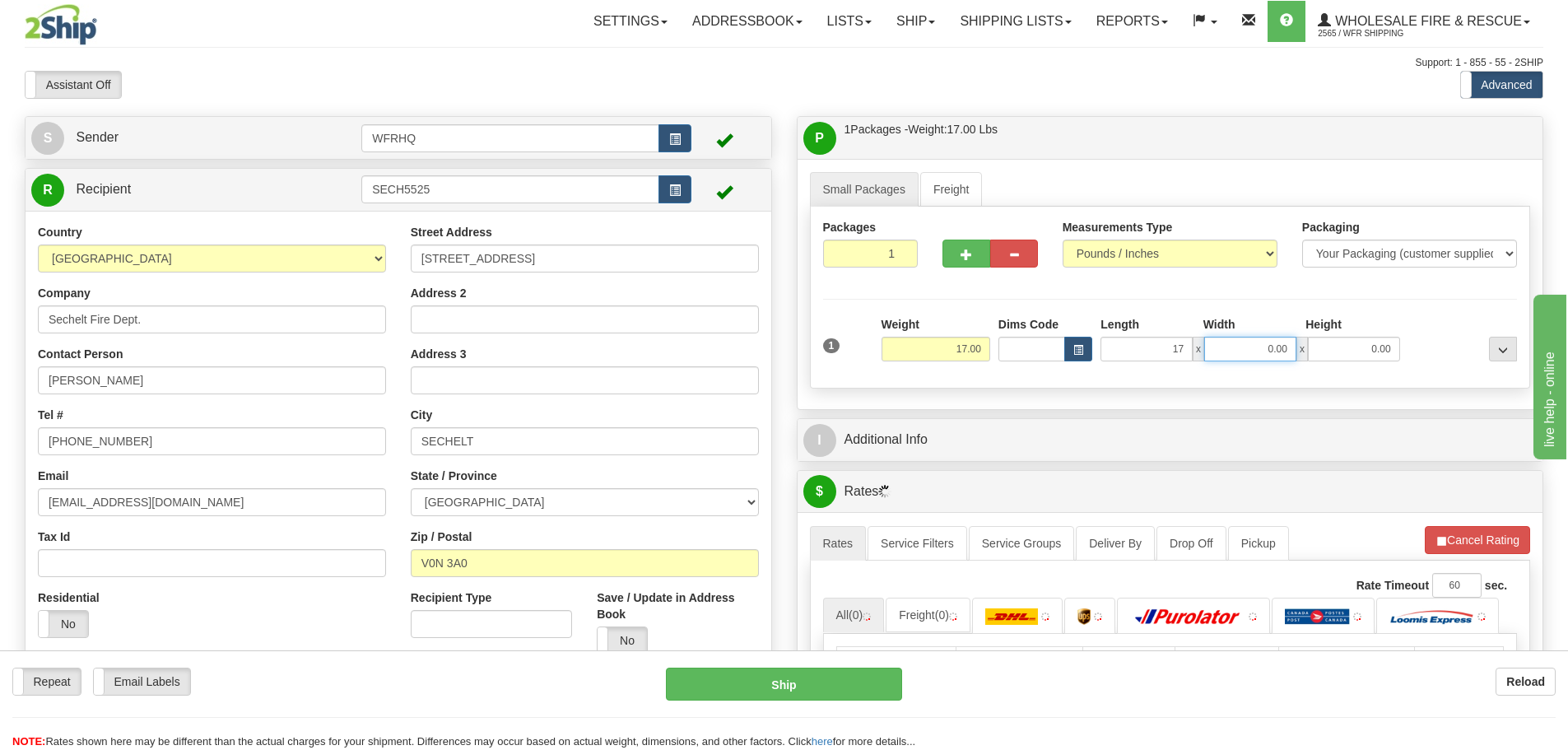
type input "17.00"
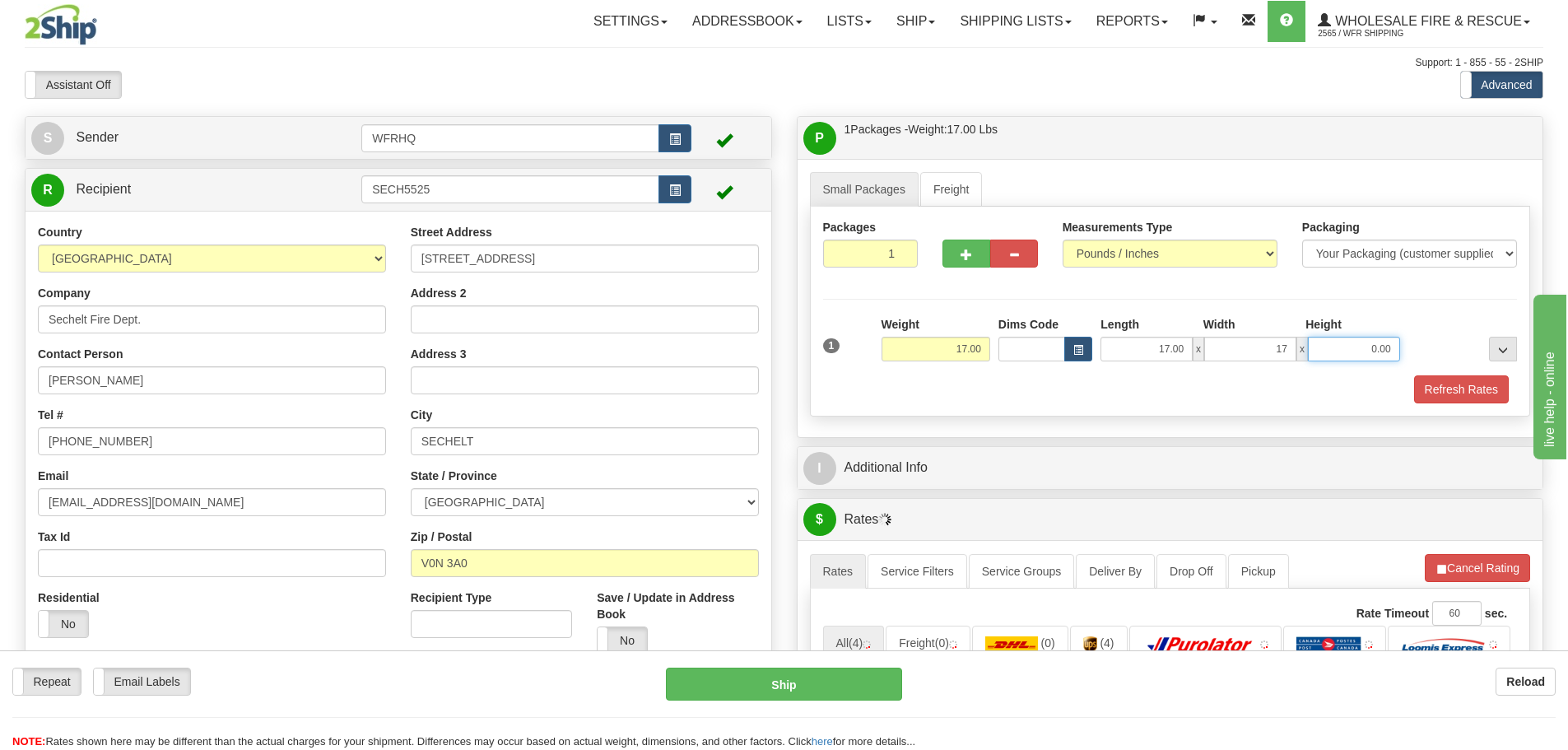
type input "17.00"
type input "5.00"
click at [968, 256] on span "button" at bounding box center [966, 254] width 11 height 10
radio input "true"
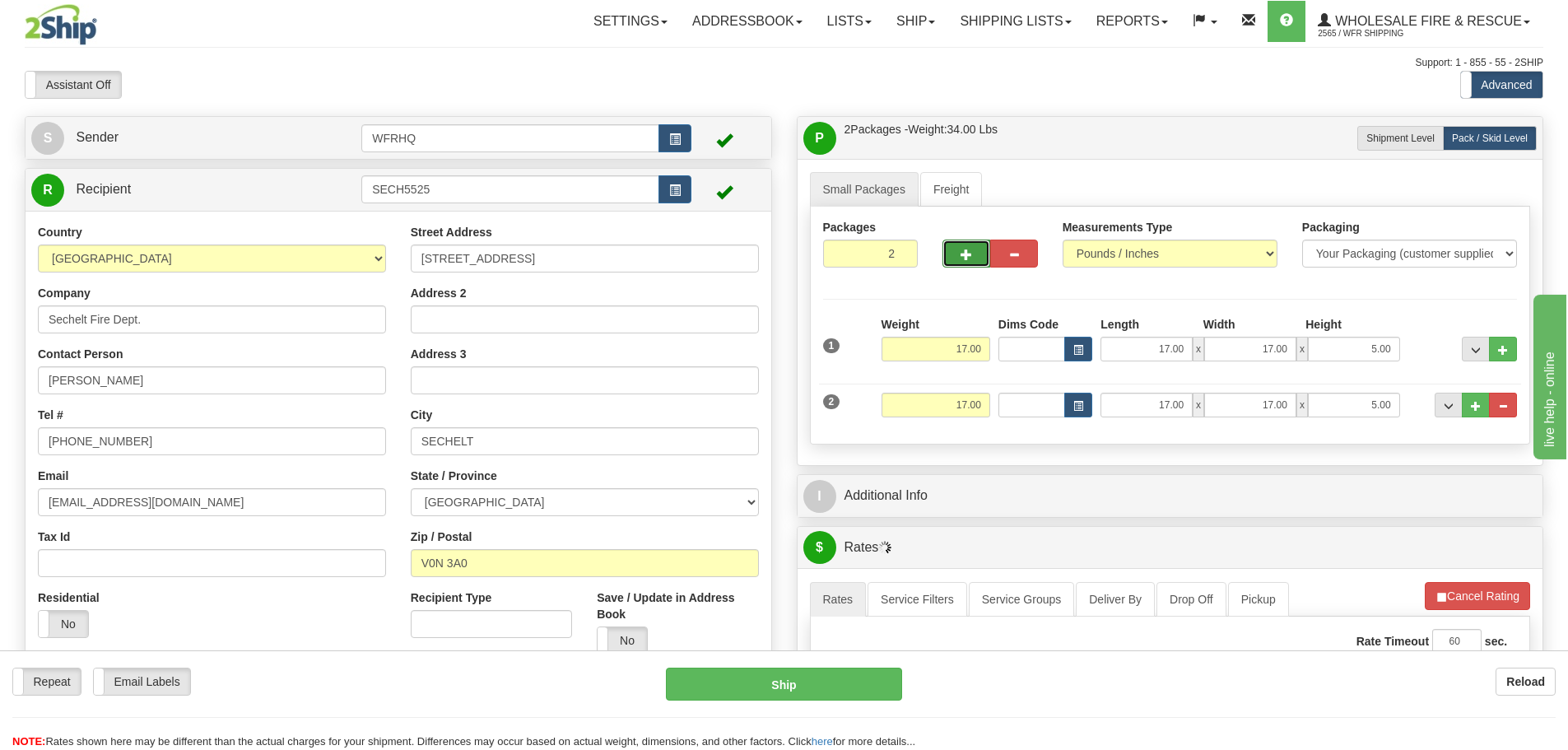
click at [968, 256] on span "button" at bounding box center [966, 254] width 11 height 10
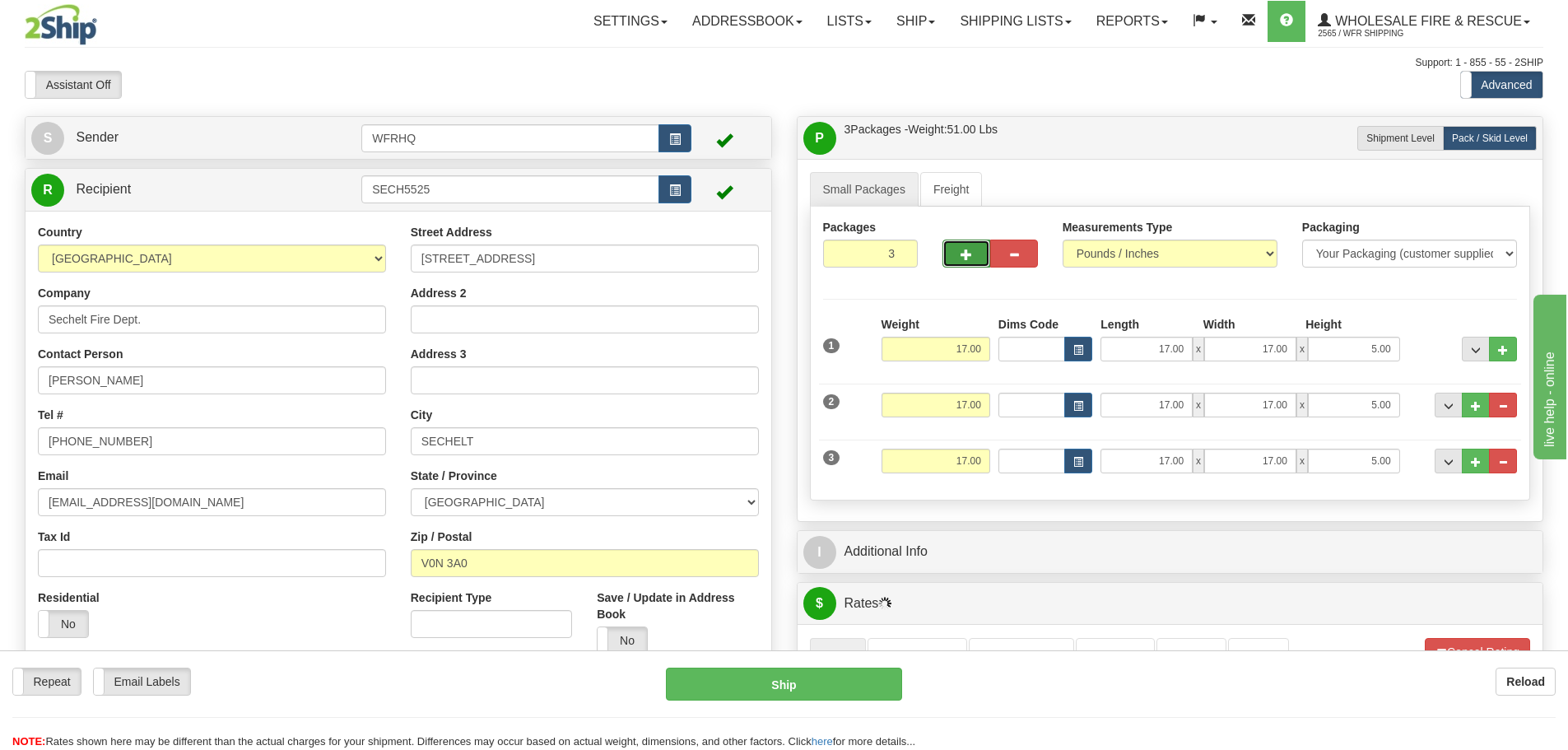
click at [967, 256] on span "button" at bounding box center [966, 254] width 11 height 10
type input "4"
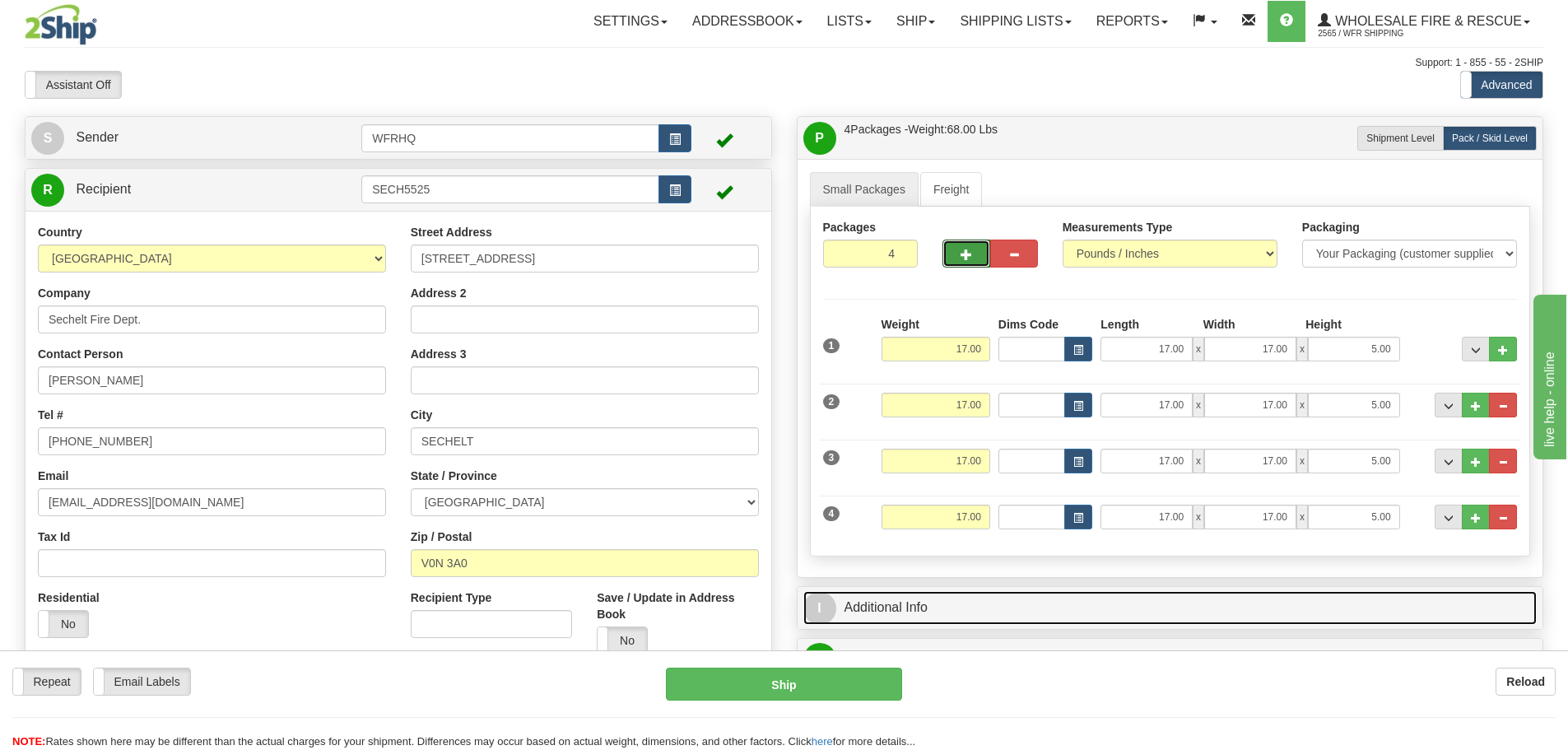
click at [917, 603] on link "I Additional Info" at bounding box center [1170, 608] width 734 height 34
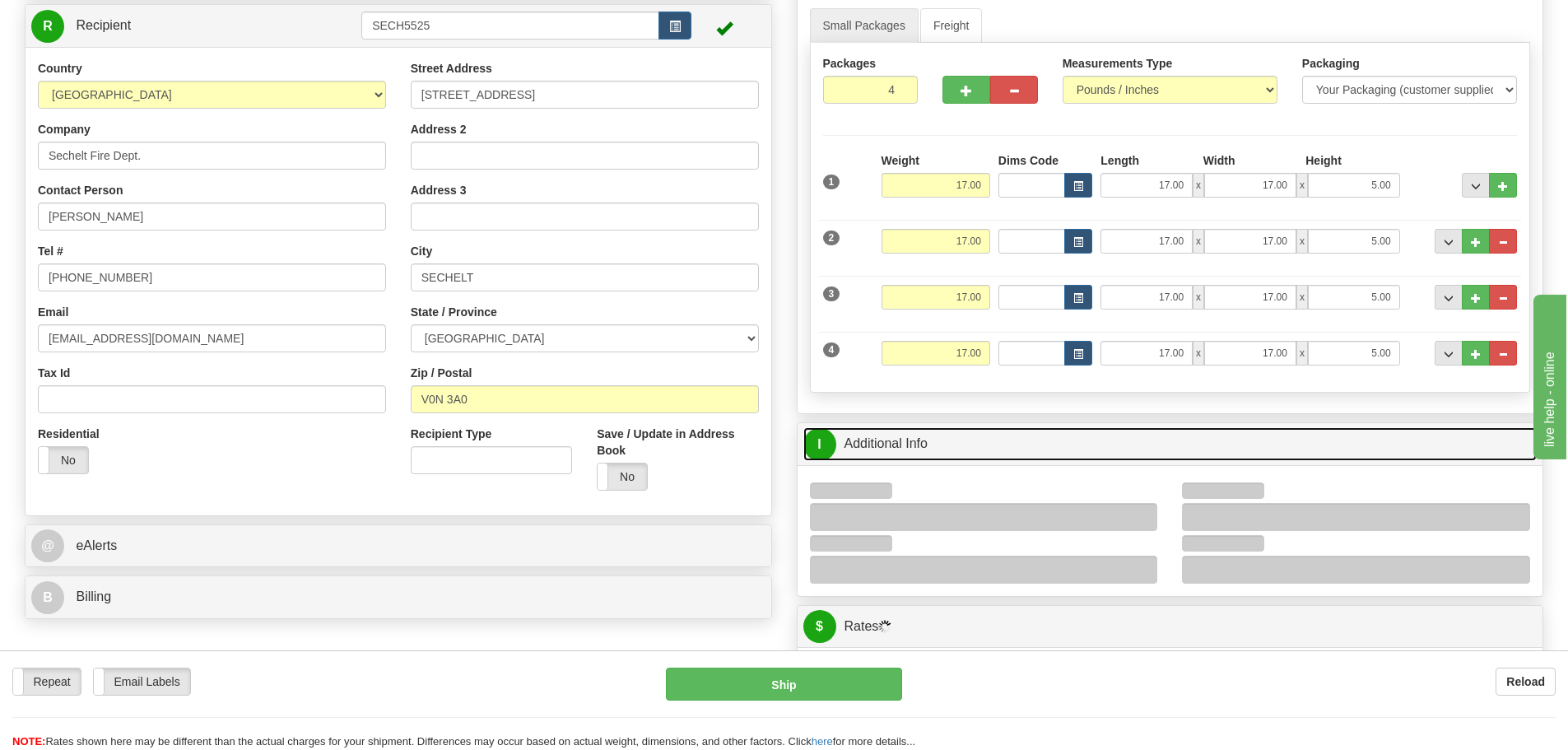
scroll to position [165, 0]
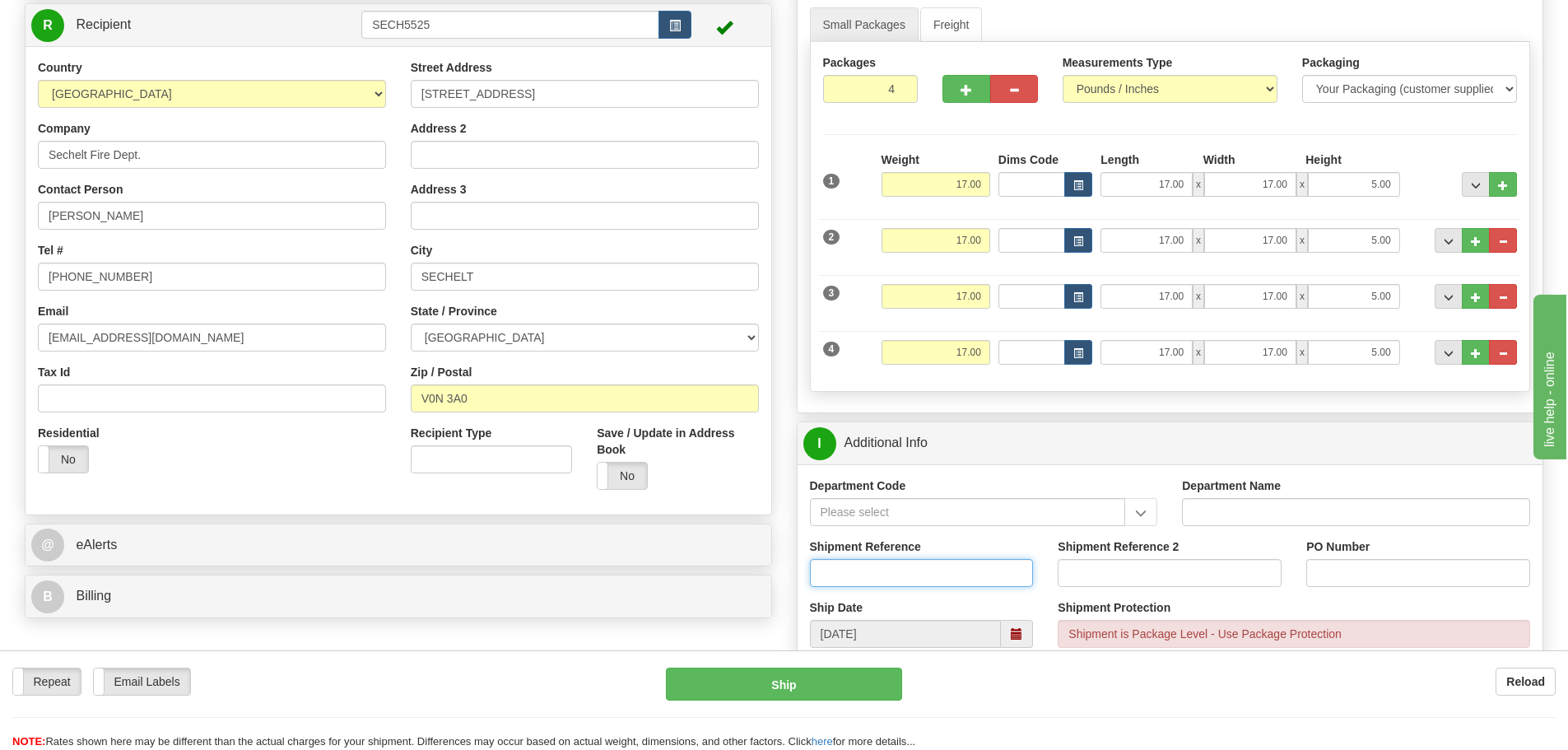
click at [865, 577] on input "Shipment Reference" at bounding box center [922, 573] width 224 height 28
type input "S46101-30447"
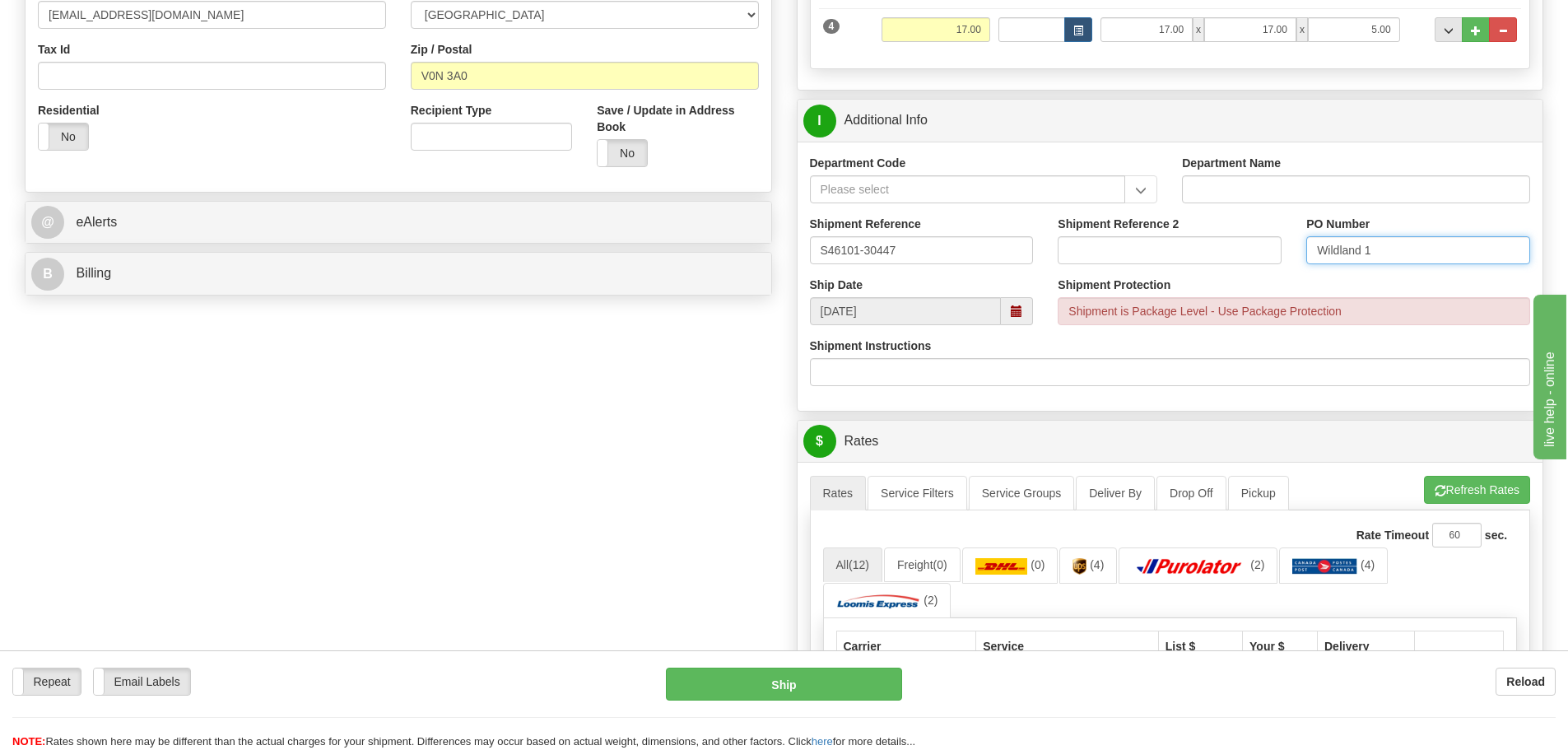
scroll to position [494, 0]
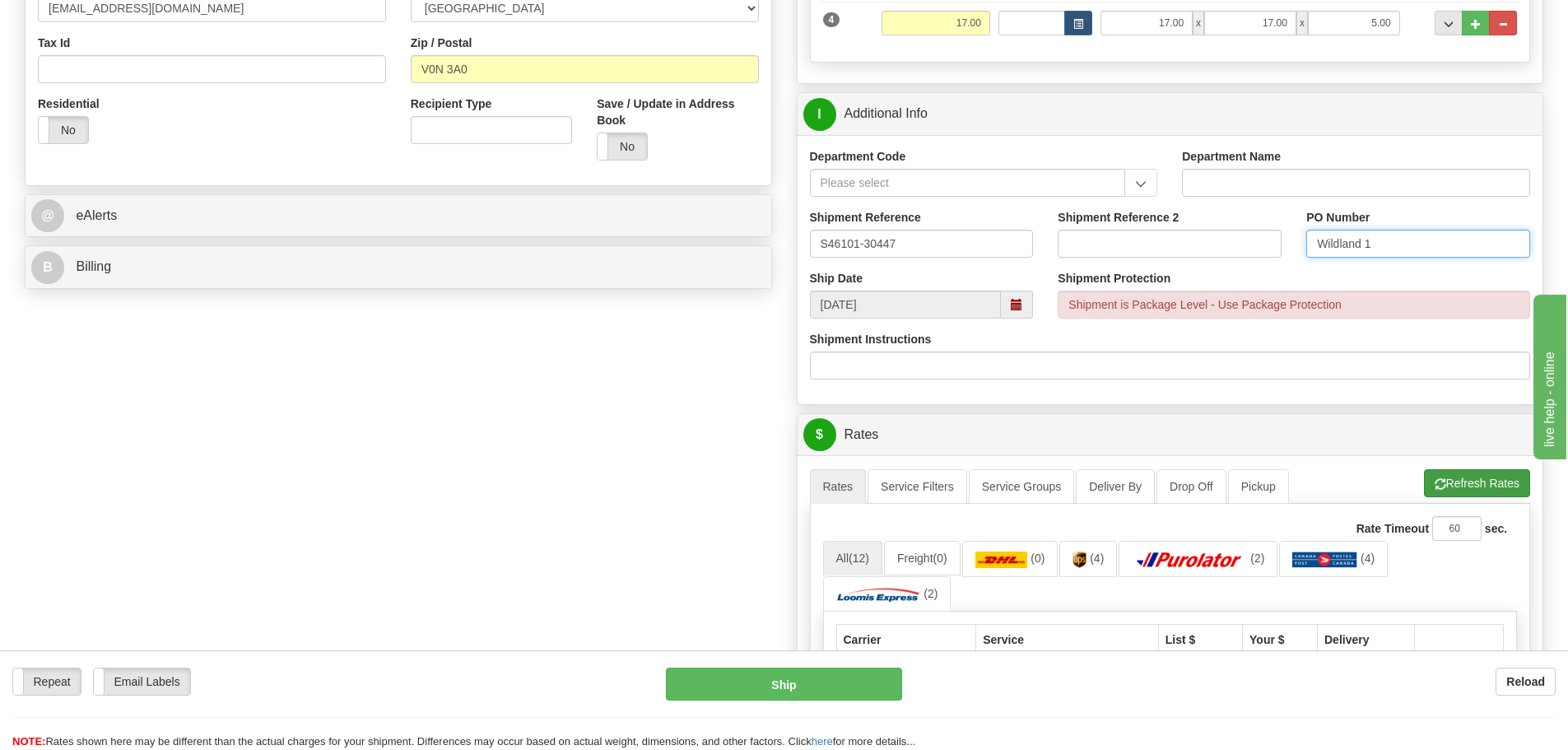
type input "Wildland 1"
click at [1456, 487] on button "Refresh Rates" at bounding box center [1477, 483] width 106 height 28
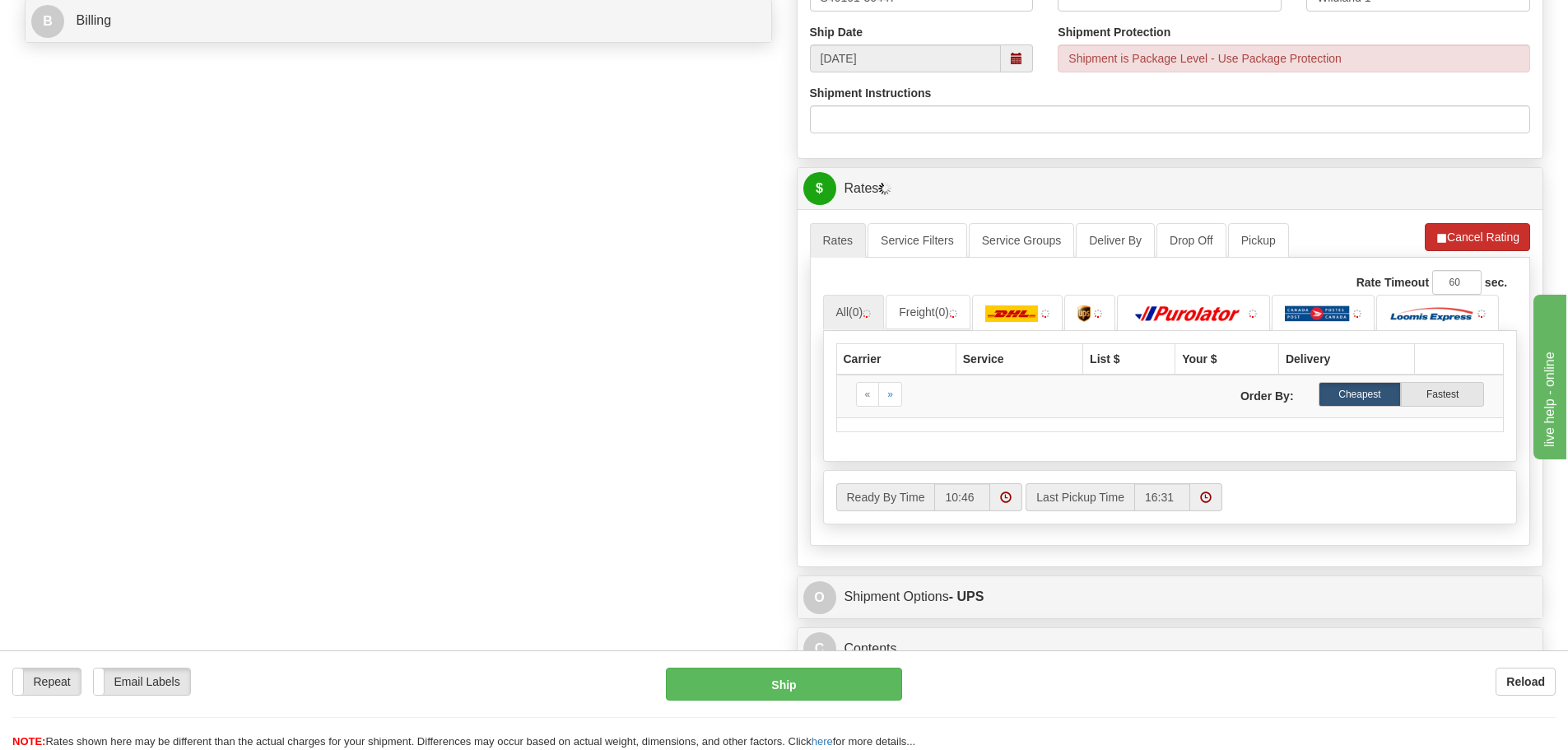
scroll to position [740, 0]
